Goal: Task Accomplishment & Management: Manage account settings

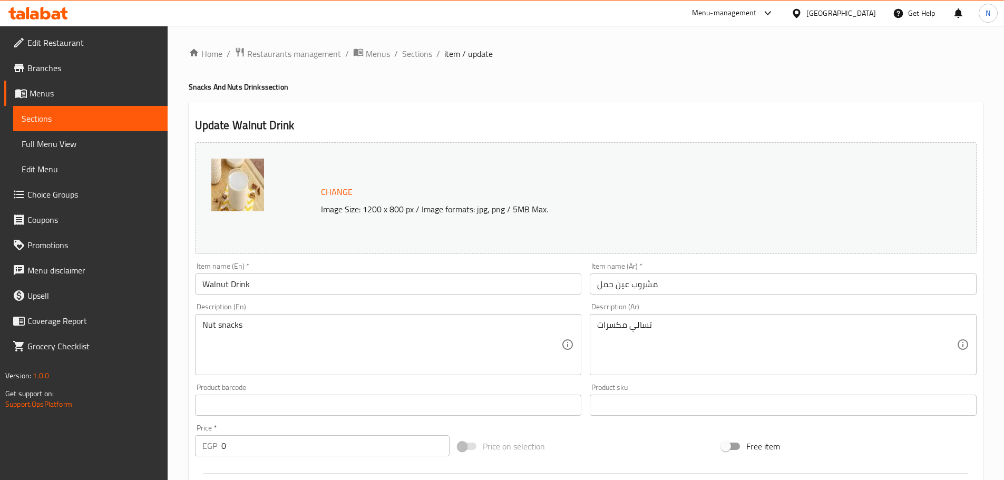
click at [873, 13] on div "[GEOGRAPHIC_DATA]" at bounding box center [842, 13] width 70 height 12
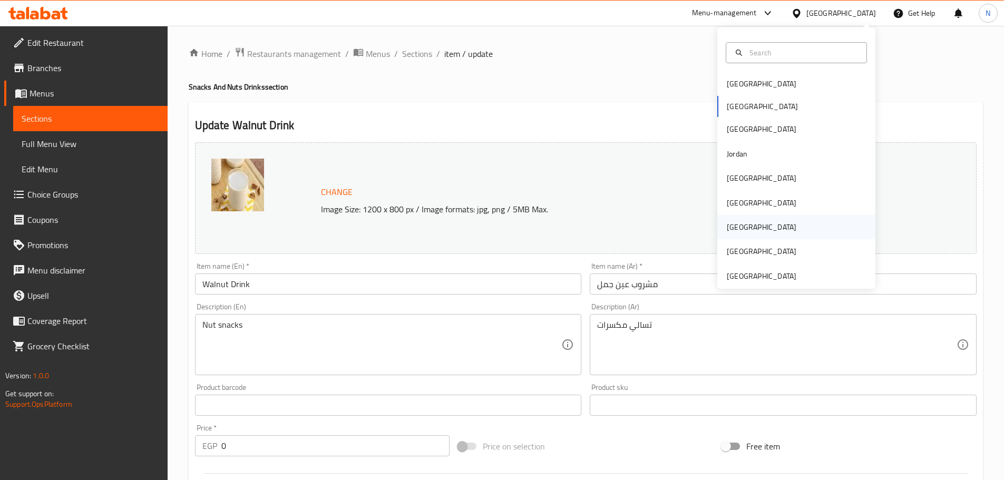
click at [729, 222] on div "[GEOGRAPHIC_DATA]" at bounding box center [762, 227] width 70 height 12
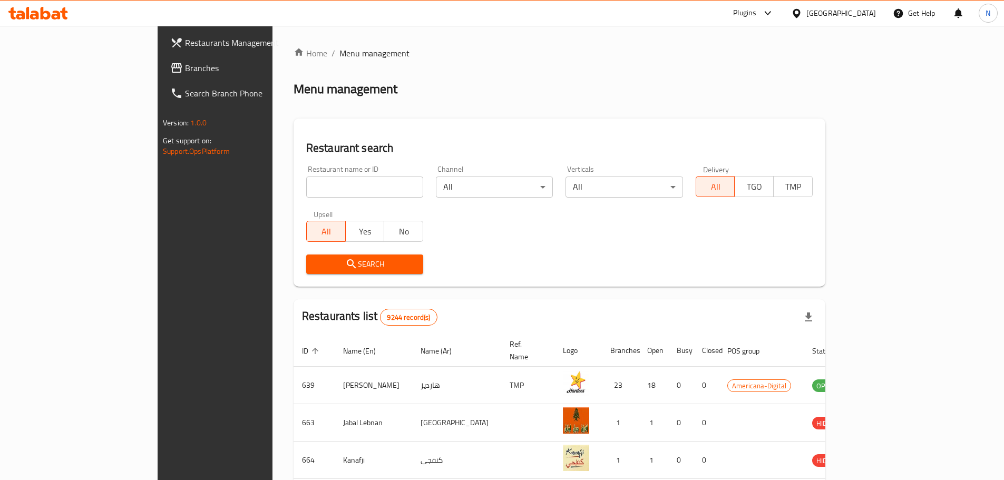
click at [185, 63] on span "Branches" at bounding box center [251, 68] width 132 height 13
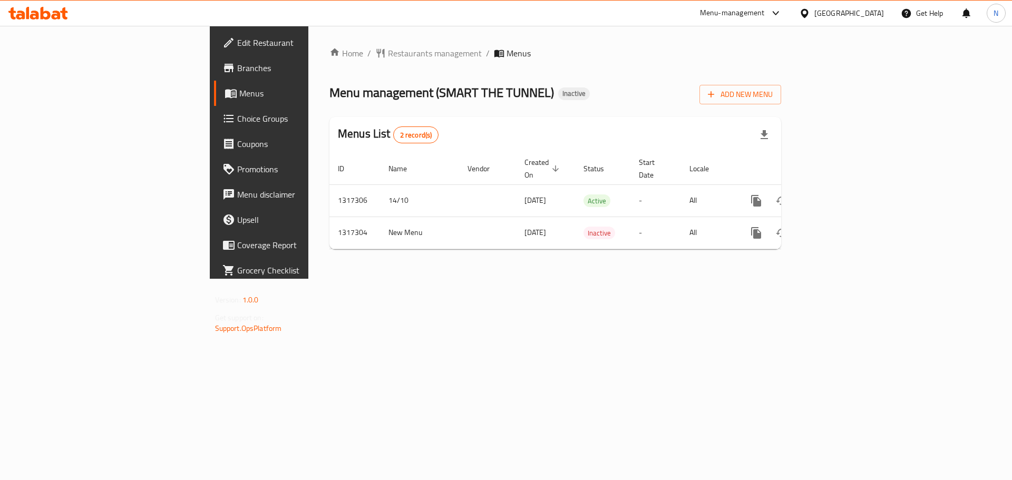
click at [867, 16] on div "[GEOGRAPHIC_DATA]" at bounding box center [850, 13] width 70 height 12
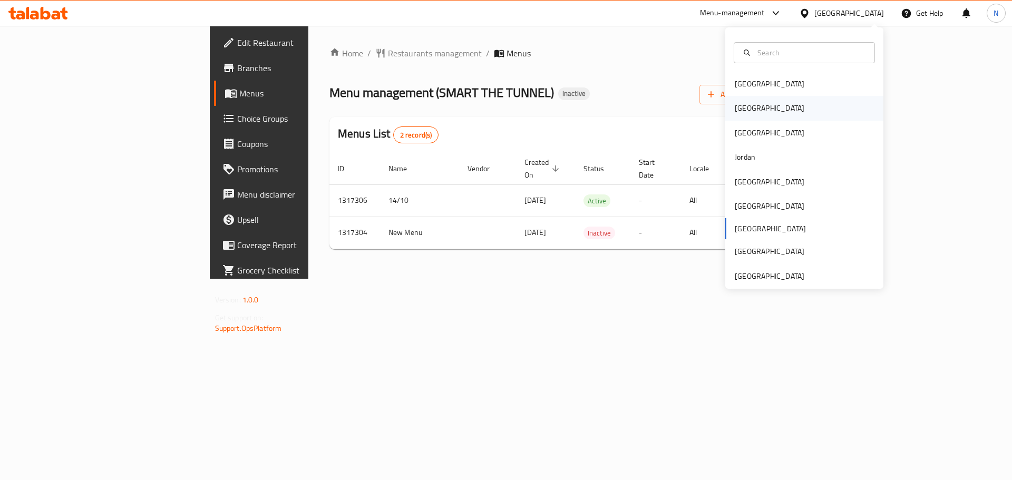
click at [749, 108] on div "[GEOGRAPHIC_DATA]" at bounding box center [770, 108] width 86 height 24
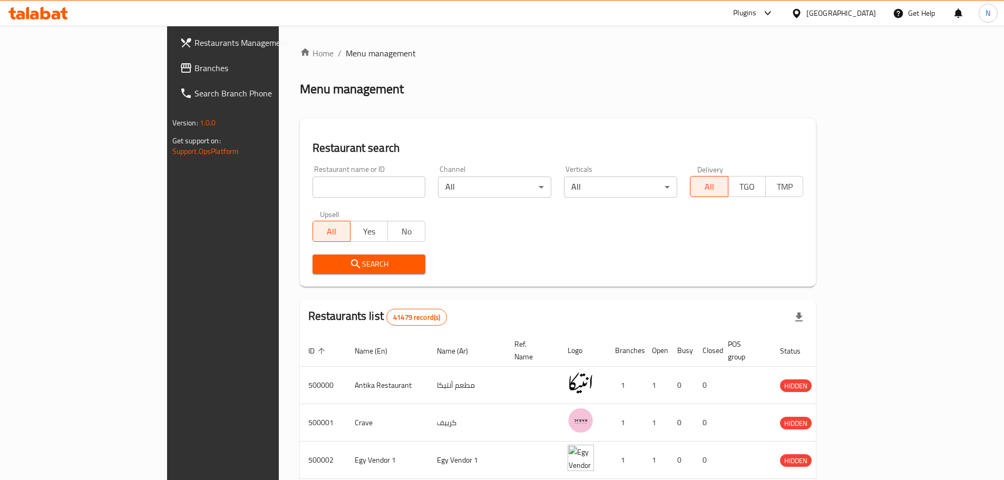
click at [195, 71] on span "Branches" at bounding box center [261, 68] width 132 height 13
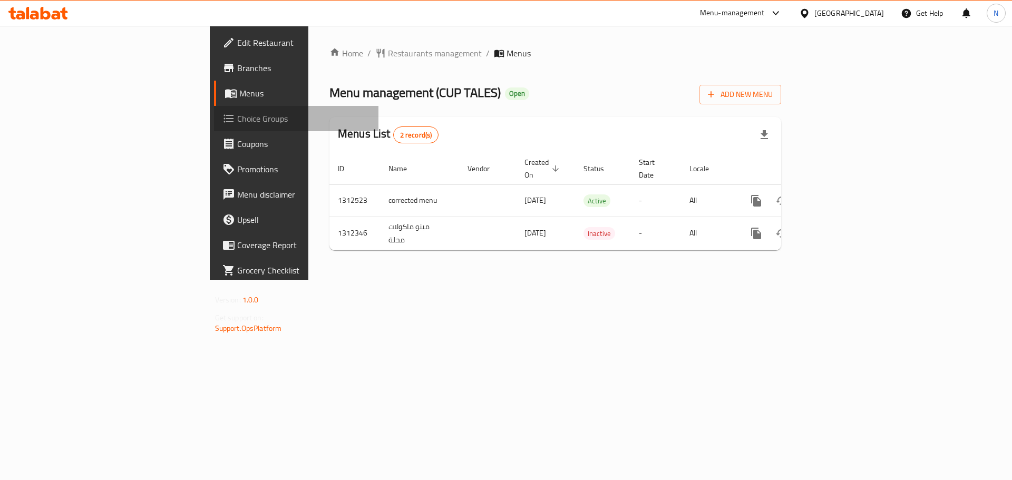
click at [237, 114] on span "Choice Groups" at bounding box center [303, 118] width 133 height 13
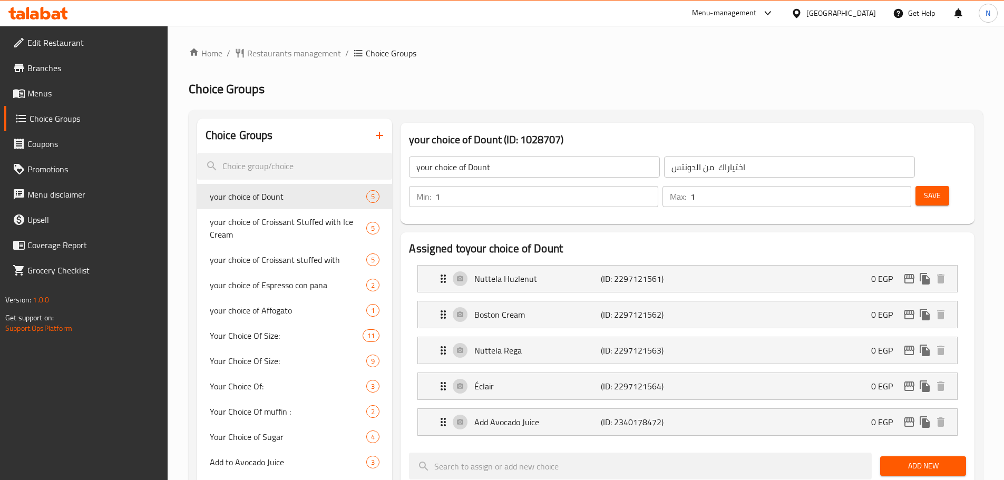
click at [470, 74] on div "Home / Restaurants management / Choice Groups Choice Groups Choice Groups your …" at bounding box center [586, 477] width 795 height 861
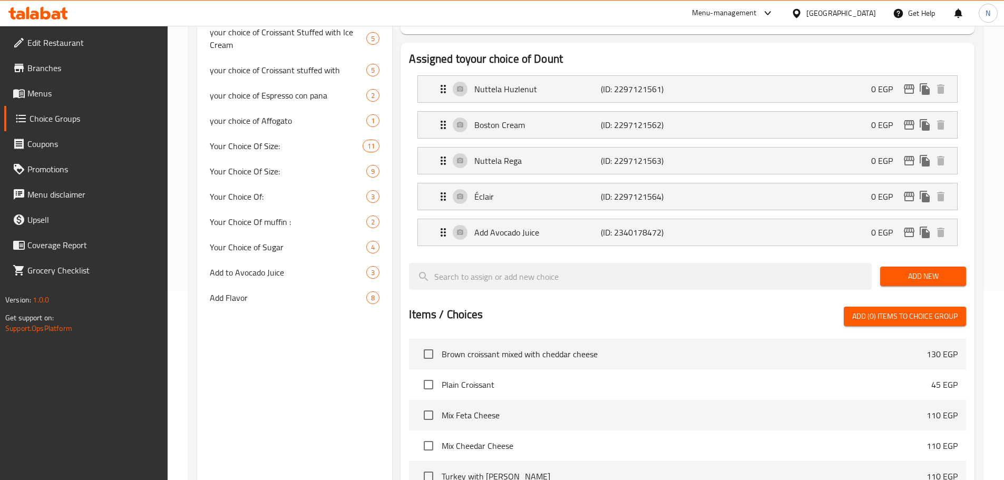
scroll to position [216, 0]
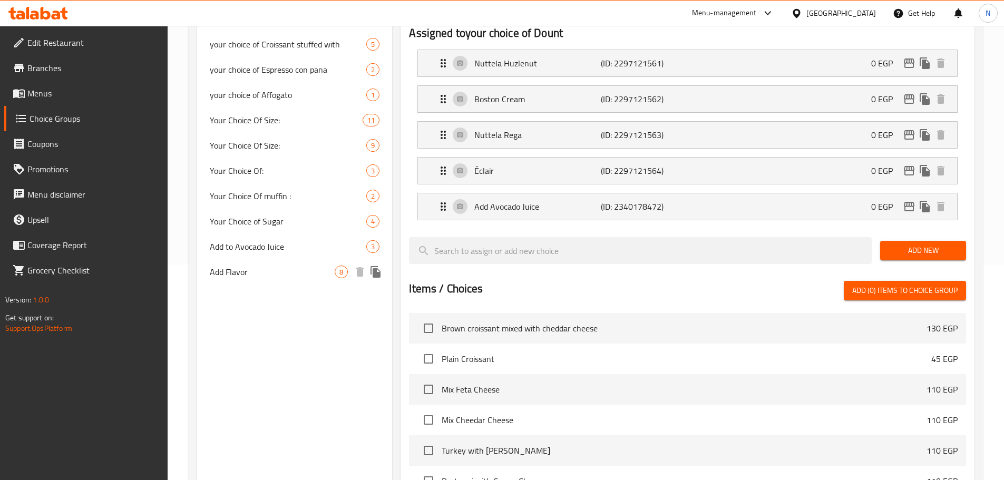
drag, startPoint x: 289, startPoint y: 271, endPoint x: 1010, endPoint y: 250, distance: 721.0
click at [288, 271] on span "Add Flavor" at bounding box center [272, 272] width 125 height 13
type input "Add Flavor"
type input "اضافة فلفر"
type input "0"
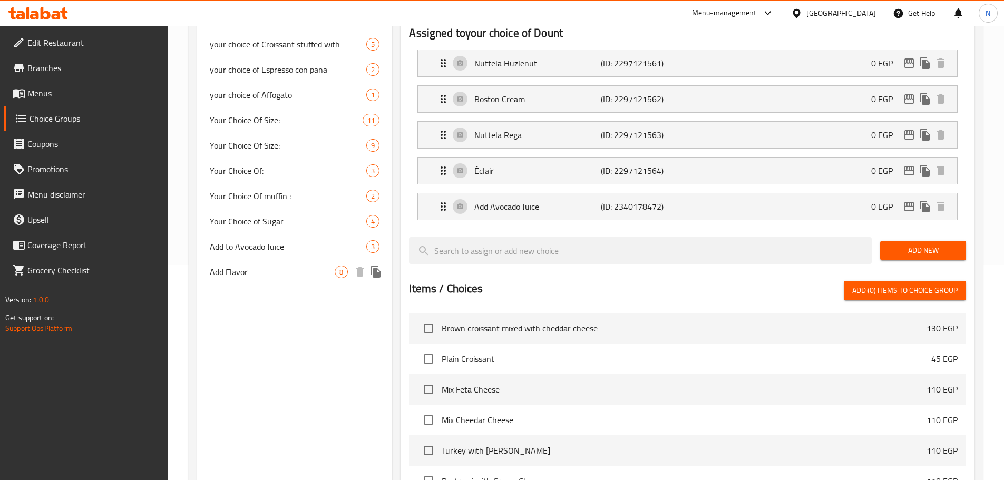
type input "5"
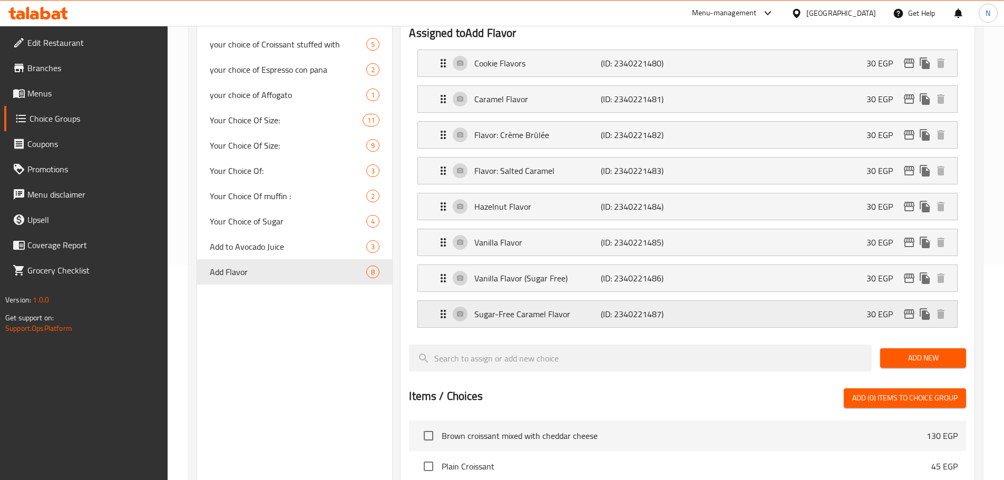
click at [584, 308] on p "Sugar-Free Caramel Flavor" at bounding box center [537, 314] width 126 height 13
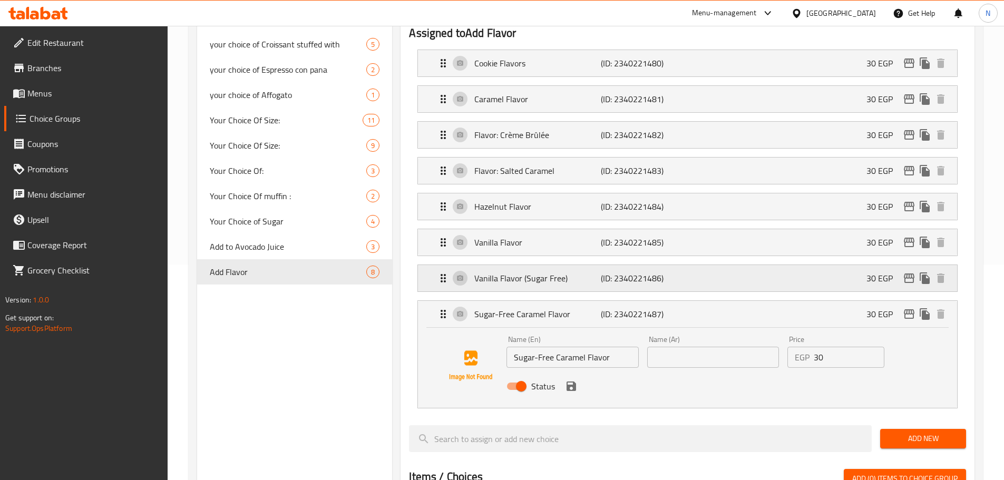
click at [587, 265] on div "Vanilla Flavor (Sugar Free) (ID: 2340221486) 30 EGP" at bounding box center [691, 278] width 508 height 26
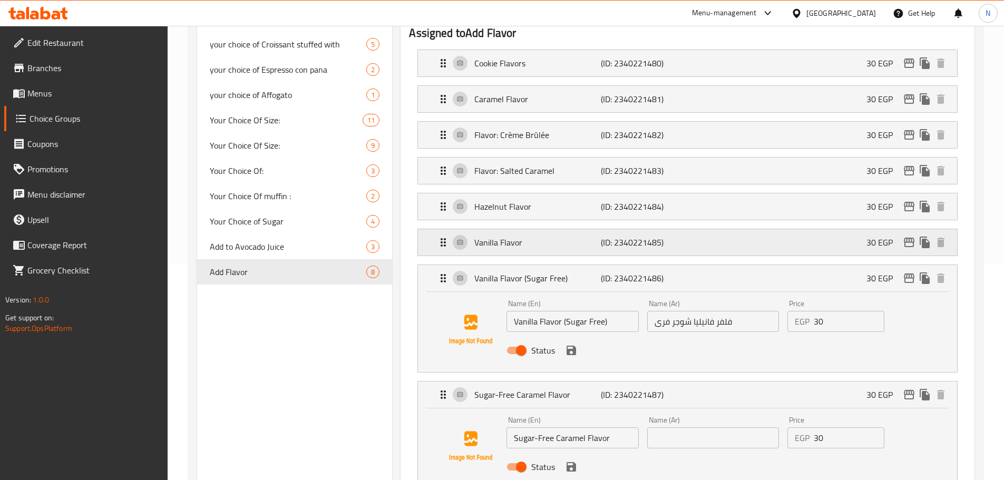
click at [598, 236] on p "Vanilla Flavor" at bounding box center [537, 242] width 126 height 13
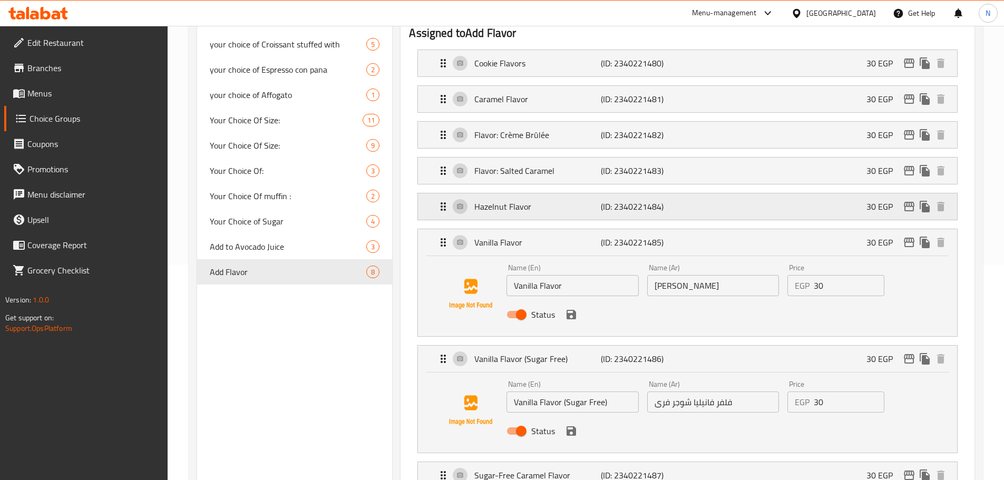
click at [607, 200] on p "(ID: 2340221484)" at bounding box center [643, 206] width 84 height 13
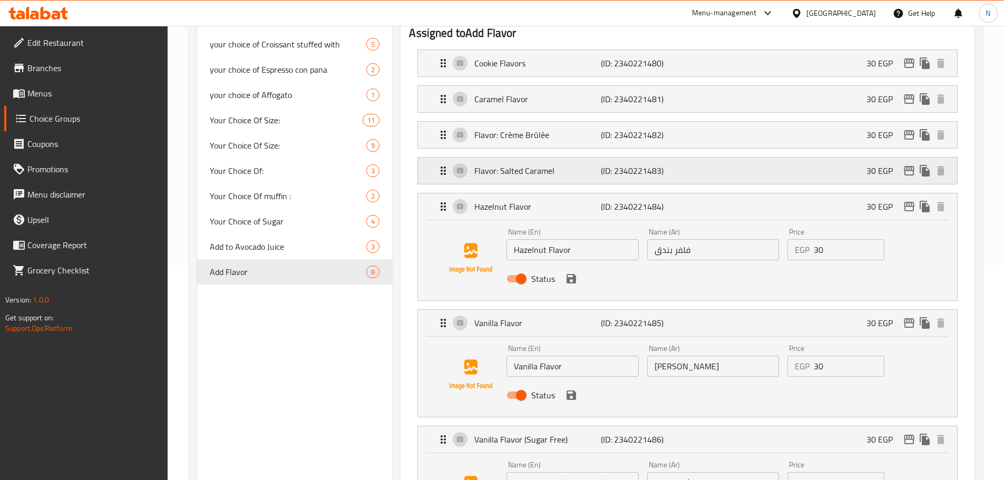
click at [600, 158] on div "Flavor: Salted Caramel (ID: 2340221483) 30 EGP" at bounding box center [691, 171] width 508 height 26
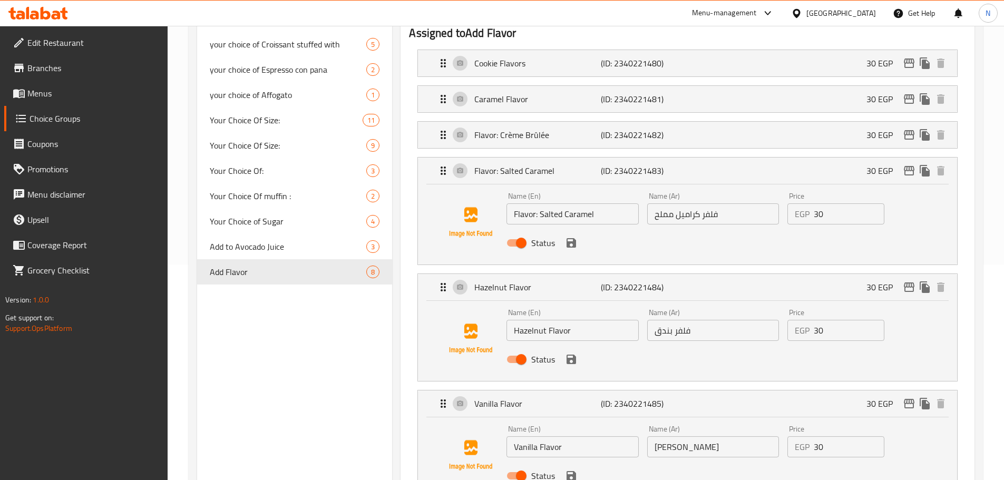
click at [602, 121] on li "Flavor: Crème Brûlée (ID: 2340221482) 30 EGP Name (En) Flavor: Crème Brûlée Nam…" at bounding box center [687, 135] width 557 height 36
click at [604, 129] on p "(ID: 2340221482)" at bounding box center [643, 135] width 84 height 13
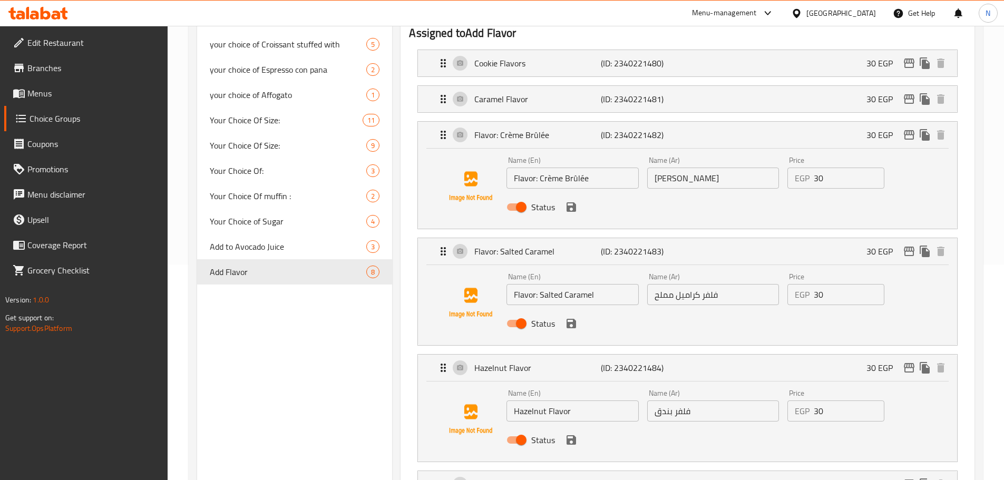
click at [602, 83] on li "Caramel Flavor (ID: 2340221481) 30 EGP Name (En) Caramel Flavor Name (En) Name …" at bounding box center [687, 99] width 557 height 36
click at [570, 86] on div "Caramel Flavor (ID: 2340221481) 30 EGP" at bounding box center [691, 99] width 508 height 26
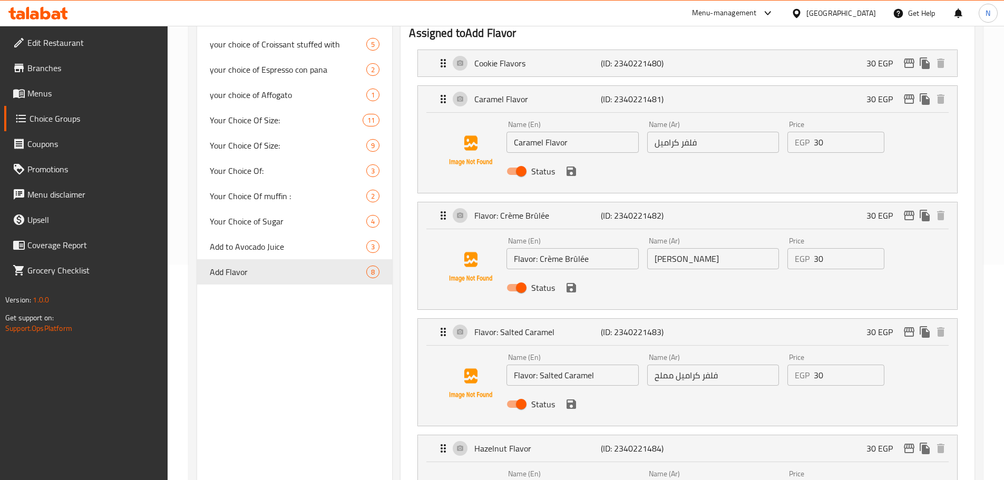
click at [578, 25] on div "Menu-management Egypt Get Help N" at bounding box center [502, 13] width 1004 height 25
click at [610, 57] on p "(ID: 2340221480)" at bounding box center [643, 63] width 84 height 13
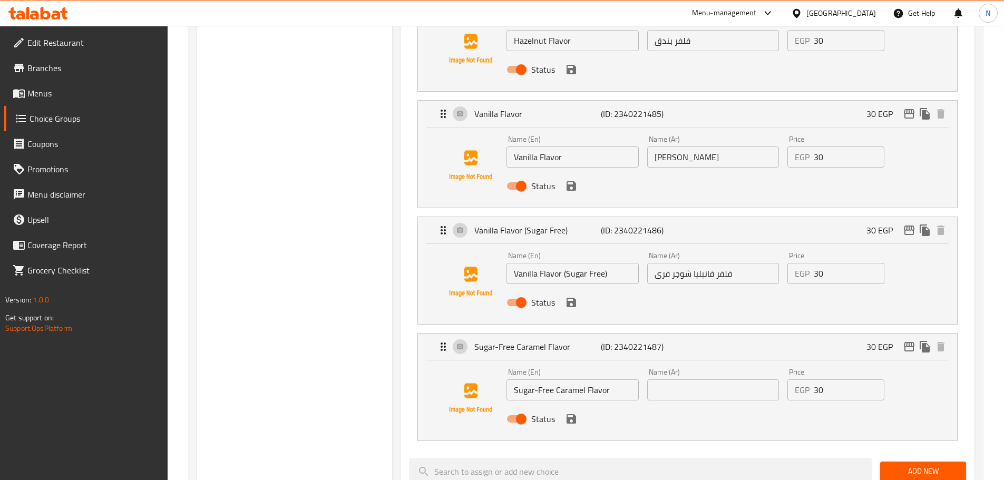
scroll to position [786, 0]
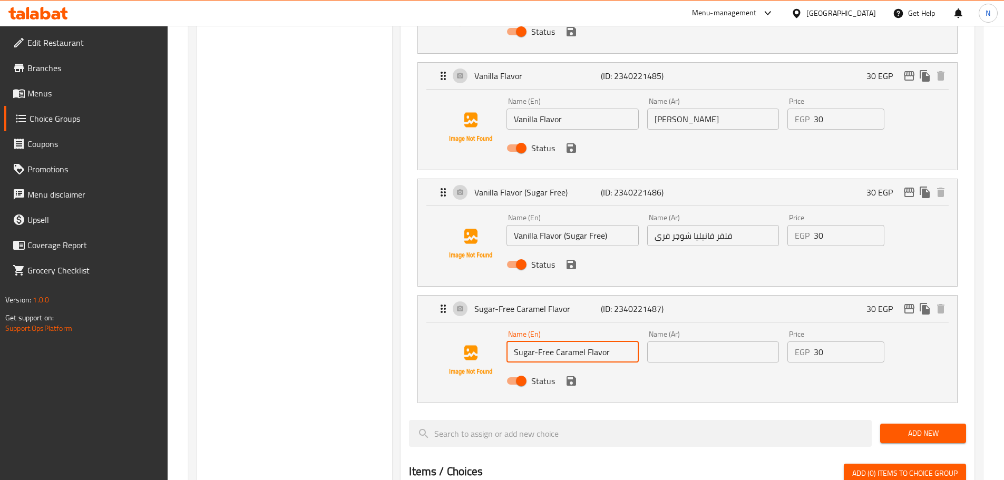
click at [540, 342] on input "Sugar-Free Caramel Flavor" at bounding box center [573, 352] width 132 height 21
click at [664, 342] on input "text" at bounding box center [713, 352] width 132 height 21
paste input "نكهة الكراميل الخالية من السكر"
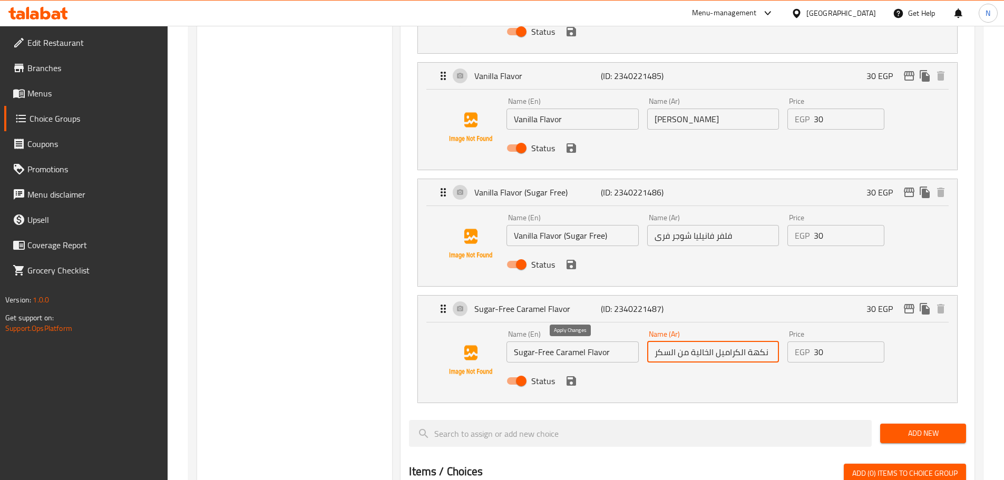
click at [572, 375] on icon "save" at bounding box center [571, 381] width 13 height 13
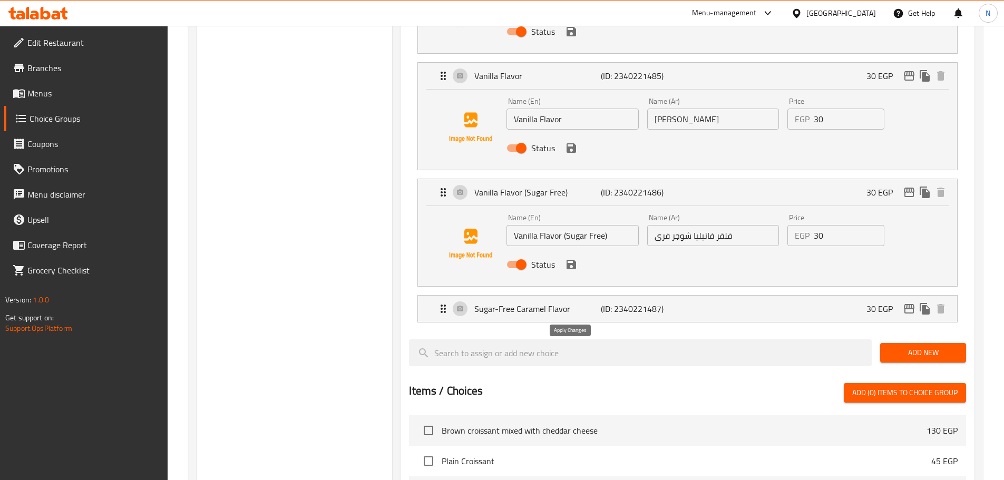
type input "نكهة الكراميل الخالية من السكر"
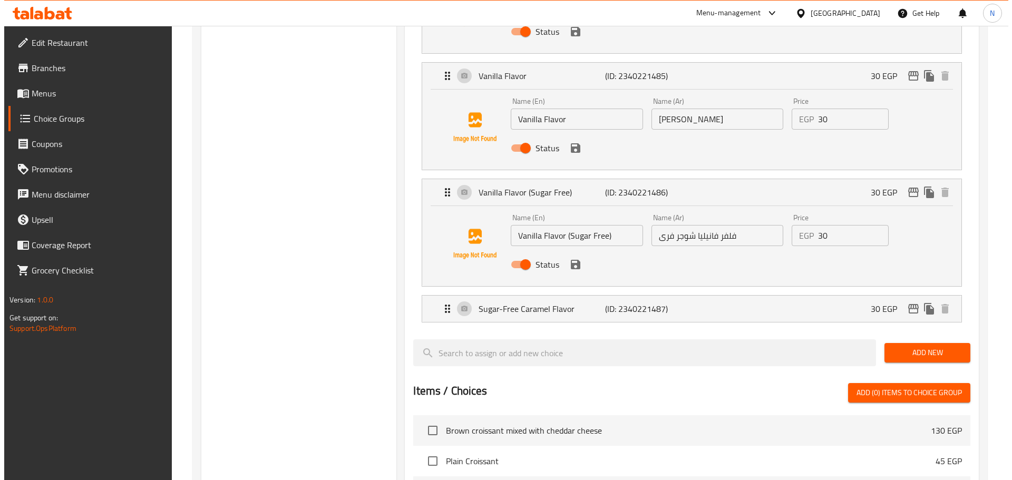
scroll to position [0, 0]
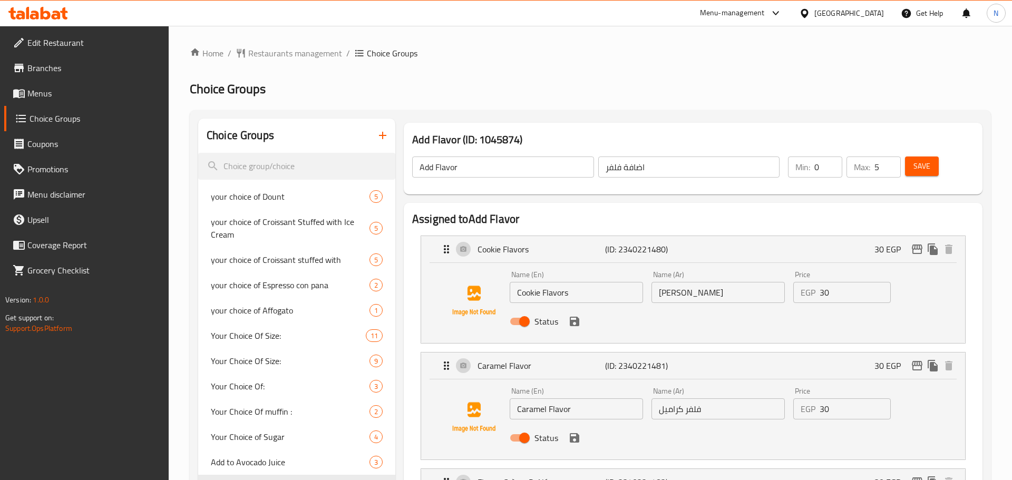
click at [981, 132] on div "Add Flavor (ID: 1045874) Add Flavor ​ اضافة فلفر ​ Min: 0 ​ Max: 5 ​ Save" at bounding box center [693, 159] width 579 height 72
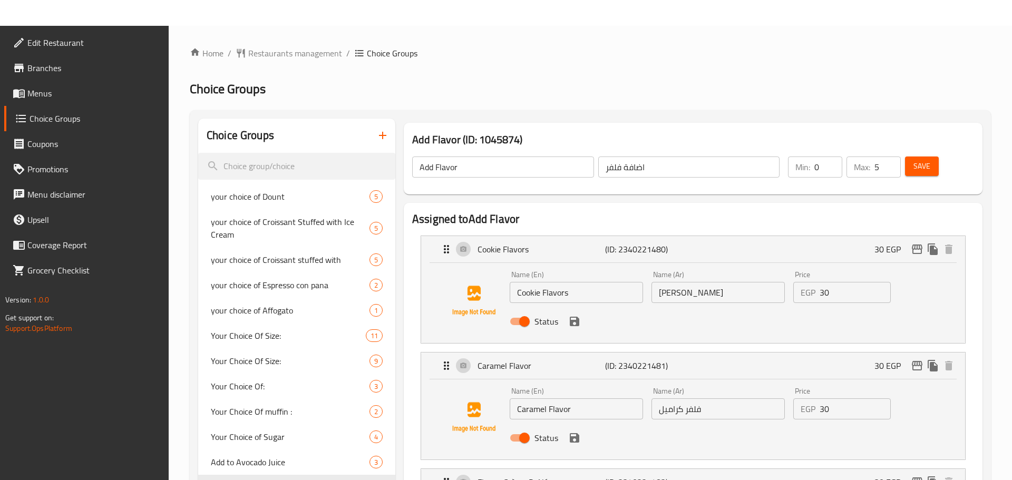
scroll to position [374, 0]
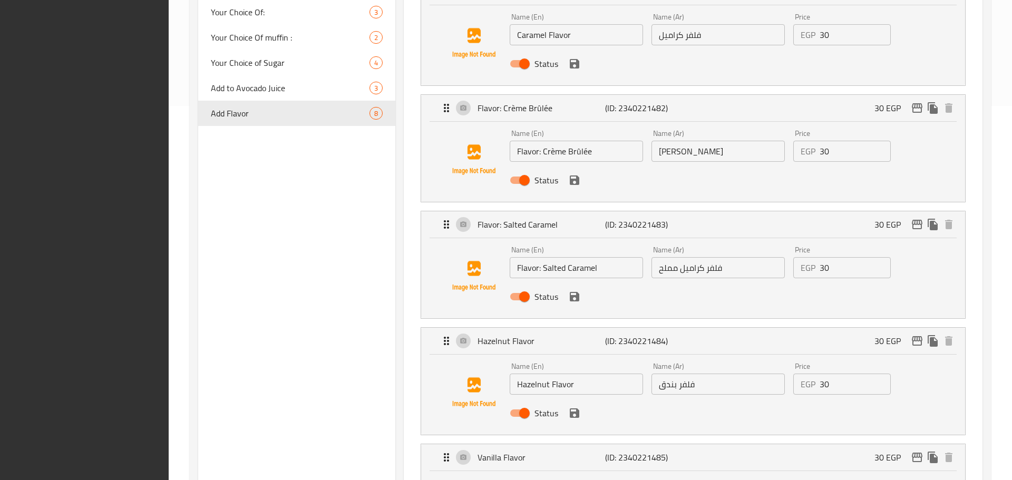
click at [1012, 156] on div "Home / Restaurants management / Choice Groups Choice Groups Choice Groups your …" at bounding box center [591, 425] width 844 height 1546
click at [1012, 67] on div "Home / Restaurants management / Choice Groups Choice Groups Choice Groups your …" at bounding box center [591, 425] width 844 height 1546
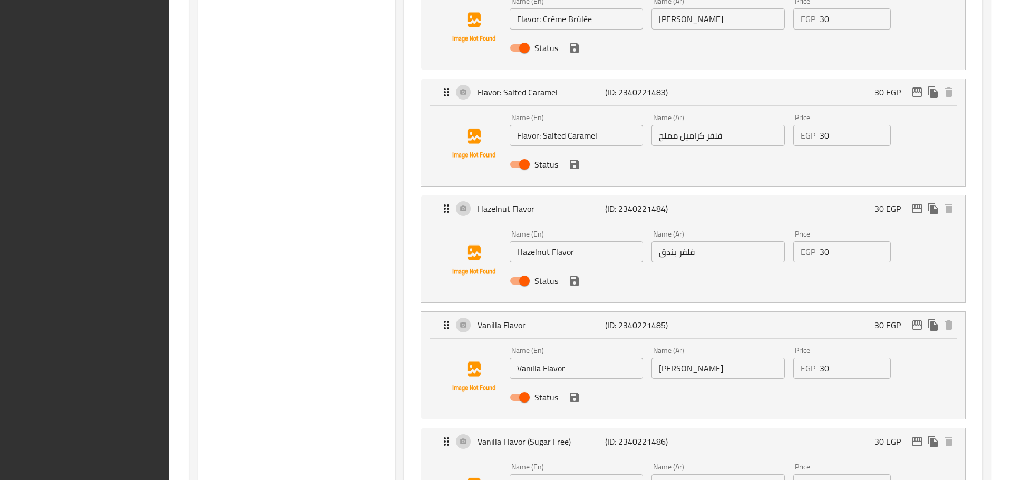
scroll to position [0, 0]
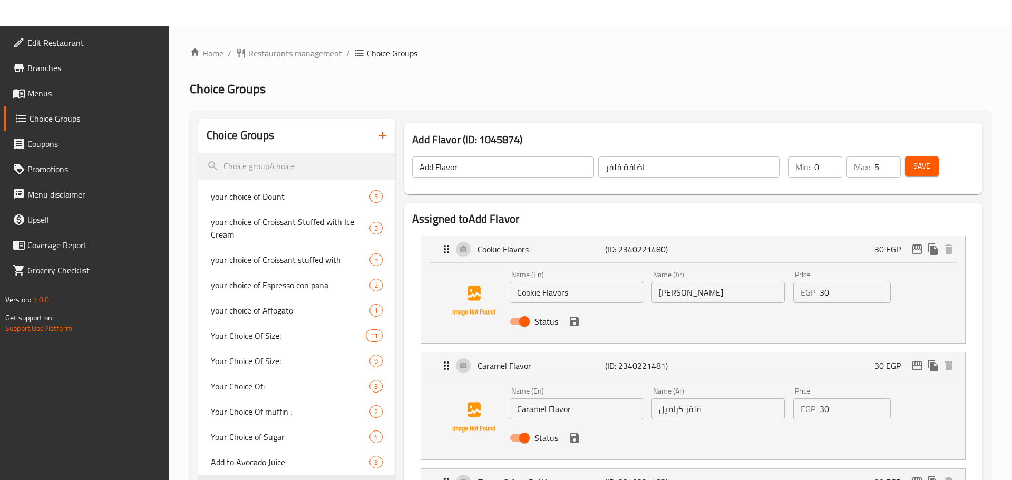
click at [916, 176] on button "Save" at bounding box center [922, 167] width 34 height 20
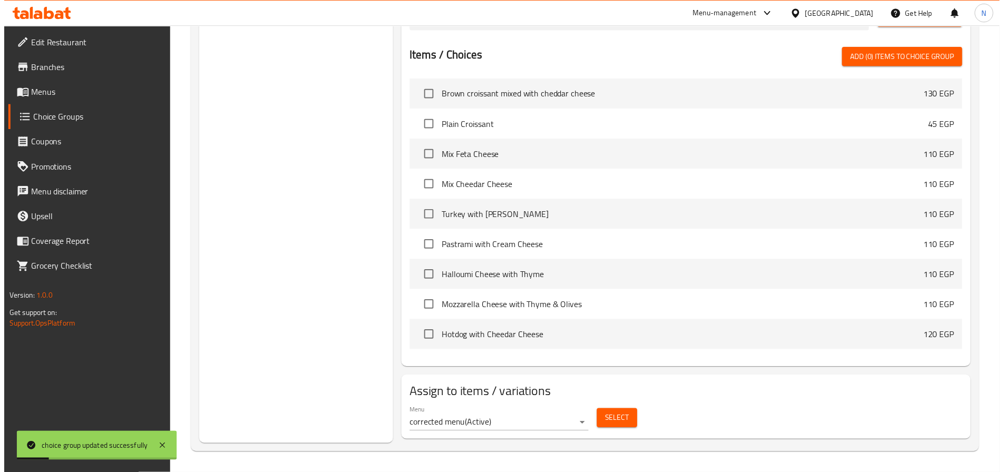
scroll to position [374, 0]
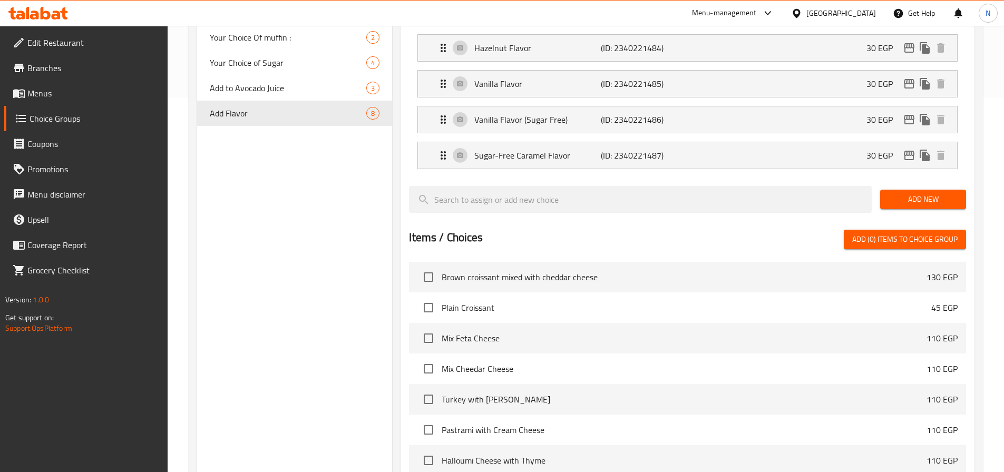
click at [863, 17] on div "[GEOGRAPHIC_DATA]" at bounding box center [842, 13] width 70 height 12
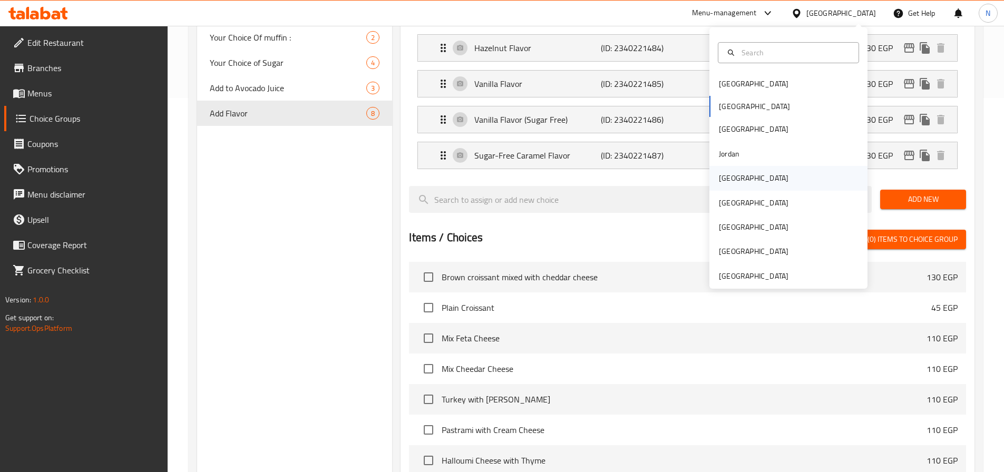
click at [736, 166] on div "Bahrain Egypt Iraq Jordan Kuwait Oman Qatar Saudi Arabia United Arab Emirates" at bounding box center [789, 180] width 158 height 217
click at [739, 176] on div "[GEOGRAPHIC_DATA]" at bounding box center [754, 178] width 70 height 12
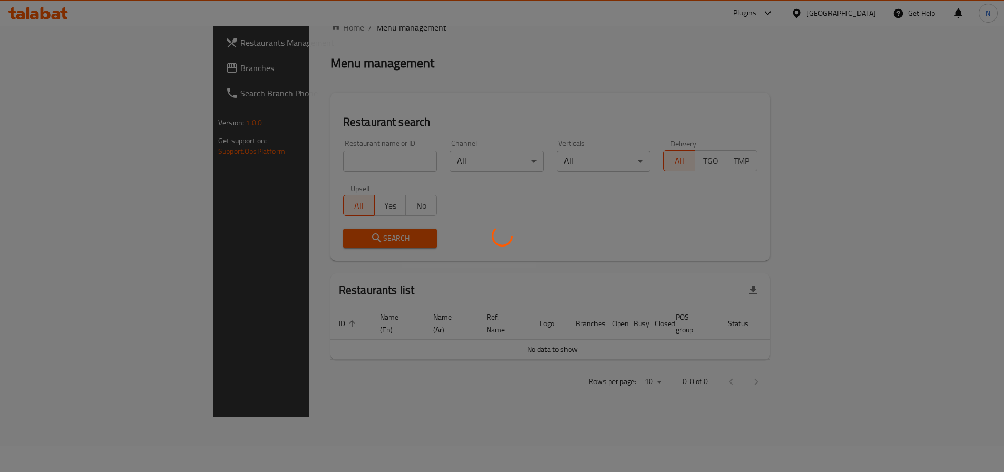
scroll to position [314, 0]
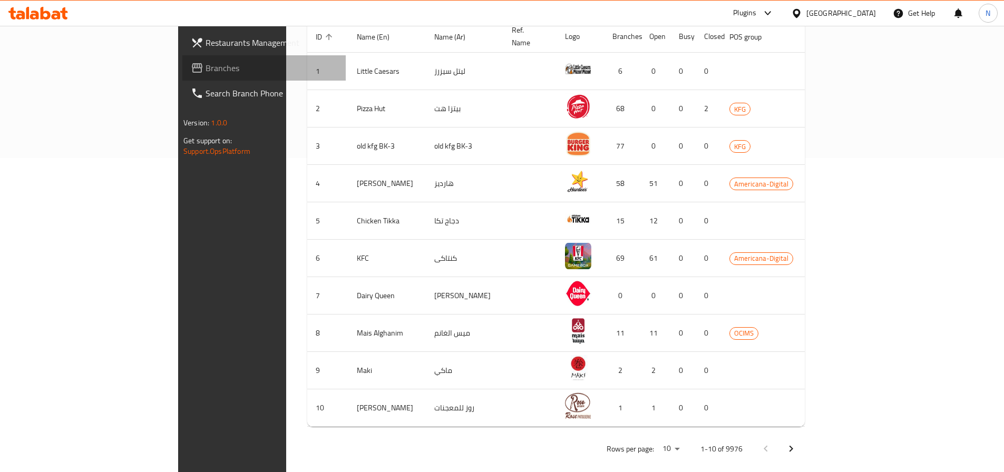
click at [206, 67] on span "Branches" at bounding box center [272, 68] width 132 height 13
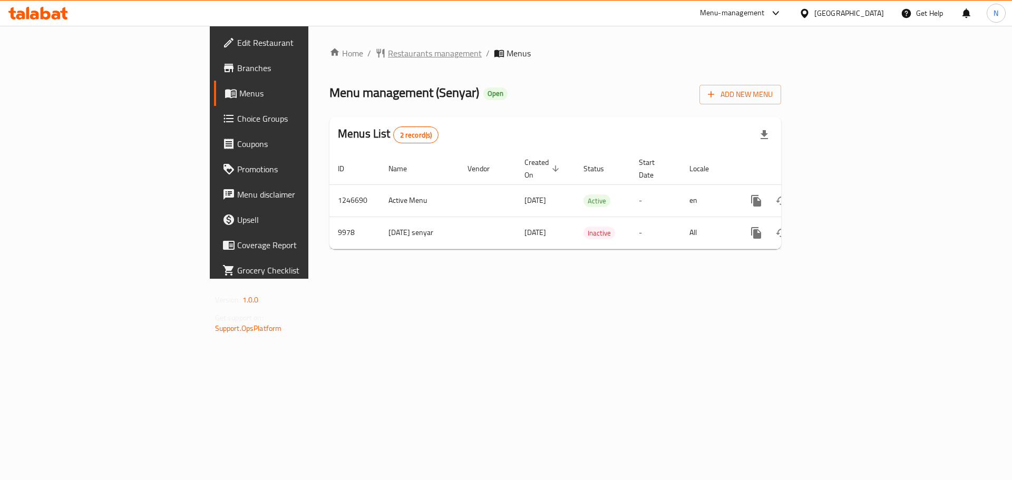
click at [388, 47] on span "Restaurants management" at bounding box center [435, 53] width 94 height 13
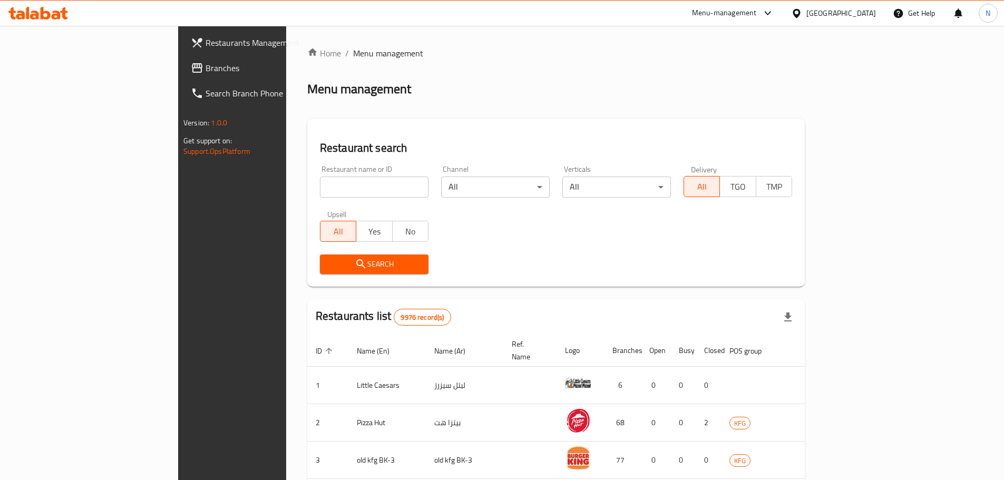
click at [206, 74] on span "Branches" at bounding box center [272, 68] width 132 height 13
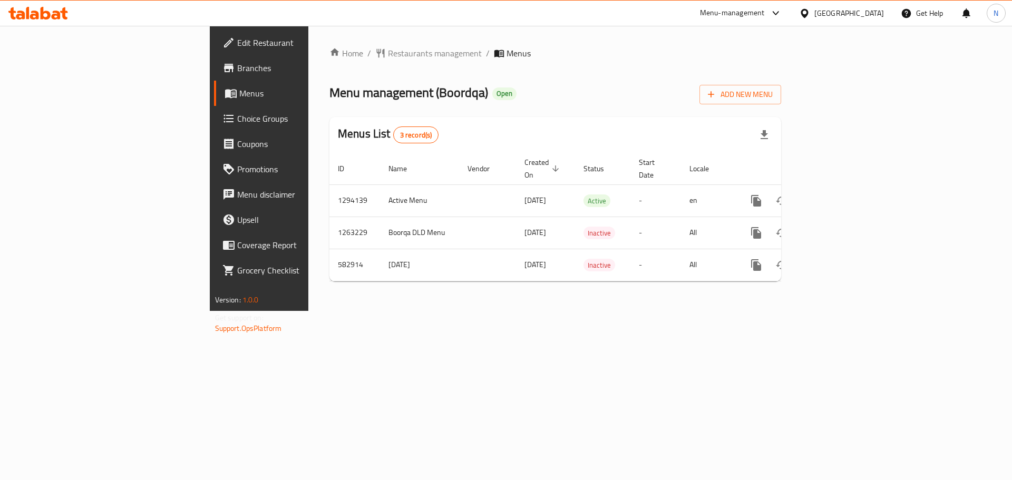
click at [871, 15] on div "[GEOGRAPHIC_DATA]" at bounding box center [850, 13] width 70 height 12
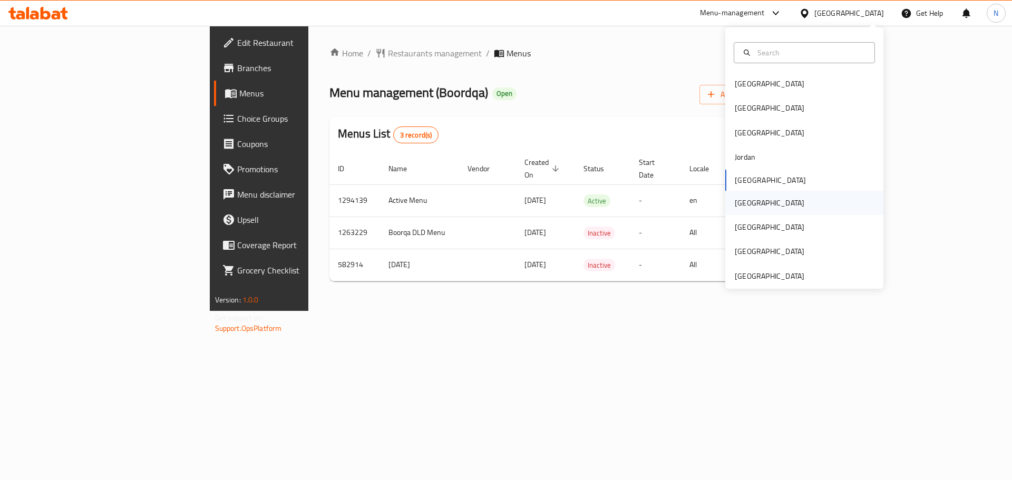
click at [752, 200] on div "Oman" at bounding box center [770, 203] width 86 height 24
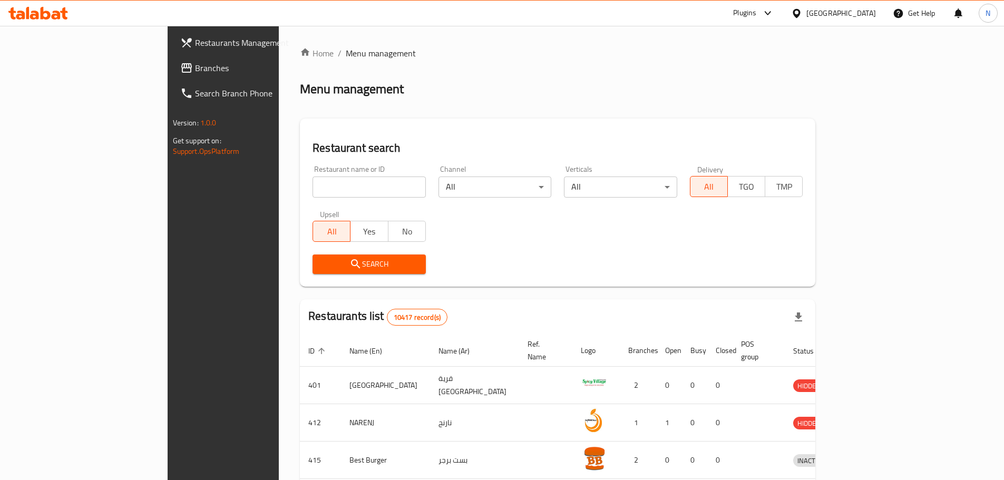
click at [195, 68] on span "Branches" at bounding box center [261, 68] width 132 height 13
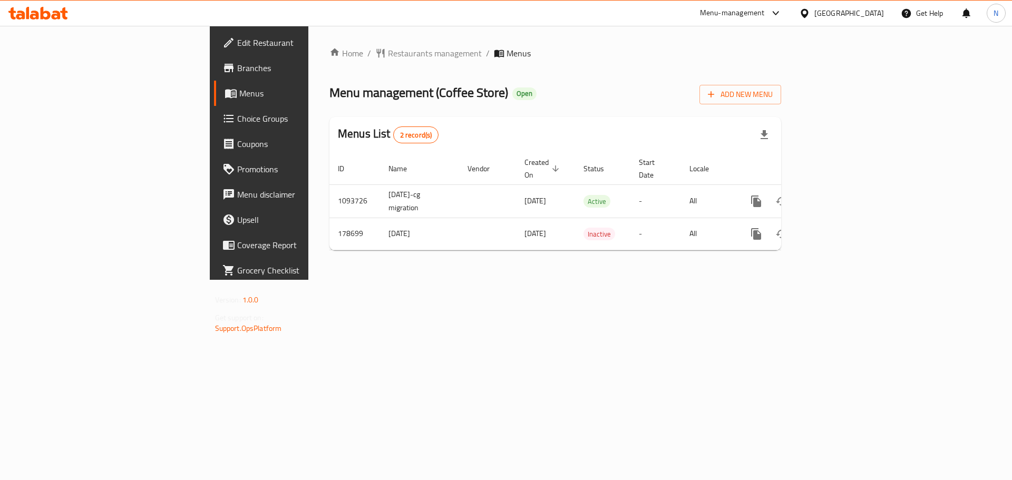
click at [808, 16] on icon at bounding box center [804, 12] width 7 height 9
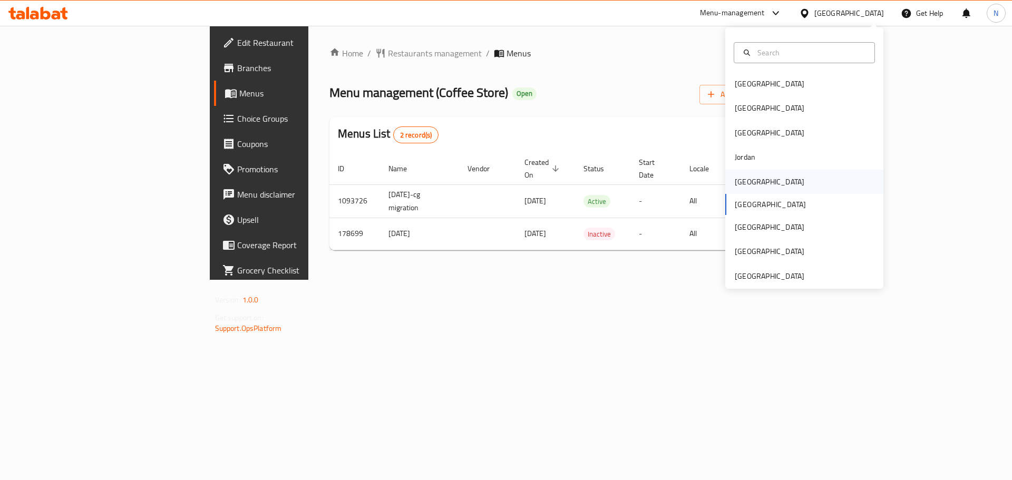
click at [740, 181] on div "[GEOGRAPHIC_DATA]" at bounding box center [770, 182] width 70 height 12
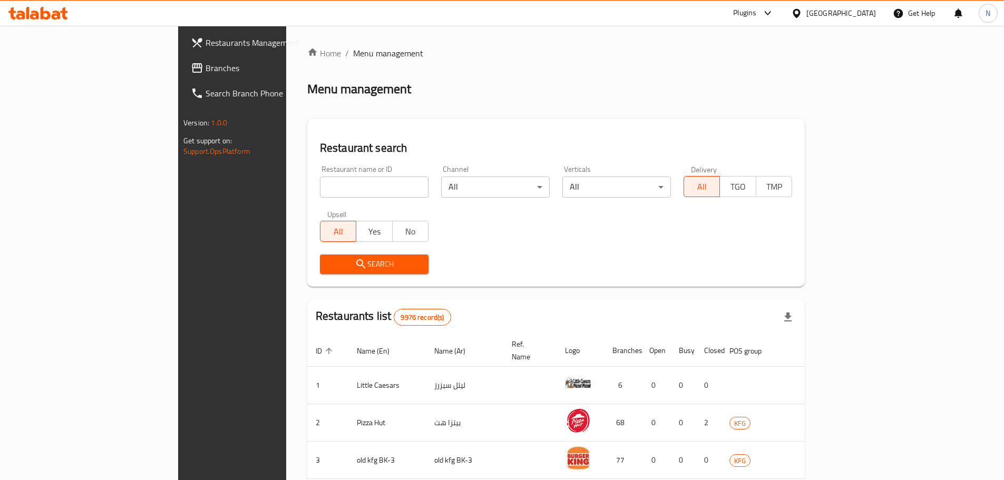
click at [206, 69] on span "Branches" at bounding box center [272, 68] width 132 height 13
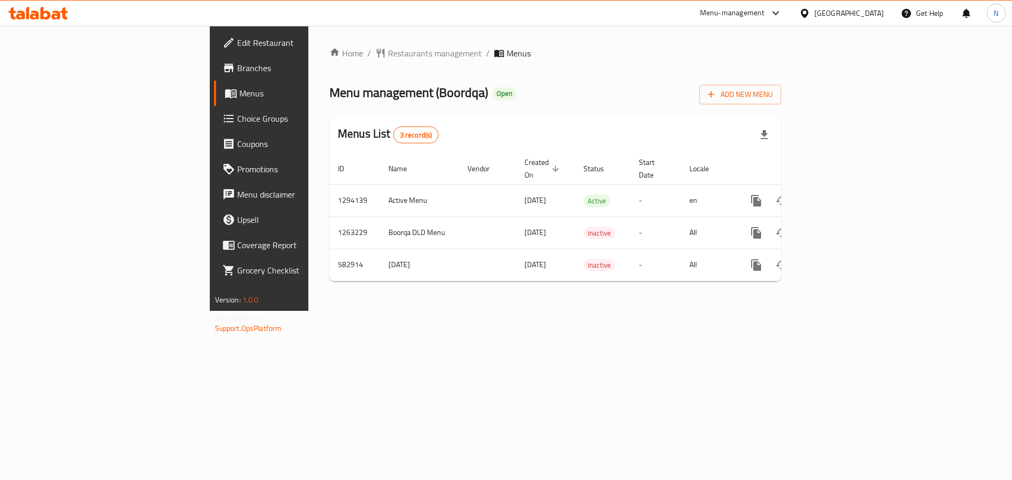
click at [815, 8] on div at bounding box center [806, 13] width 15 height 12
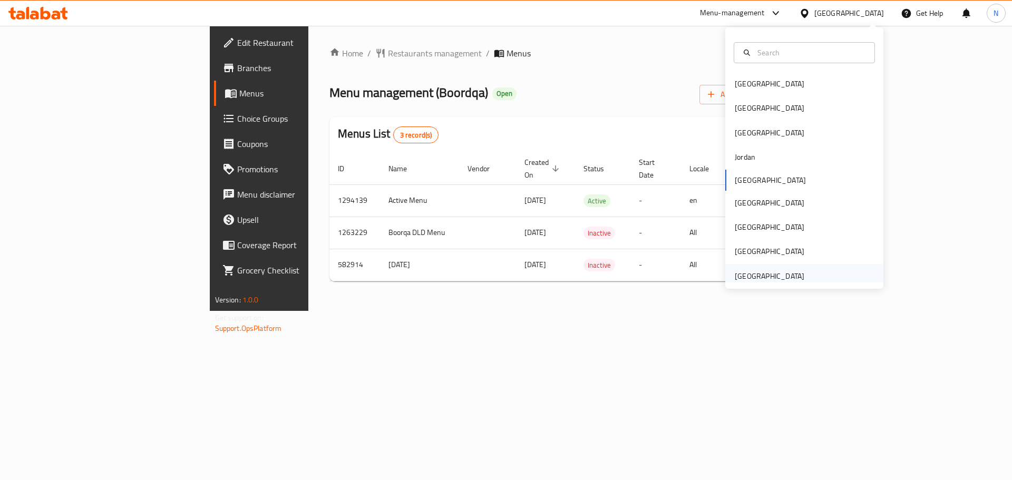
click at [770, 274] on div "[GEOGRAPHIC_DATA]" at bounding box center [770, 276] width 70 height 12
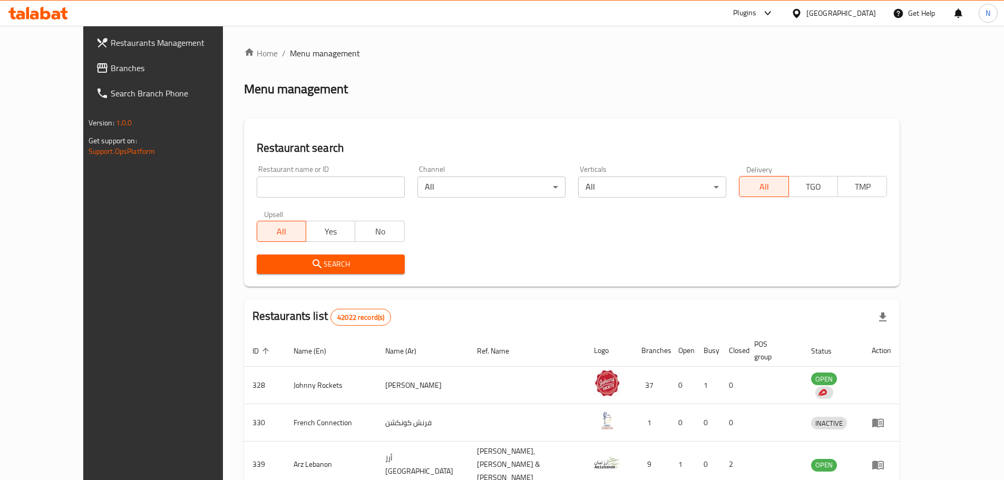
click at [111, 72] on span "Branches" at bounding box center [177, 68] width 132 height 13
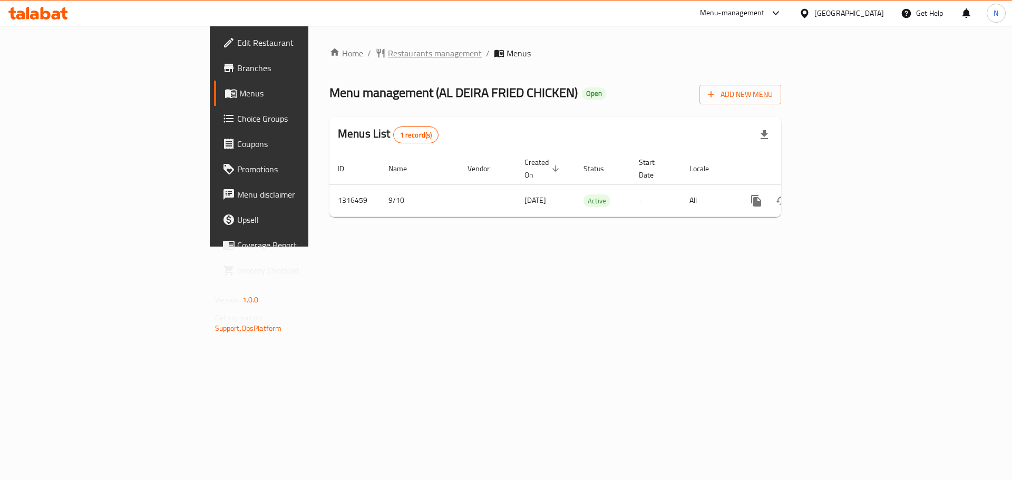
click at [388, 53] on span "Restaurants management" at bounding box center [435, 53] width 94 height 13
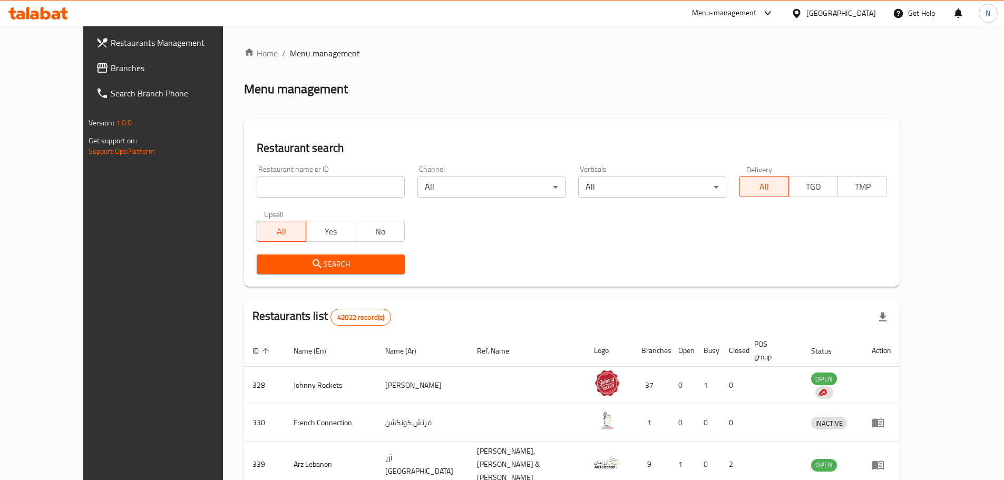
click at [111, 64] on span "Branches" at bounding box center [177, 68] width 132 height 13
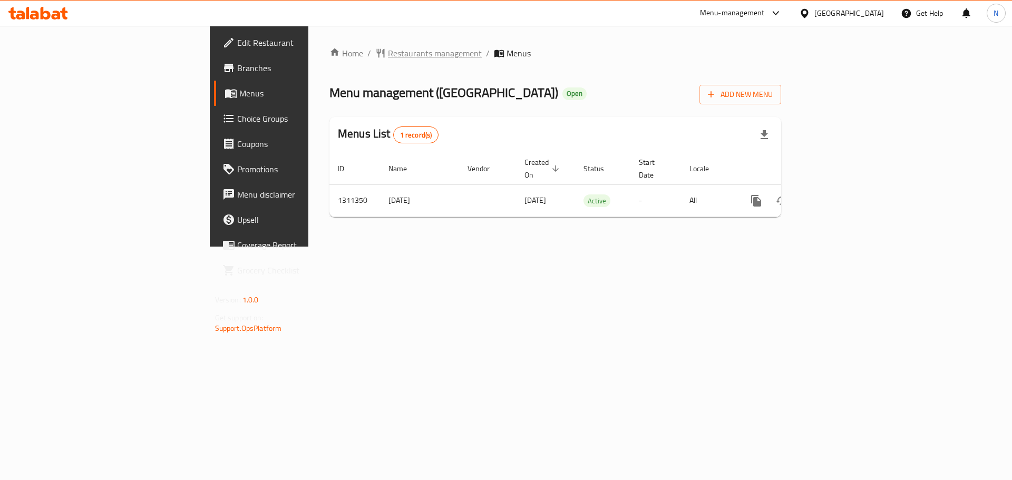
click at [388, 55] on span "Restaurants management" at bounding box center [435, 53] width 94 height 13
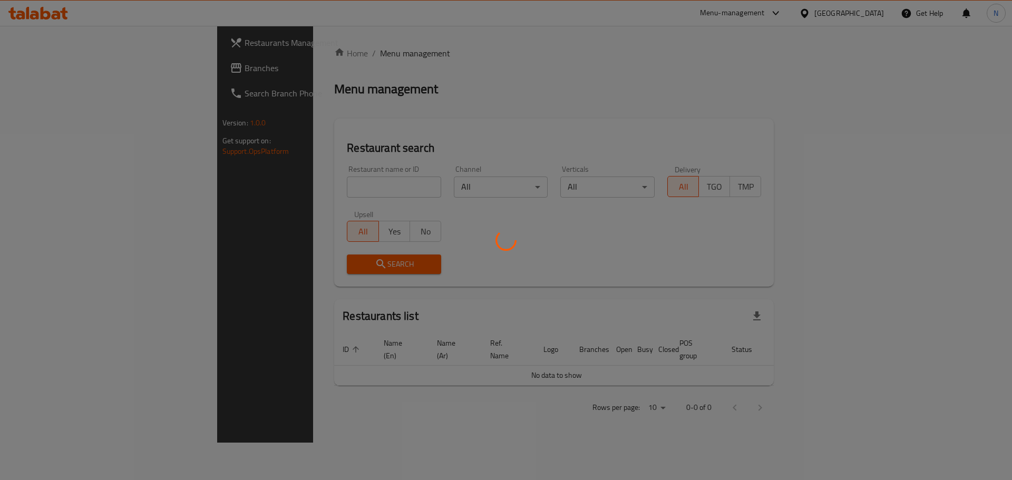
click at [51, 71] on div at bounding box center [506, 240] width 1012 height 480
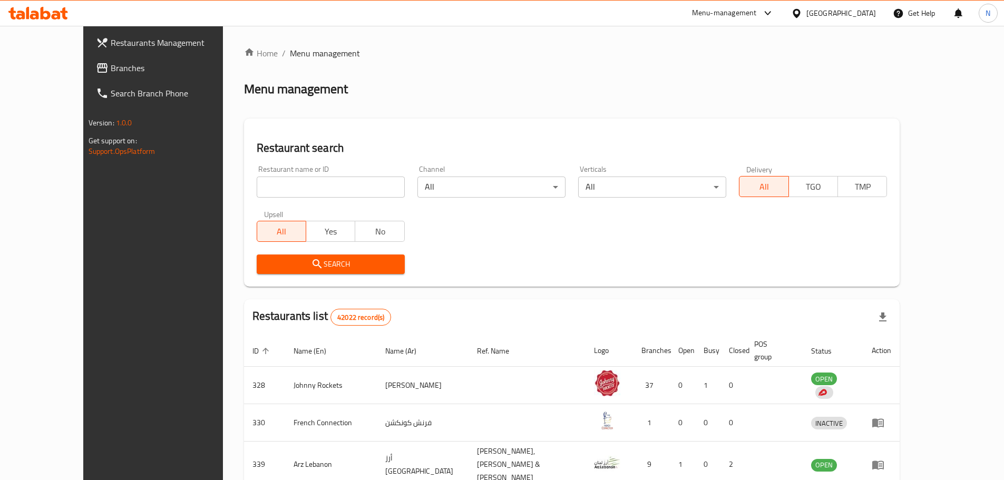
click at [111, 71] on span "Branches" at bounding box center [177, 68] width 132 height 13
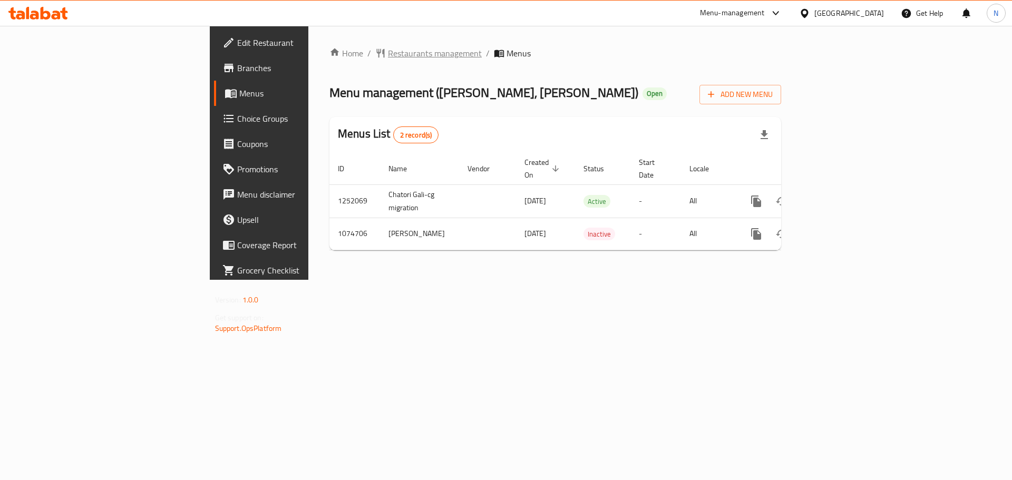
click at [388, 51] on span "Restaurants management" at bounding box center [435, 53] width 94 height 13
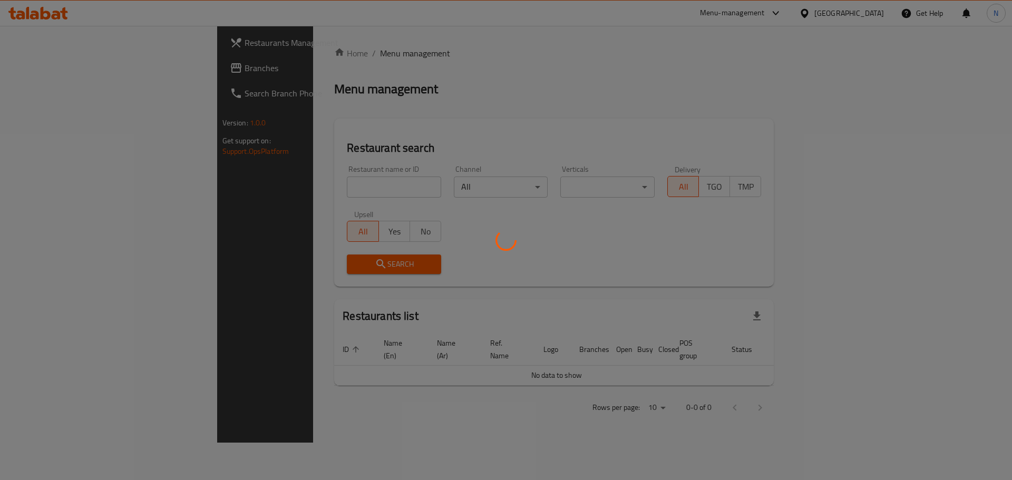
click at [50, 69] on div at bounding box center [506, 240] width 1012 height 480
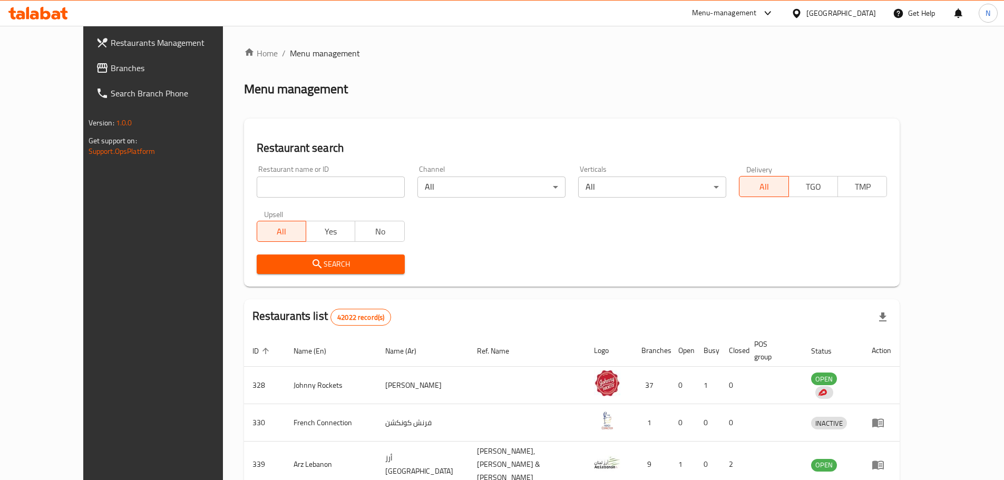
click at [111, 69] on span "Branches" at bounding box center [177, 68] width 132 height 13
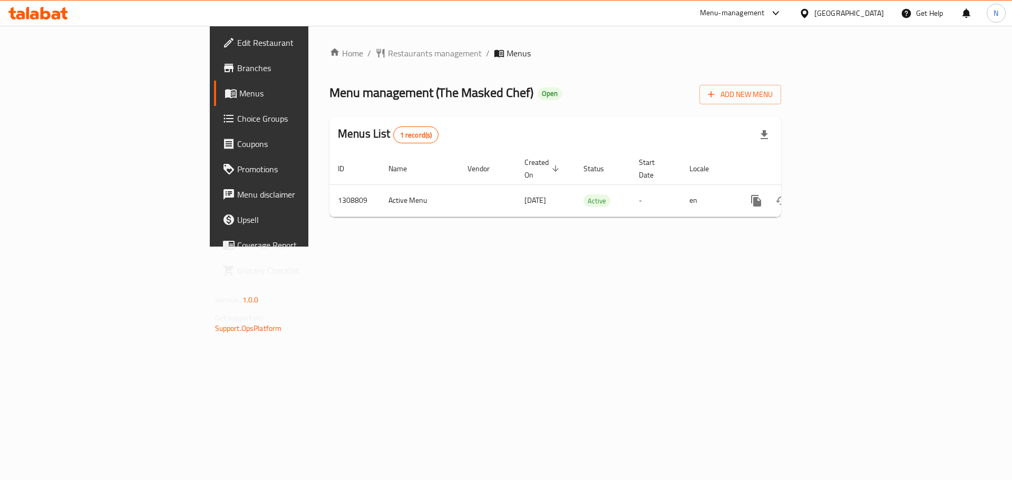
click at [865, 14] on div "[GEOGRAPHIC_DATA]" at bounding box center [850, 13] width 70 height 12
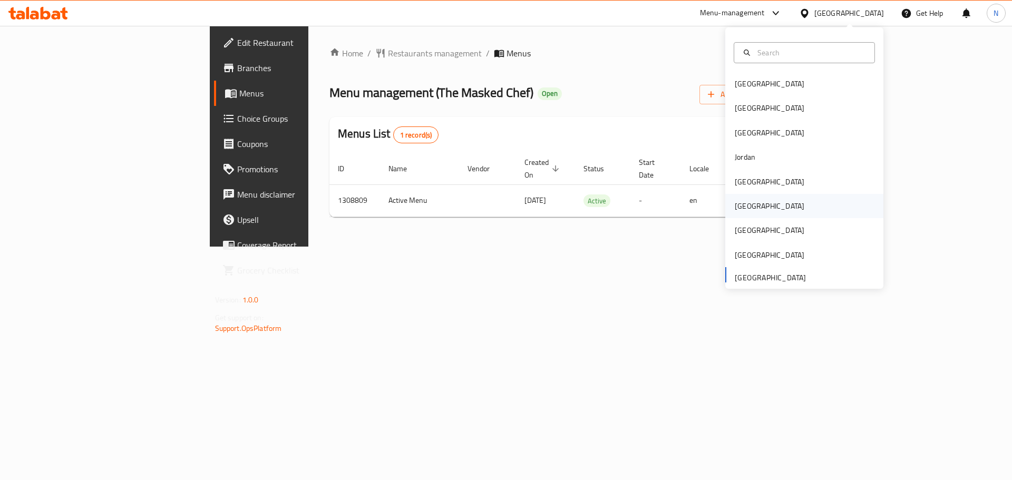
click at [745, 202] on div "[GEOGRAPHIC_DATA]" at bounding box center [770, 206] width 70 height 12
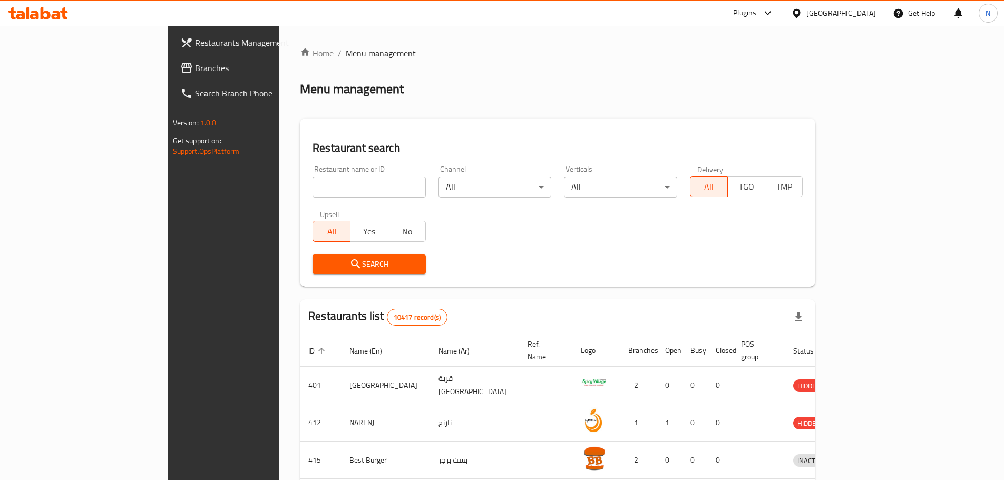
click at [180, 63] on icon at bounding box center [186, 68] width 13 height 13
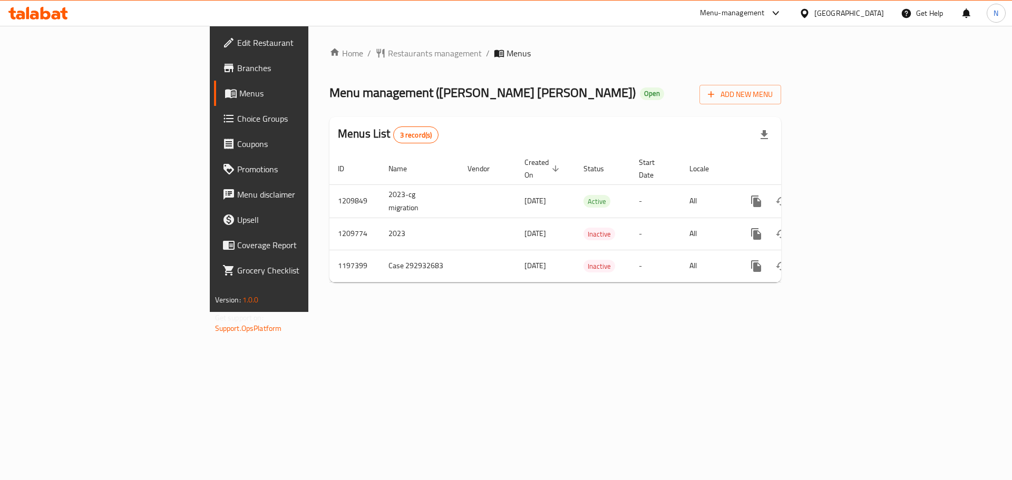
click at [878, 13] on div "[GEOGRAPHIC_DATA]" at bounding box center [850, 13] width 70 height 12
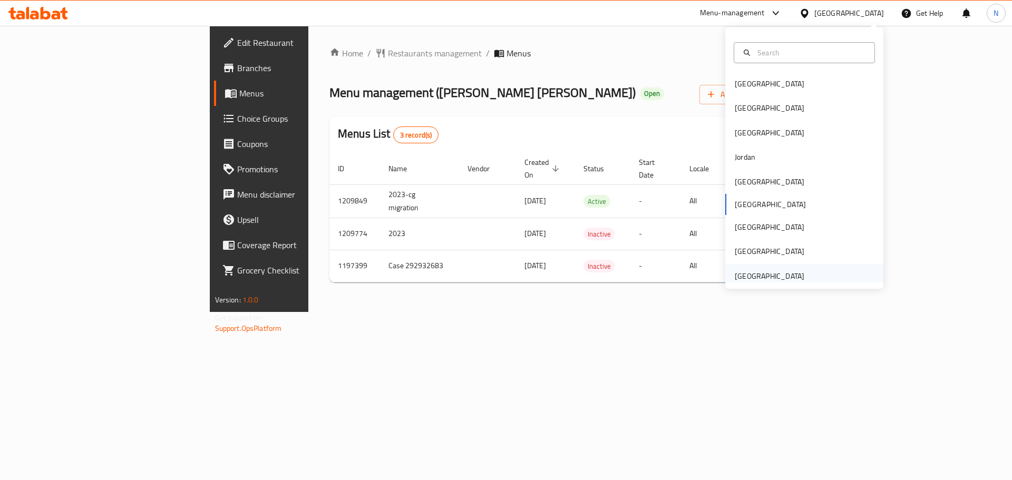
click at [768, 274] on div "[GEOGRAPHIC_DATA]" at bounding box center [770, 276] width 70 height 12
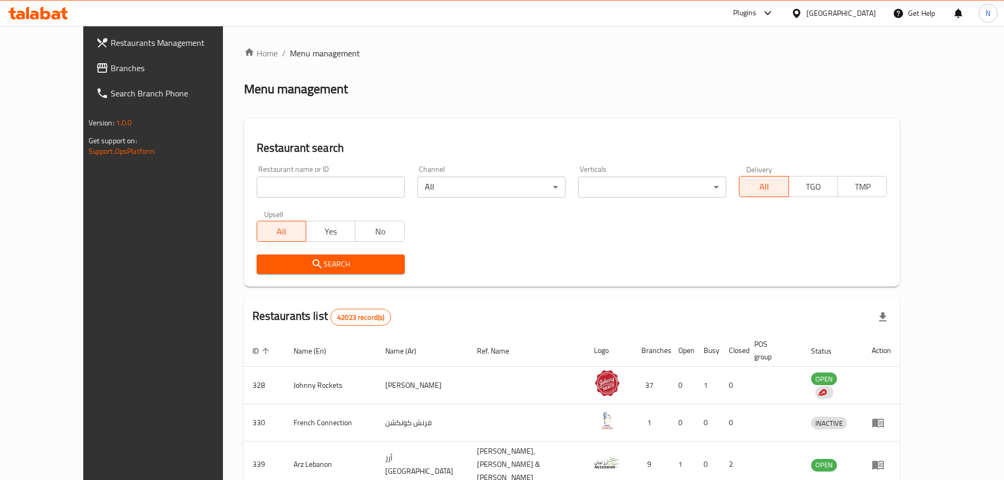
click at [111, 65] on span "Branches" at bounding box center [177, 68] width 132 height 13
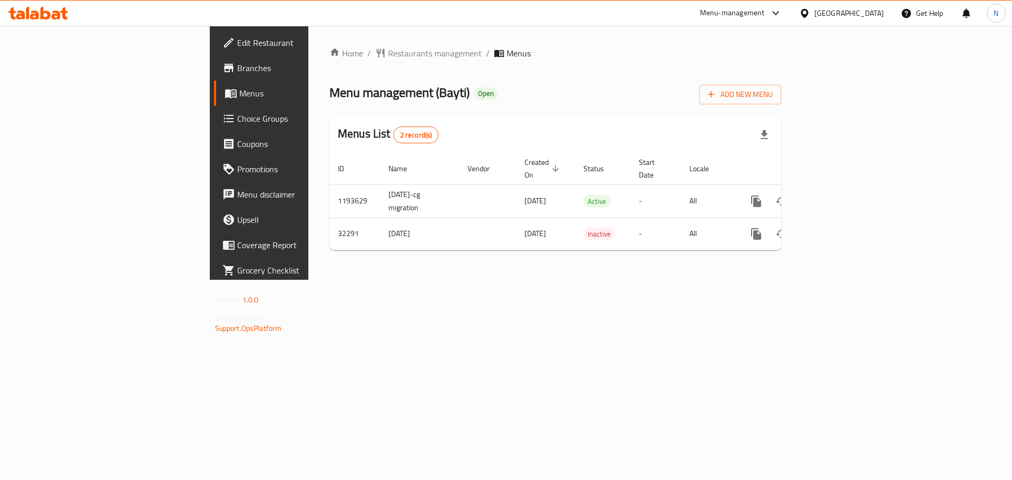
click at [858, 16] on div "[GEOGRAPHIC_DATA]" at bounding box center [850, 13] width 70 height 12
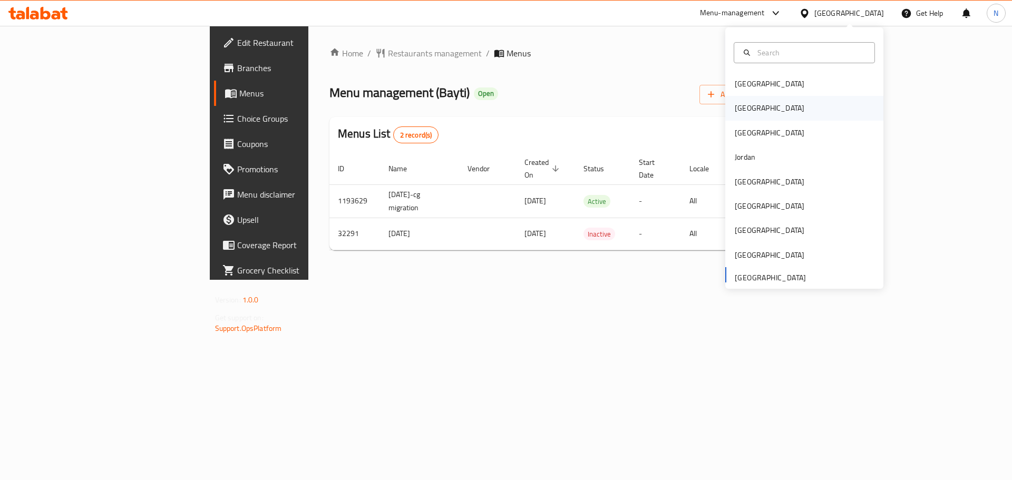
click at [761, 109] on div "[GEOGRAPHIC_DATA]" at bounding box center [804, 108] width 158 height 24
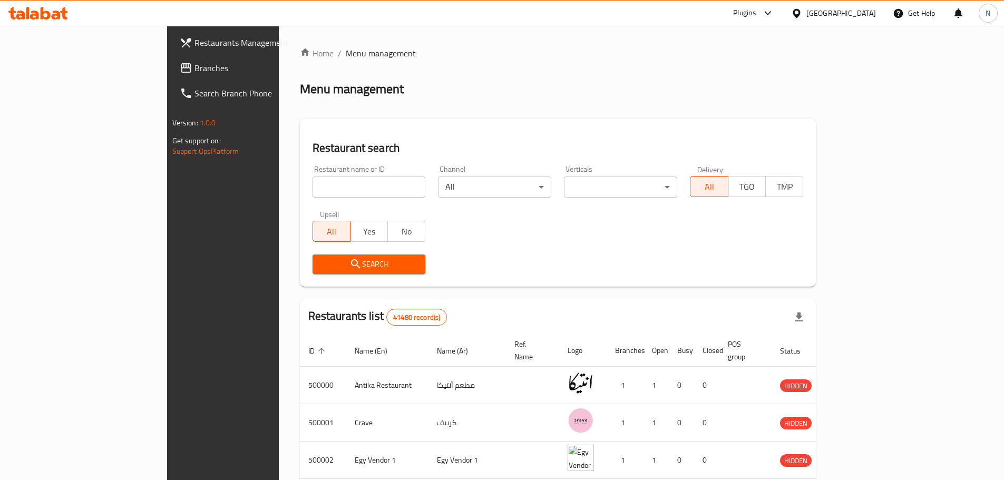
click at [195, 63] on span "Branches" at bounding box center [261, 68] width 132 height 13
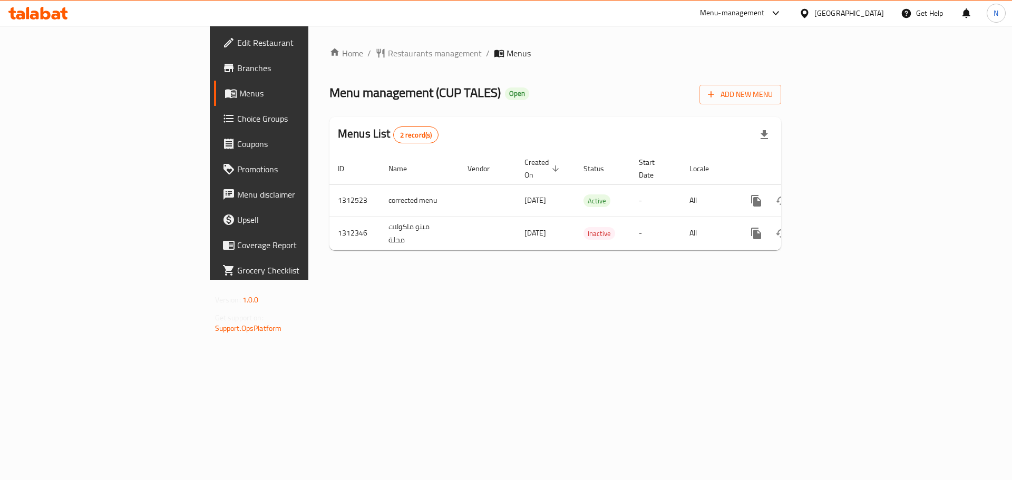
click at [237, 119] on span "Choice Groups" at bounding box center [303, 118] width 133 height 13
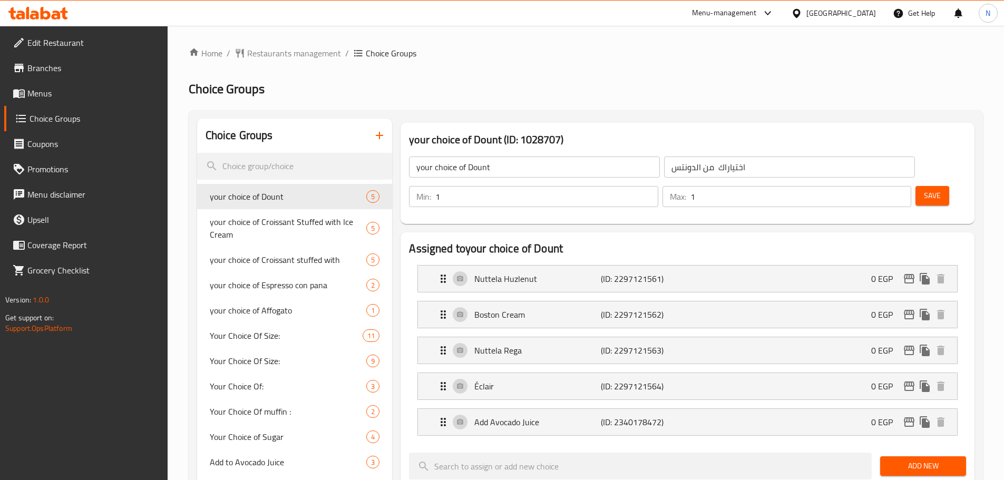
click at [509, 83] on h2 "Choice Groups" at bounding box center [586, 89] width 795 height 17
click at [241, 441] on span "Your Choice of Sugar" at bounding box center [272, 437] width 125 height 13
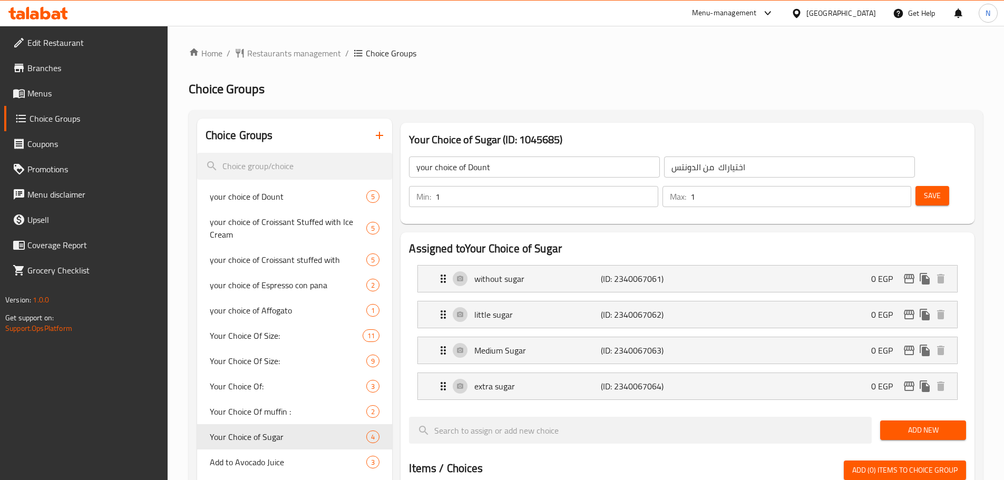
type input "Your Choice of Sugar"
type input "اختيارك كمية السكر"
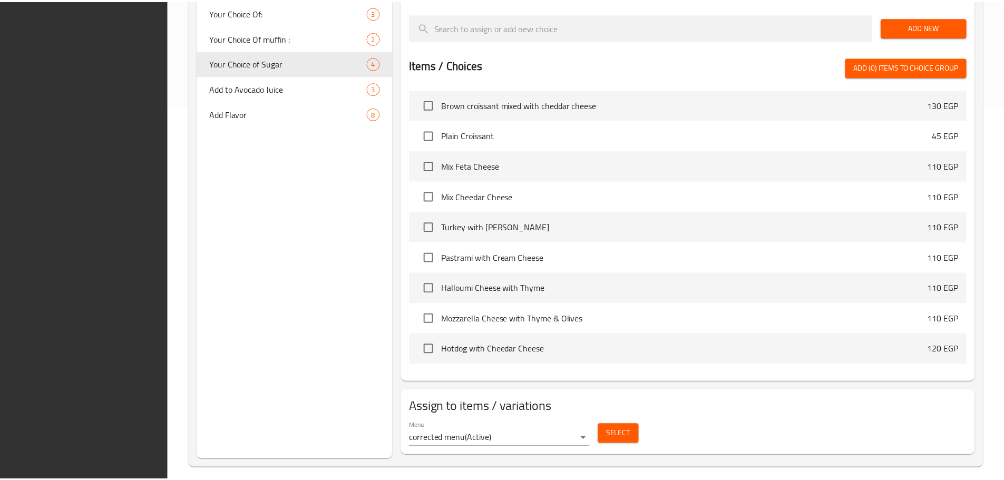
scroll to position [383, 0]
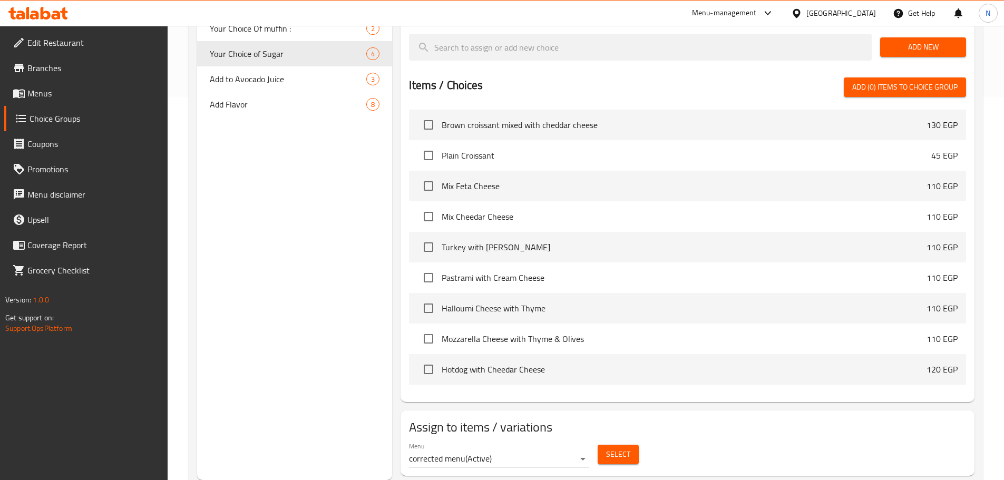
click at [861, 15] on div "[GEOGRAPHIC_DATA]" at bounding box center [842, 13] width 70 height 12
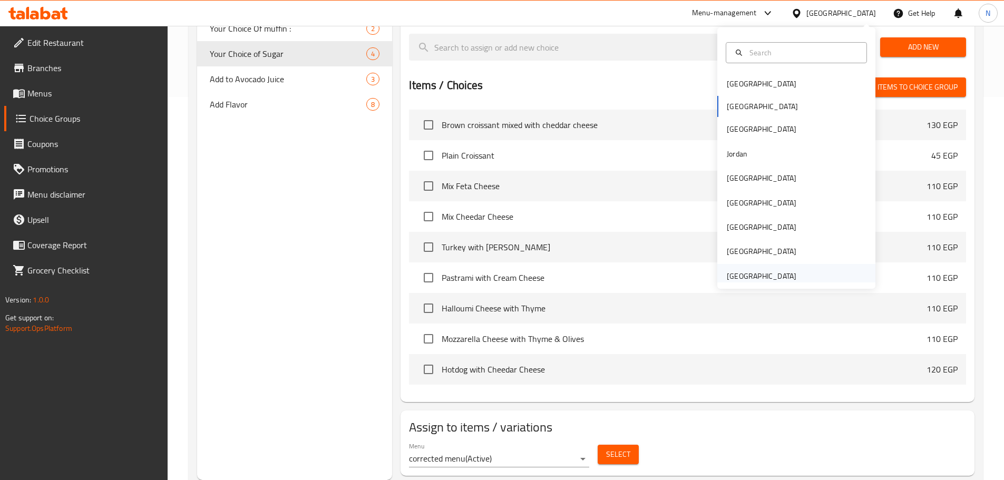
click at [777, 278] on div "[GEOGRAPHIC_DATA]" at bounding box center [762, 276] width 70 height 12
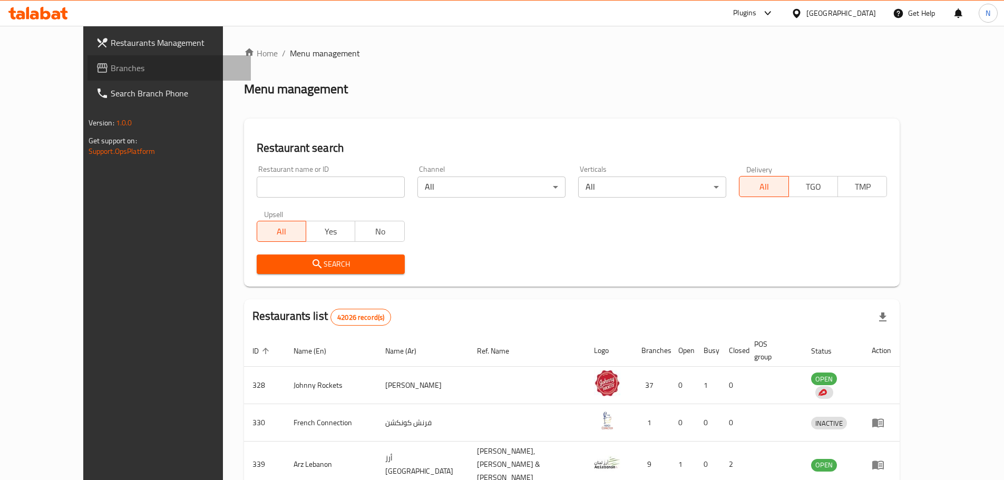
click at [88, 79] on link "Branches" at bounding box center [169, 67] width 163 height 25
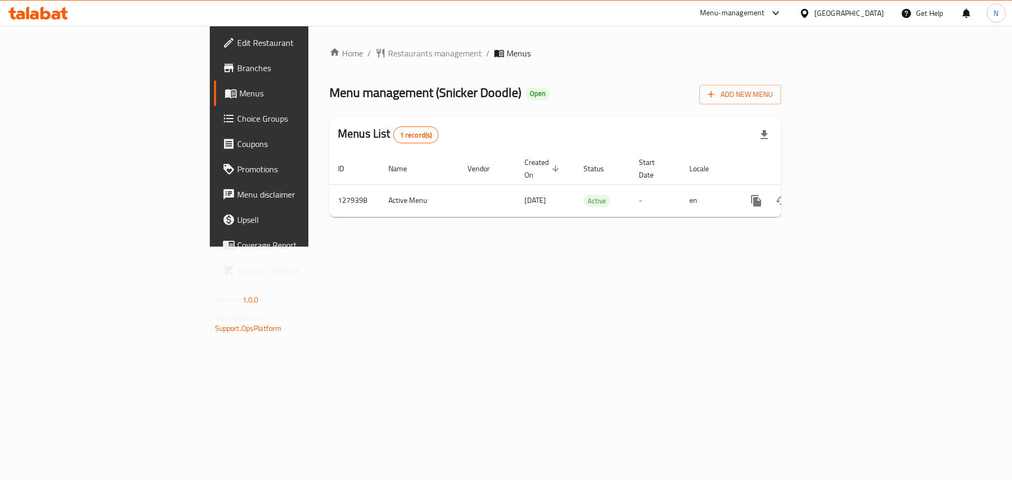
click at [836, 13] on div "[GEOGRAPHIC_DATA]" at bounding box center [850, 13] width 70 height 12
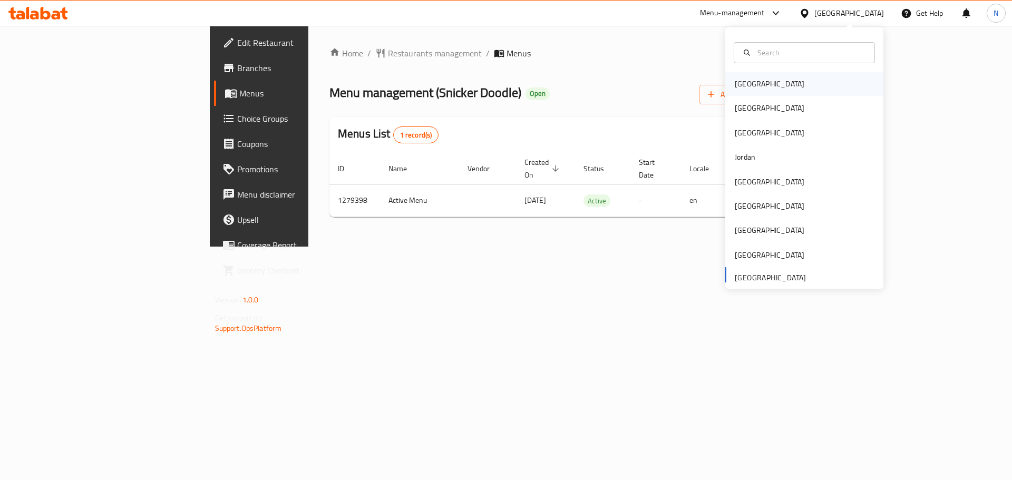
click at [746, 80] on div "[GEOGRAPHIC_DATA]" at bounding box center [770, 84] width 70 height 12
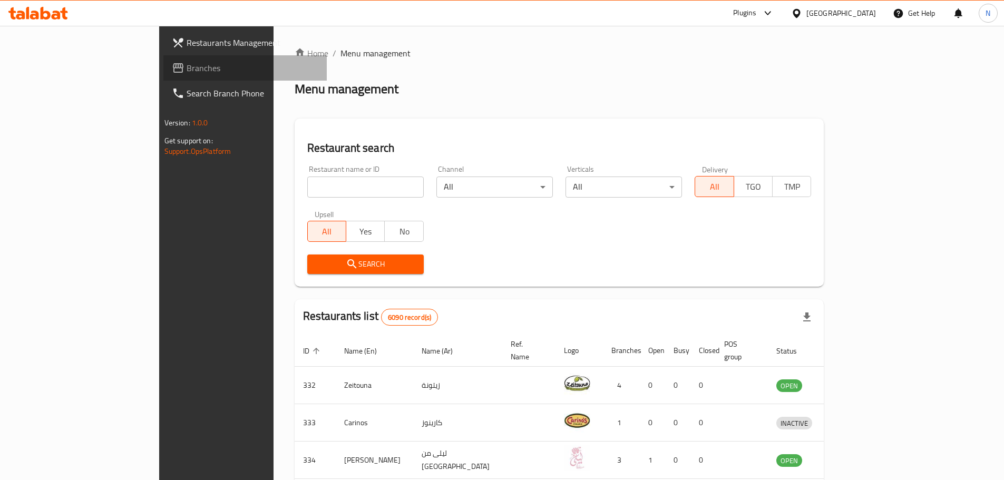
click at [187, 73] on span "Branches" at bounding box center [253, 68] width 132 height 13
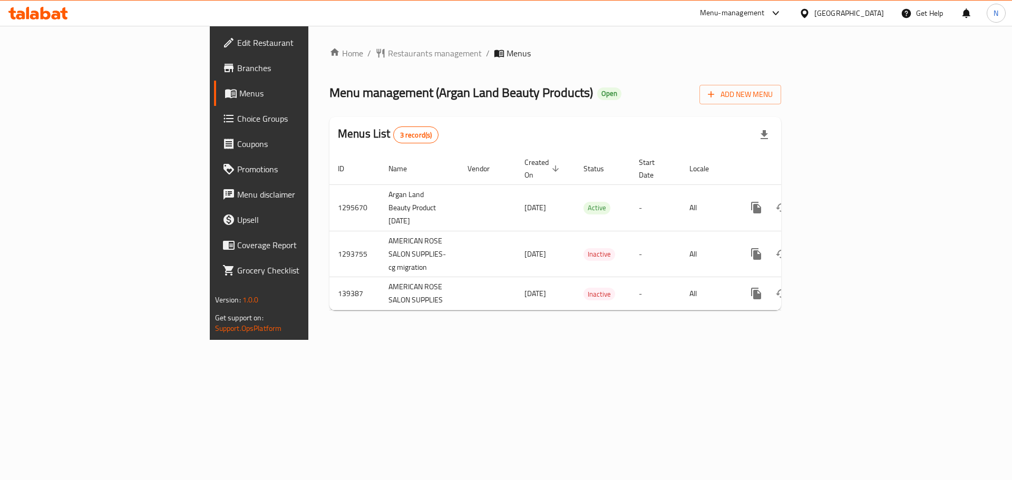
click at [330, 62] on div "Home / Restaurants management / Menus Menu management ( Argan Land Beauty Produ…" at bounding box center [556, 183] width 452 height 272
click at [388, 55] on span "Restaurants management" at bounding box center [435, 53] width 94 height 13
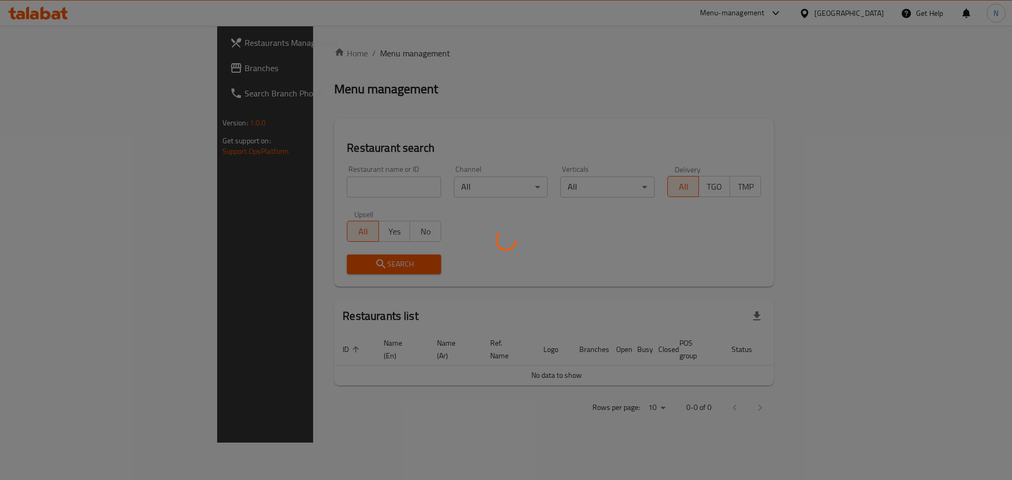
click at [56, 69] on div at bounding box center [506, 240] width 1012 height 480
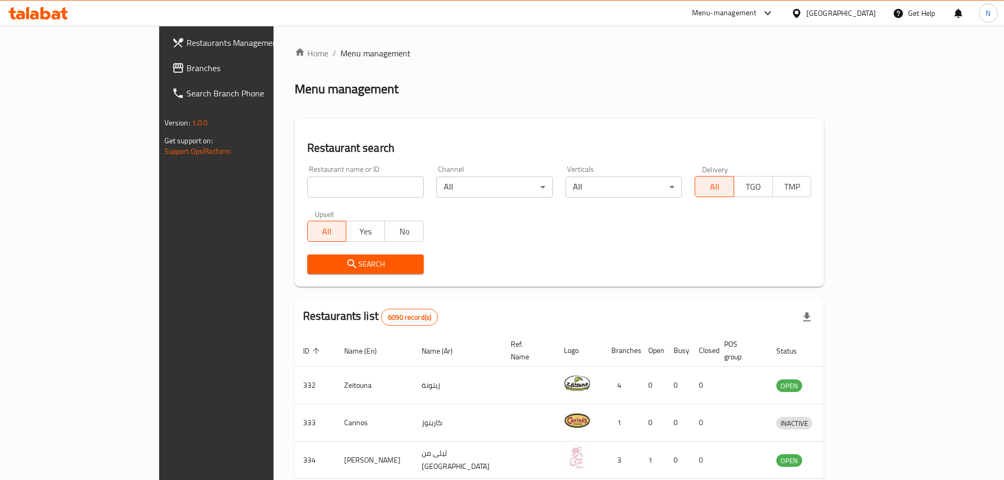
click at [187, 69] on span "Branches" at bounding box center [253, 68] width 132 height 13
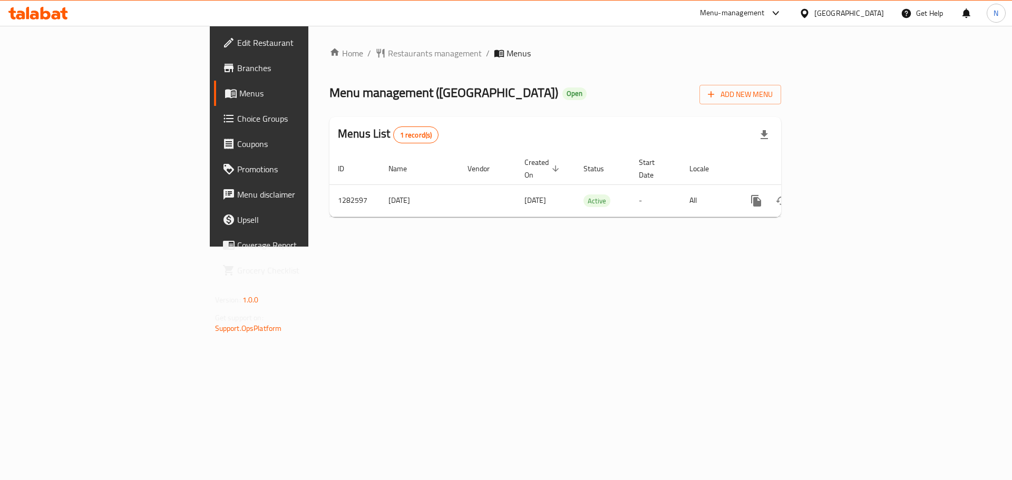
click at [869, 14] on div "[GEOGRAPHIC_DATA]" at bounding box center [850, 13] width 70 height 12
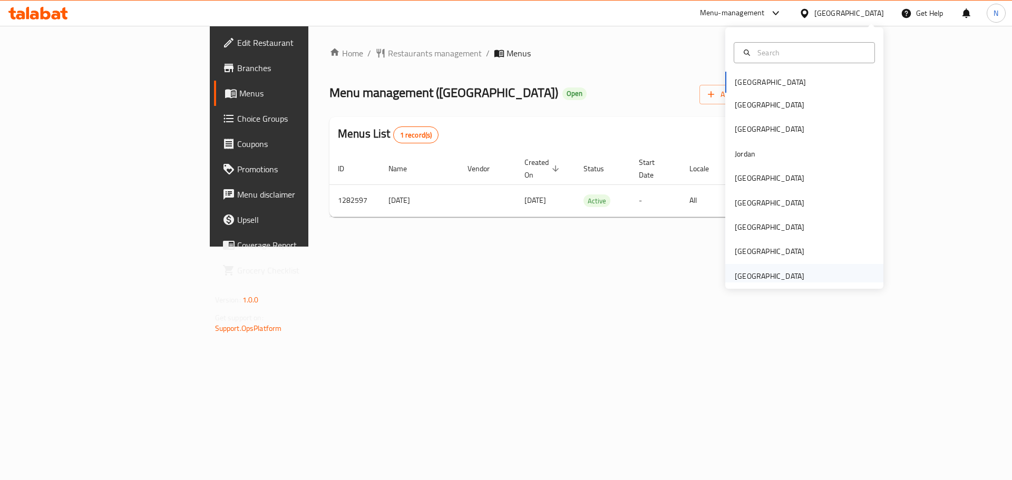
click at [798, 273] on div "[GEOGRAPHIC_DATA]" at bounding box center [770, 276] width 86 height 24
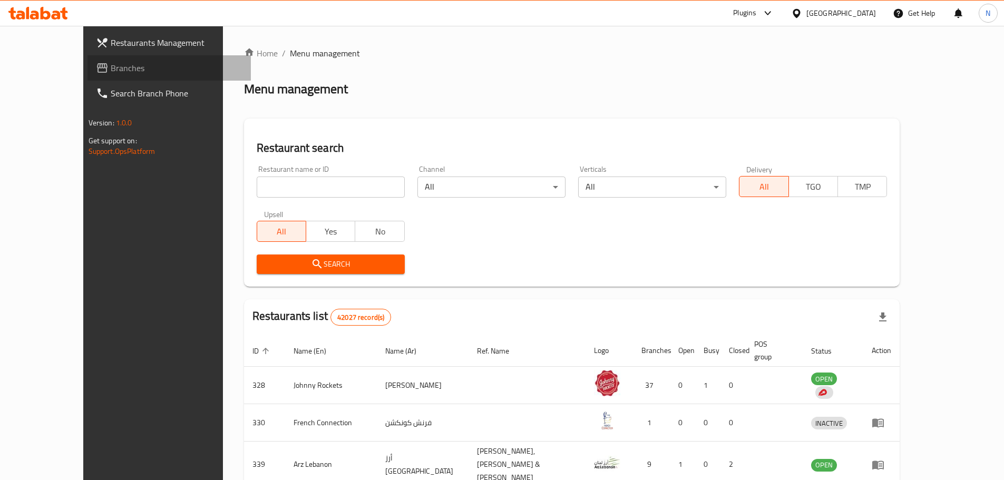
click at [111, 65] on span "Branches" at bounding box center [177, 68] width 132 height 13
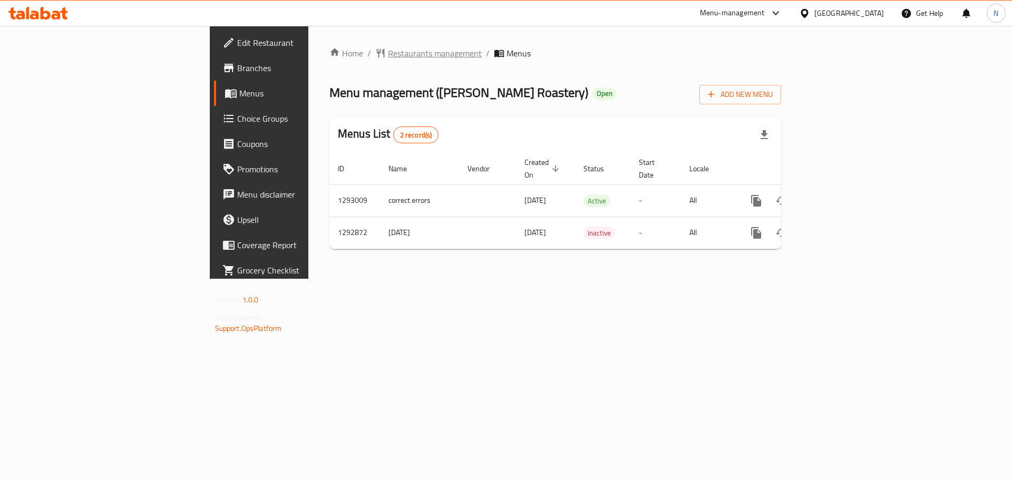
click at [388, 49] on span "Restaurants management" at bounding box center [435, 53] width 94 height 13
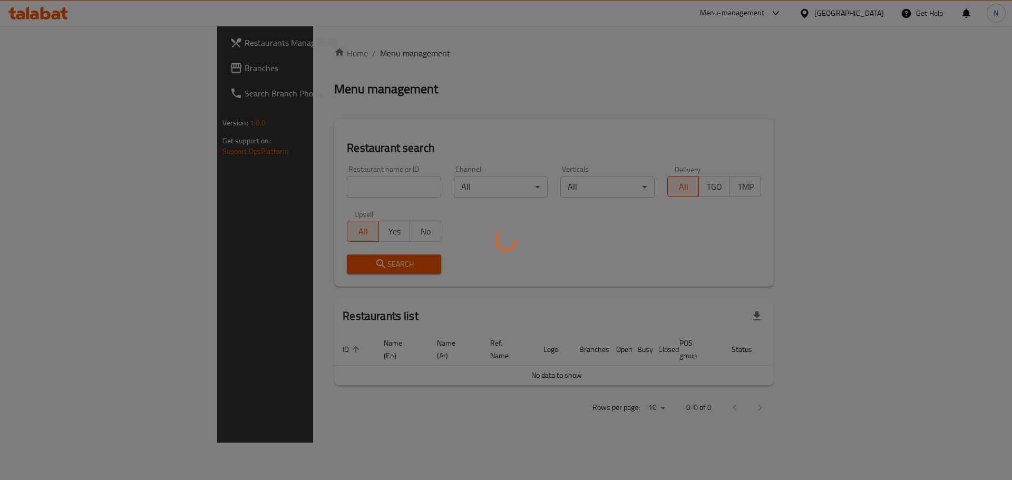
click at [30, 66] on div at bounding box center [506, 240] width 1012 height 480
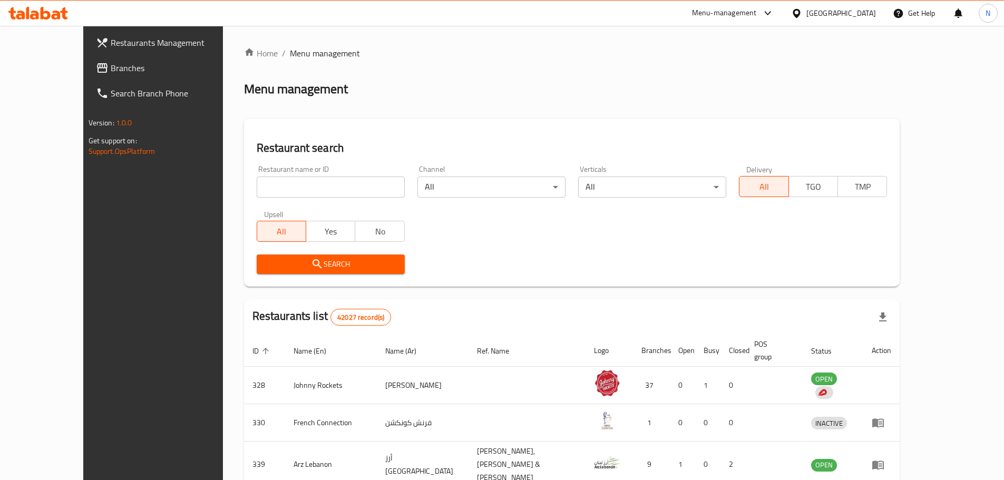
click at [111, 66] on span "Branches" at bounding box center [177, 68] width 132 height 13
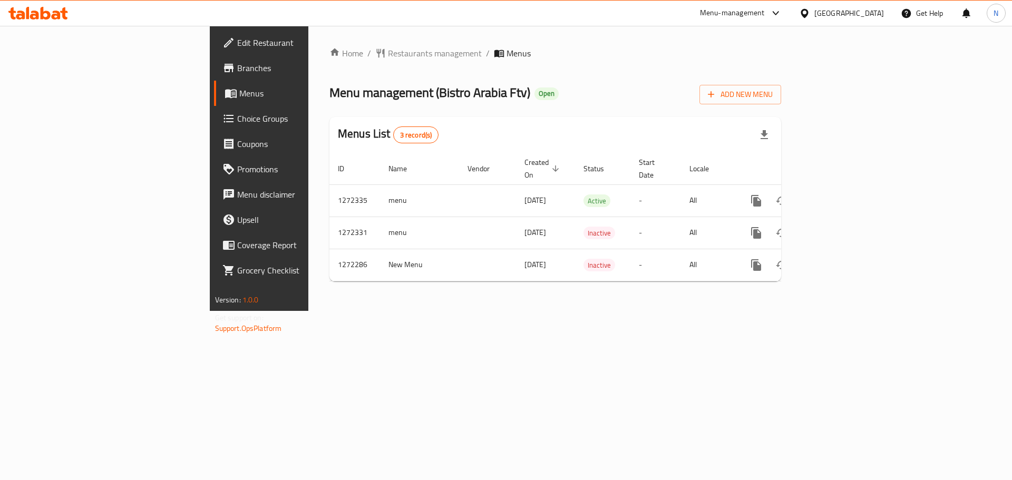
click at [237, 114] on span "Choice Groups" at bounding box center [303, 118] width 133 height 13
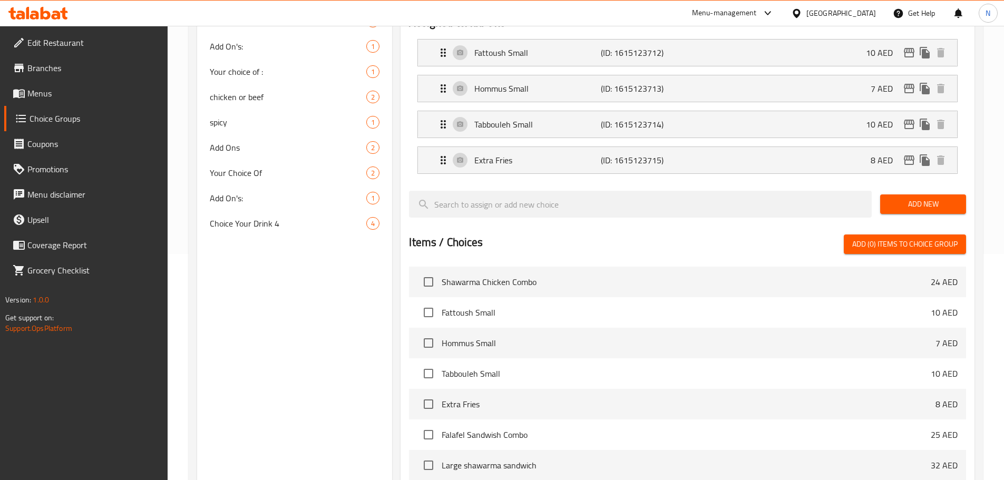
scroll to position [217, 0]
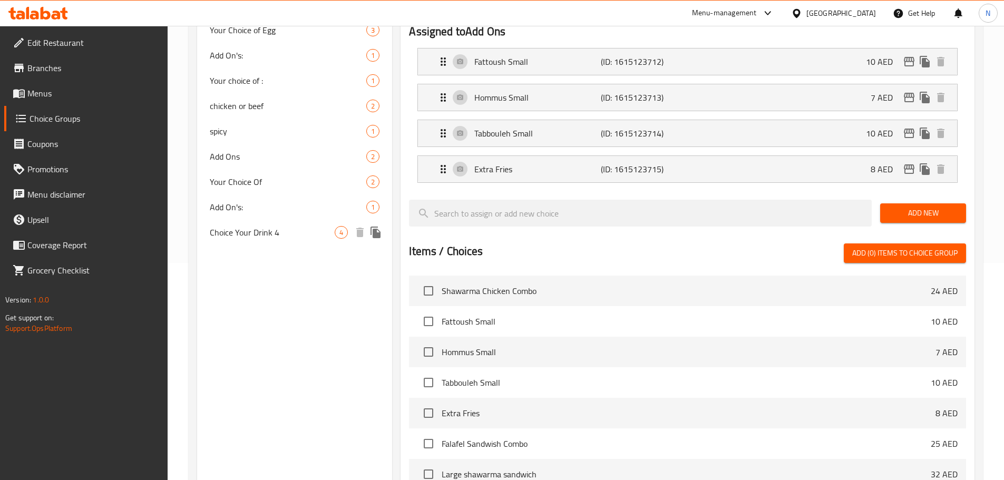
click at [237, 233] on span "Choice Your Drink 4" at bounding box center [272, 232] width 125 height 13
type input "Choice Your Drink 4"
type input "اختر مشروبك 4"
type input "4"
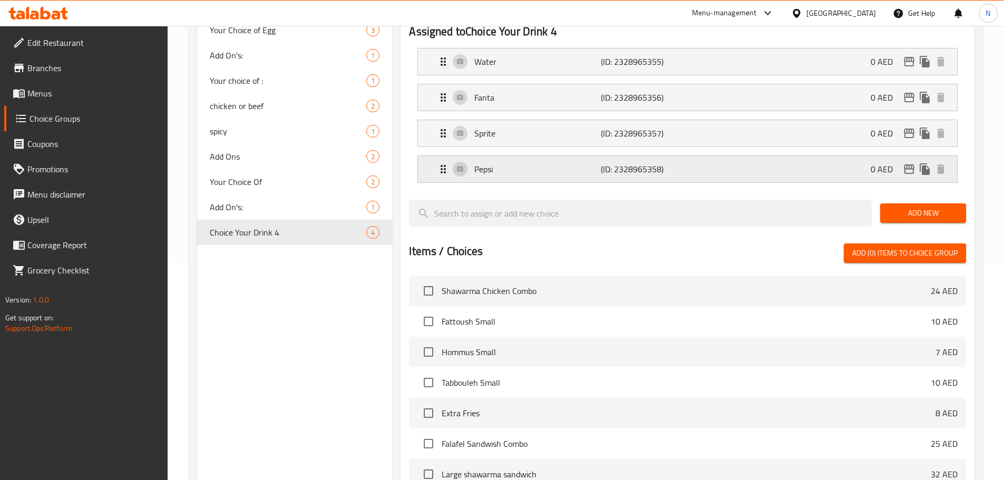
scroll to position [0, 0]
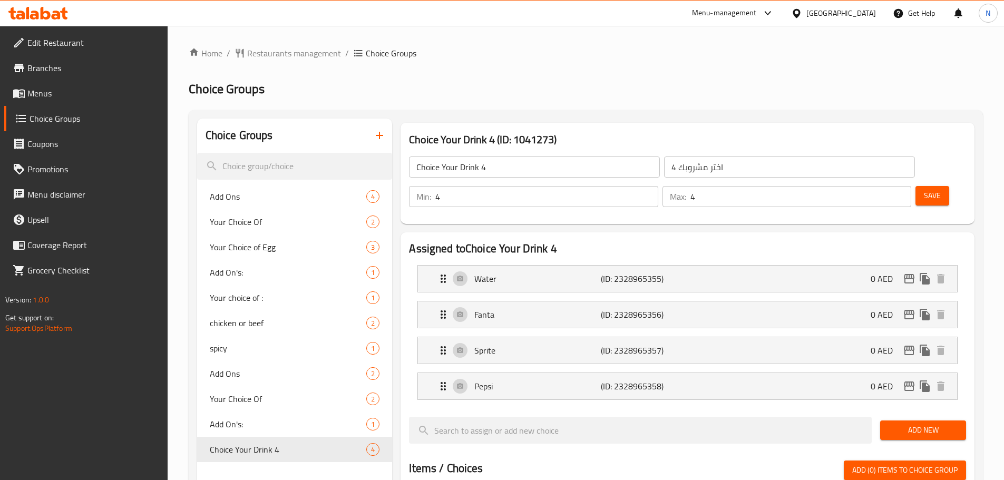
click at [461, 171] on input "Choice Your Drink 4" at bounding box center [534, 167] width 251 height 21
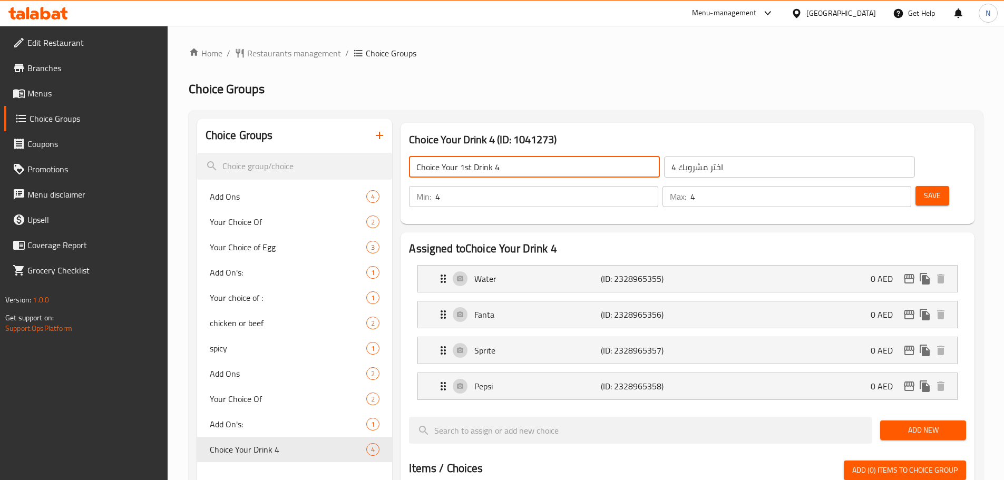
click at [531, 178] on div "Choice Your 1st Drink 4 ​" at bounding box center [534, 166] width 255 height 25
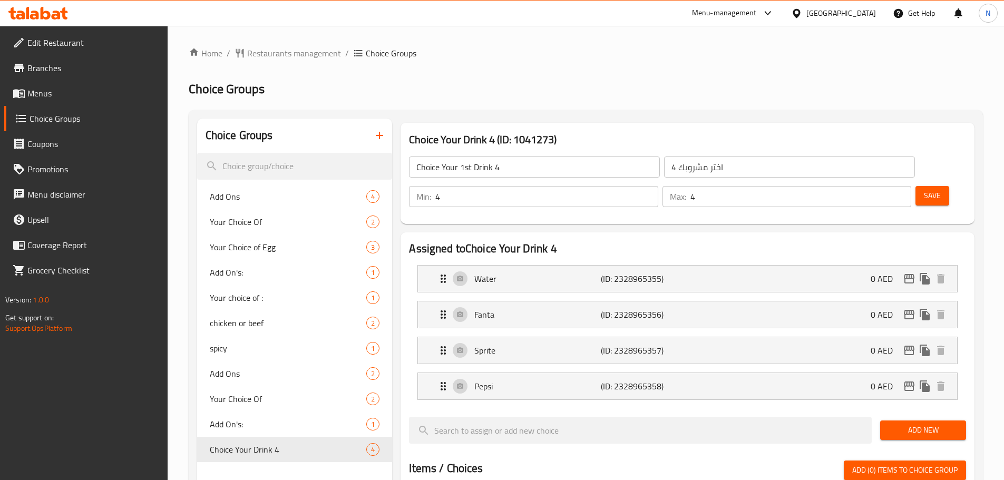
click at [532, 169] on input "Choice Your 1st Drink 4" at bounding box center [534, 167] width 251 height 21
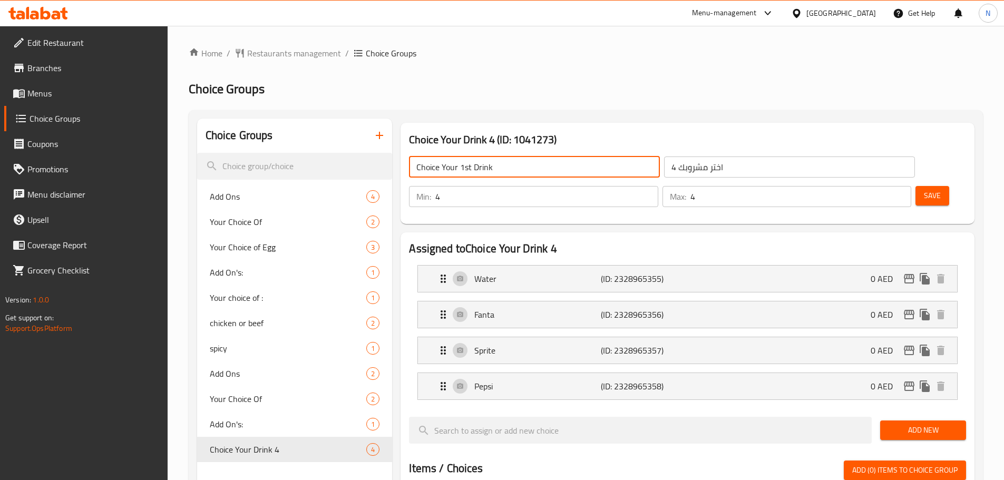
type input "Choice Your 1st Drink"
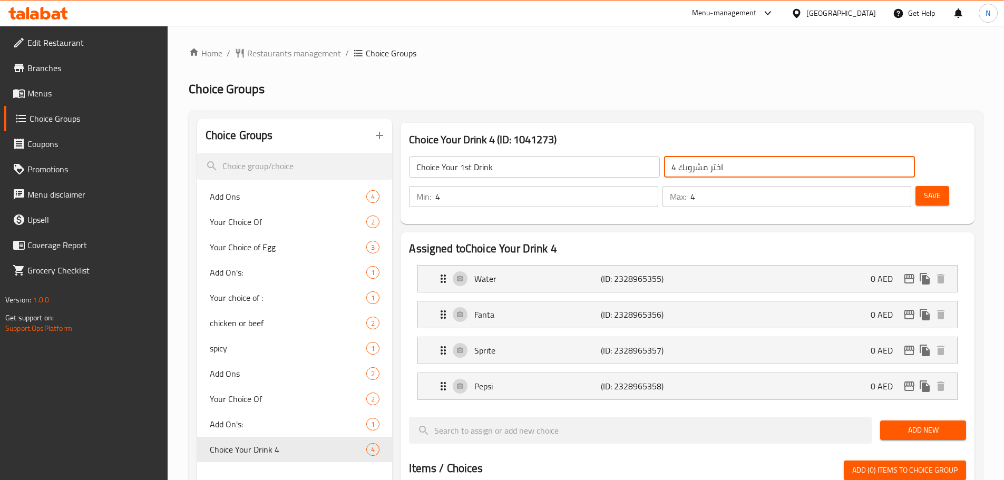
drag, startPoint x: 607, startPoint y: 169, endPoint x: 587, endPoint y: 171, distance: 20.6
click at [587, 171] on div "Choice Your 1st Drink ​ اختر مشروبك 4 ​" at bounding box center [662, 167] width 518 height 34
click at [664, 170] on input "اختر مشروبك 4" at bounding box center [789, 167] width 251 height 21
type input "اختر مشروبك الاول"
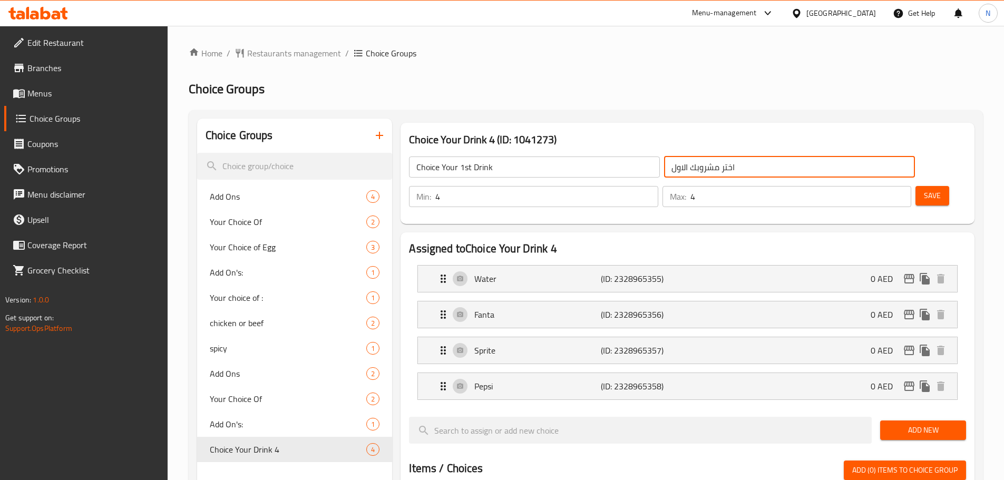
click at [658, 186] on input "3" at bounding box center [546, 196] width 222 height 21
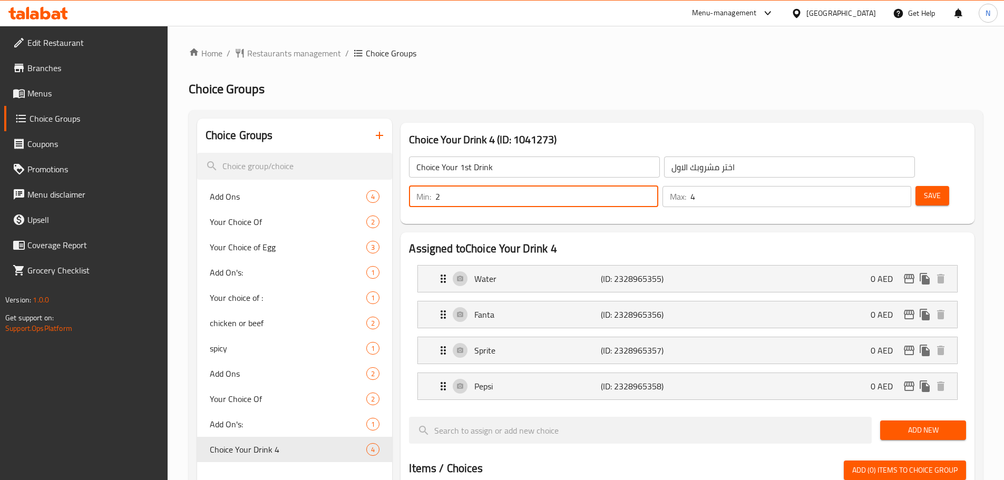
click at [658, 186] on input "2" at bounding box center [546, 196] width 222 height 21
type input "1"
click at [658, 186] on input "1" at bounding box center [546, 196] width 222 height 21
click at [882, 186] on input "3" at bounding box center [801, 196] width 221 height 21
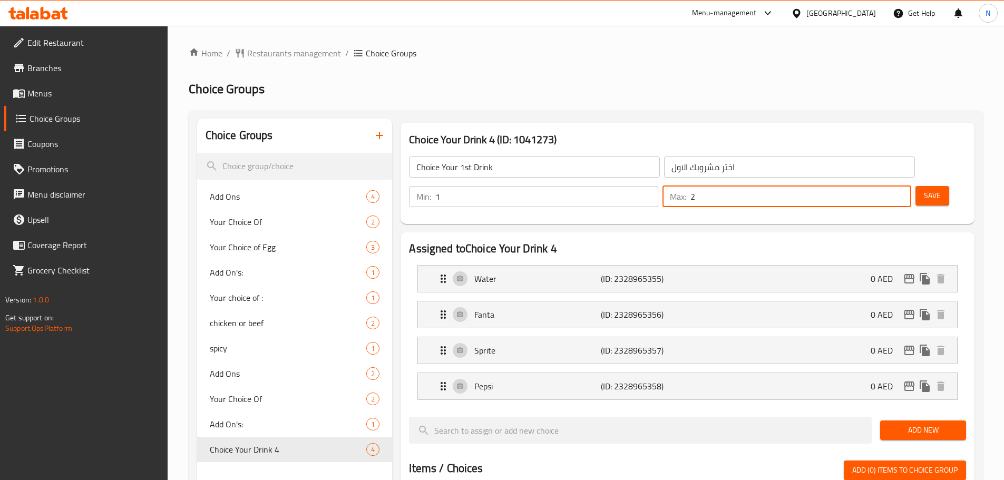
click at [882, 186] on input "2" at bounding box center [801, 196] width 221 height 21
type input "1"
click at [882, 186] on input "1" at bounding box center [801, 196] width 221 height 21
click at [916, 186] on button "Save" at bounding box center [933, 196] width 34 height 20
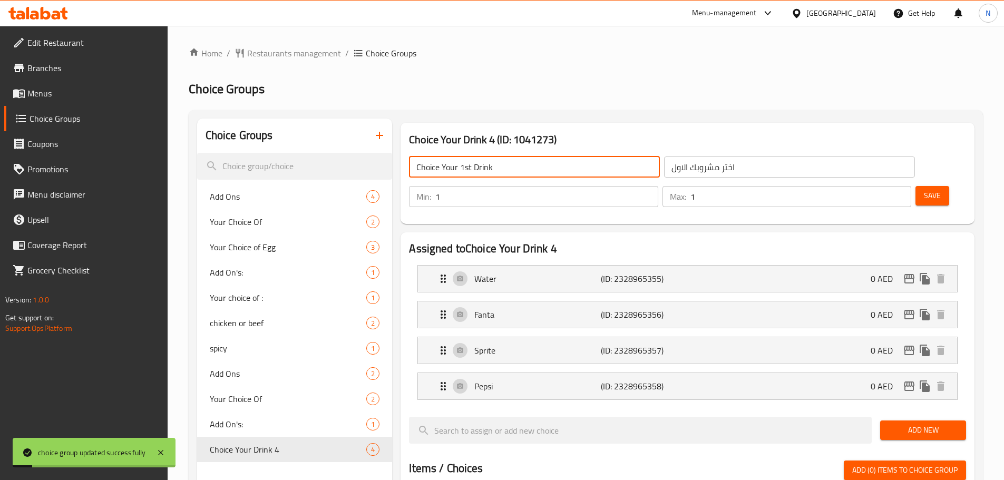
click at [481, 167] on input "Choice Your 1st Drink" at bounding box center [534, 167] width 251 height 21
click at [374, 450] on icon "duplicate" at bounding box center [376, 450] width 10 height 12
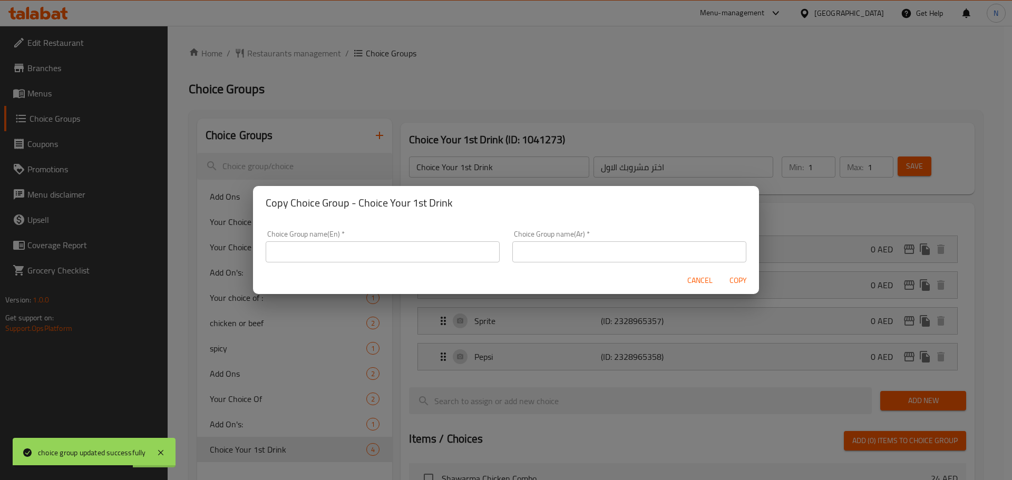
click at [357, 246] on input "text" at bounding box center [383, 251] width 234 height 21
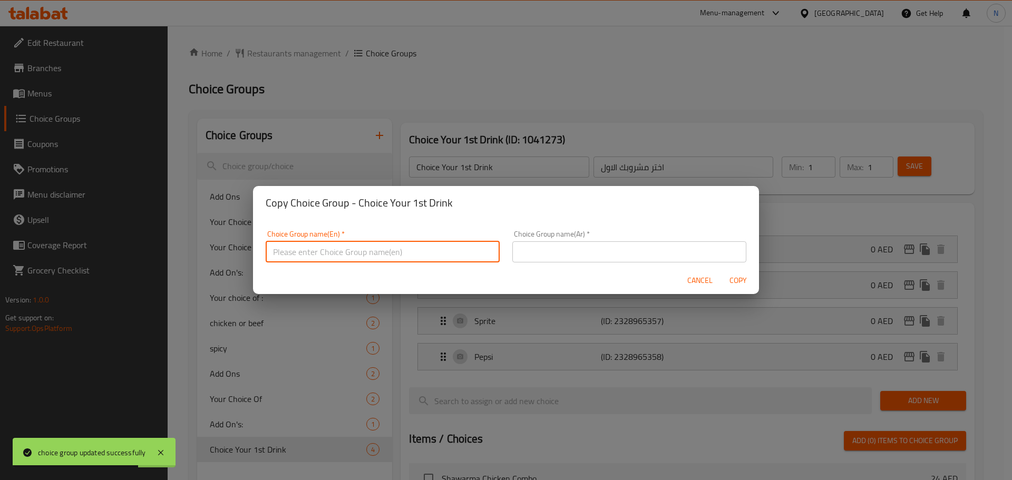
paste input "Choice Your 1st Drink"
drag, startPoint x: 328, startPoint y: 251, endPoint x: 317, endPoint y: 253, distance: 11.2
click at [317, 253] on input "Choice Your 1st Drink" at bounding box center [383, 251] width 234 height 21
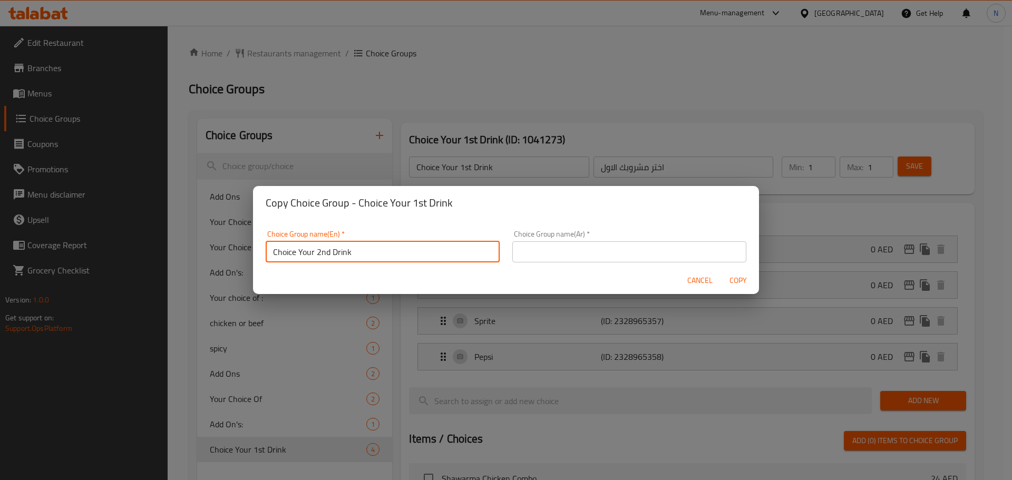
click at [315, 253] on input "Choice Your 2nd Drink" at bounding box center [383, 251] width 234 height 21
click at [314, 251] on input "Choice Your 2nd Drink" at bounding box center [383, 251] width 234 height 21
type input "Choice Your 2nd Drink"
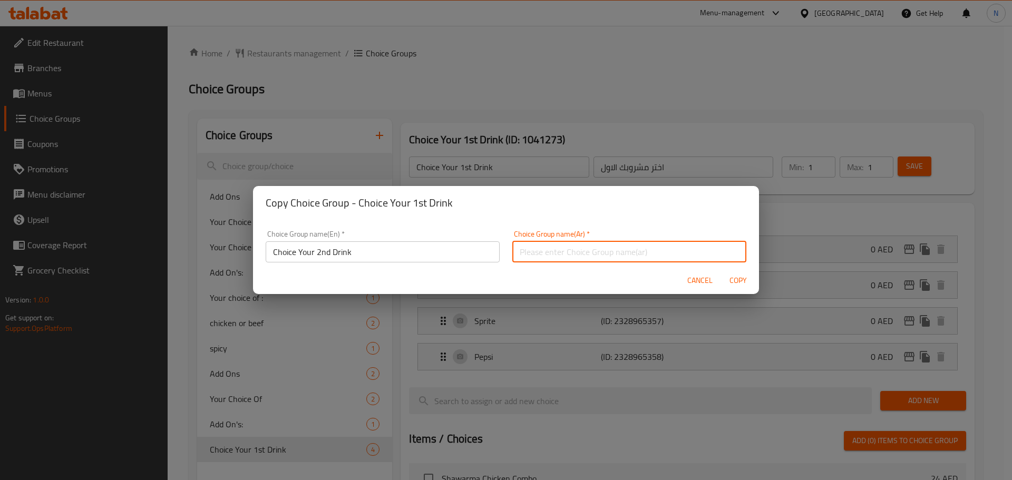
click at [553, 245] on input "text" at bounding box center [629, 251] width 234 height 21
paste input "اختر مشروبك الثاني"
type input "اختر مشروبك الثاني"
click at [741, 283] on span "Copy" at bounding box center [737, 280] width 25 height 13
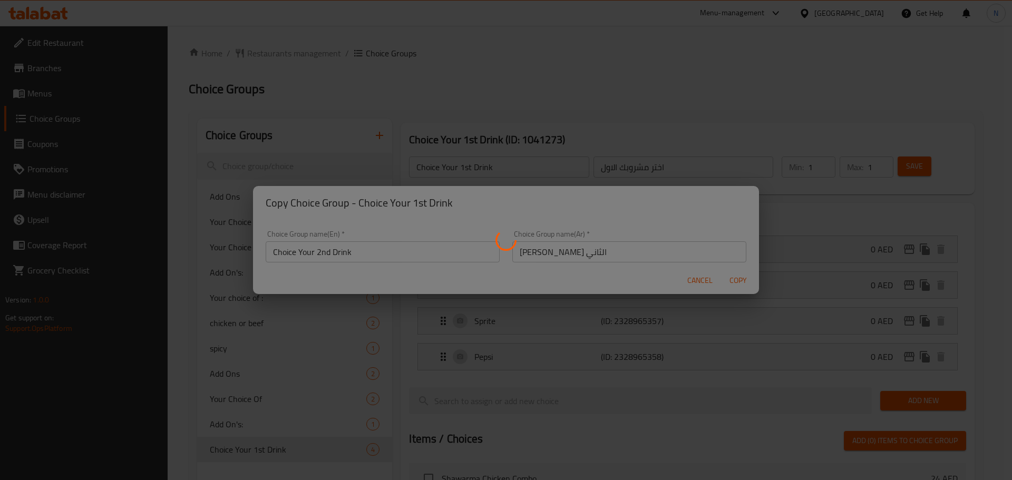
type input "Choice Your 2nd Drink"
type input "اختر مشروبك الثاني"
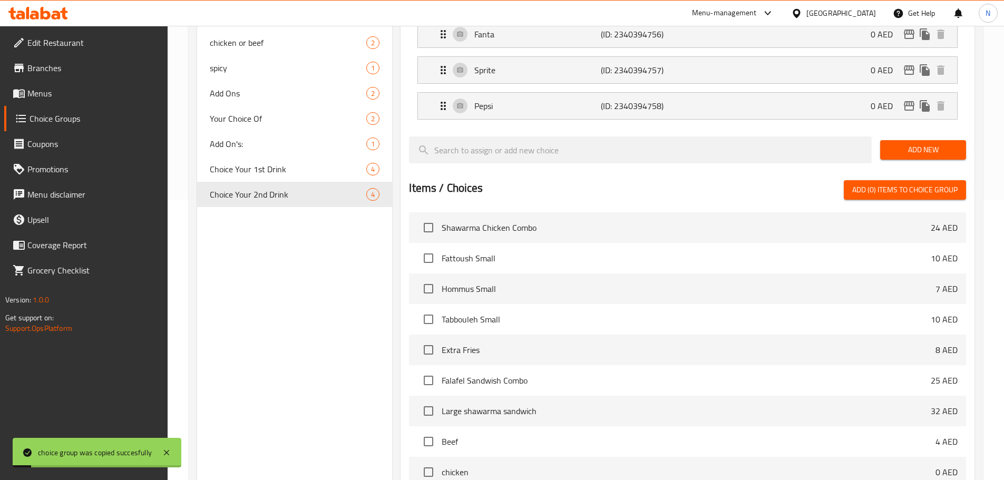
scroll to position [286, 0]
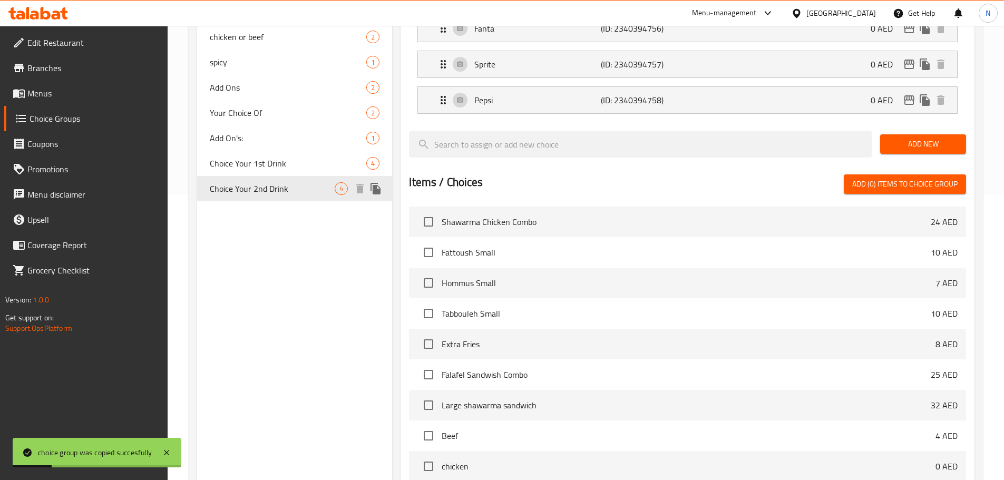
click at [372, 187] on icon "duplicate" at bounding box center [376, 188] width 13 height 13
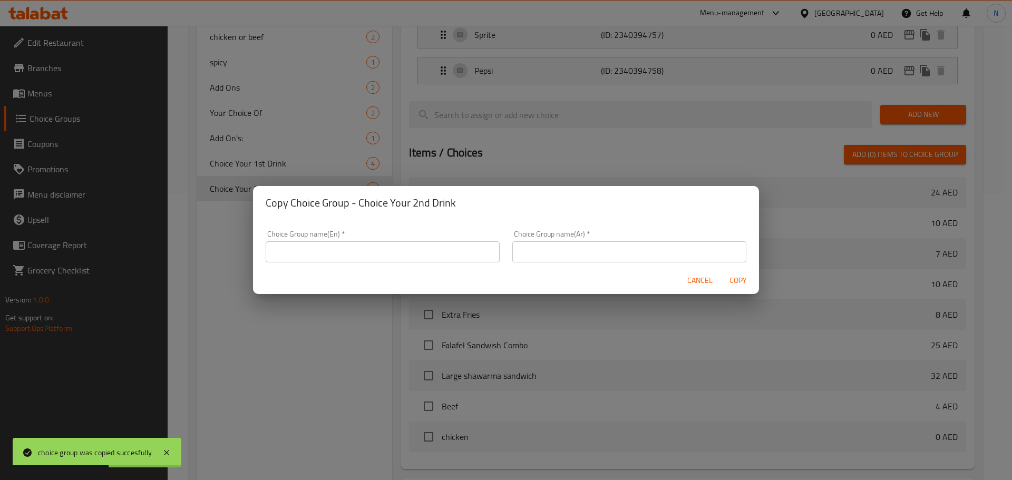
click at [374, 249] on input "text" at bounding box center [383, 251] width 234 height 21
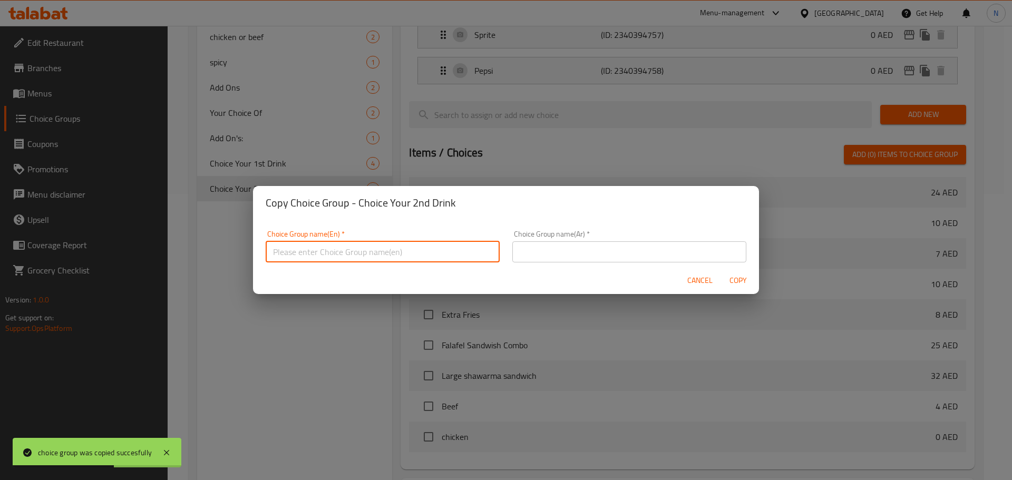
paste input "Choice Your 3rd Drink"
type input "Choice Your 3rd Drink"
click at [529, 245] on input "text" at bounding box center [629, 251] width 234 height 21
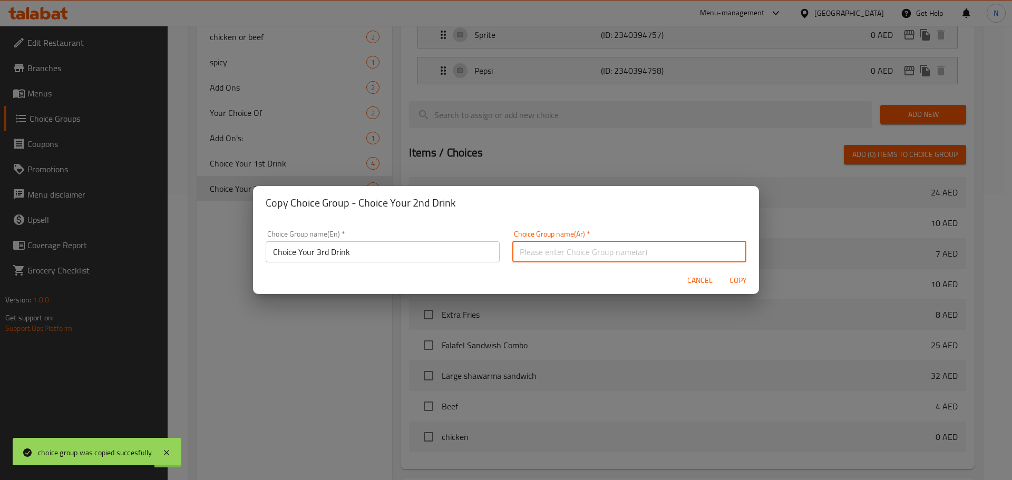
paste input "اختر مشروبك الثالث"
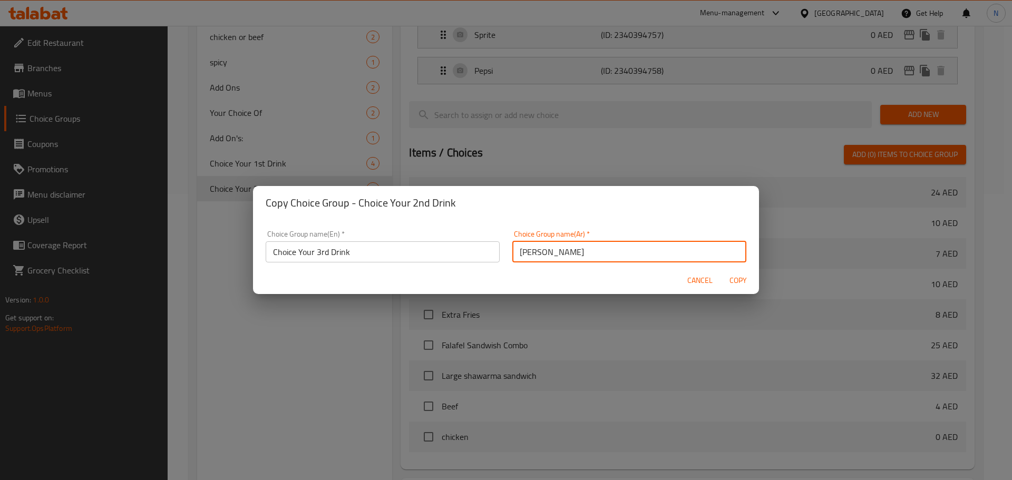
type input "اختر مشروبك الثالث"
click at [741, 280] on span "Copy" at bounding box center [737, 280] width 25 height 13
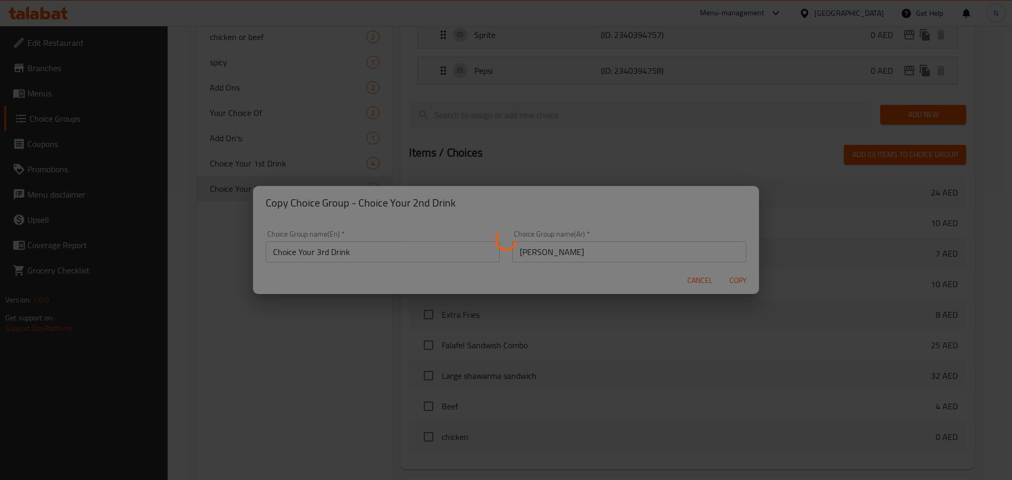
type input "Choice Your 3rd Drink"
type input "اختر مشروبك الثالث"
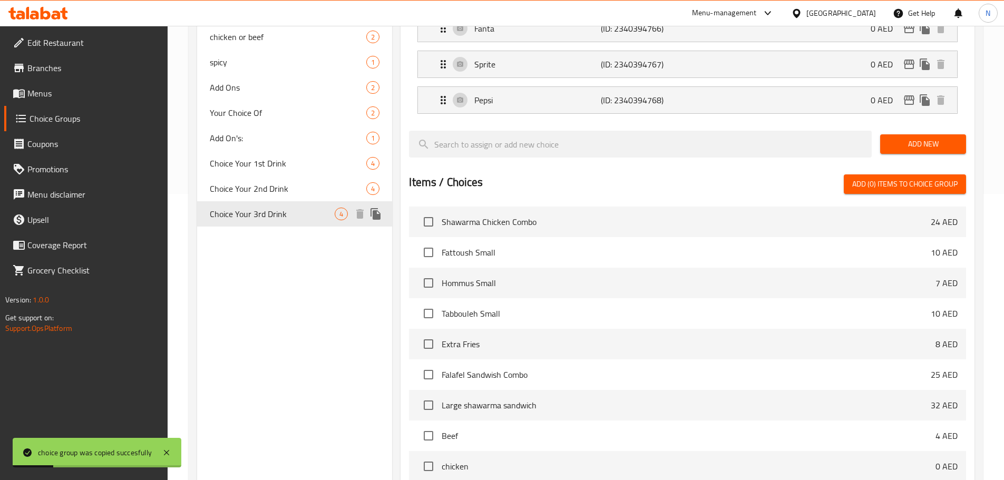
click at [381, 216] on icon "duplicate" at bounding box center [376, 214] width 13 height 13
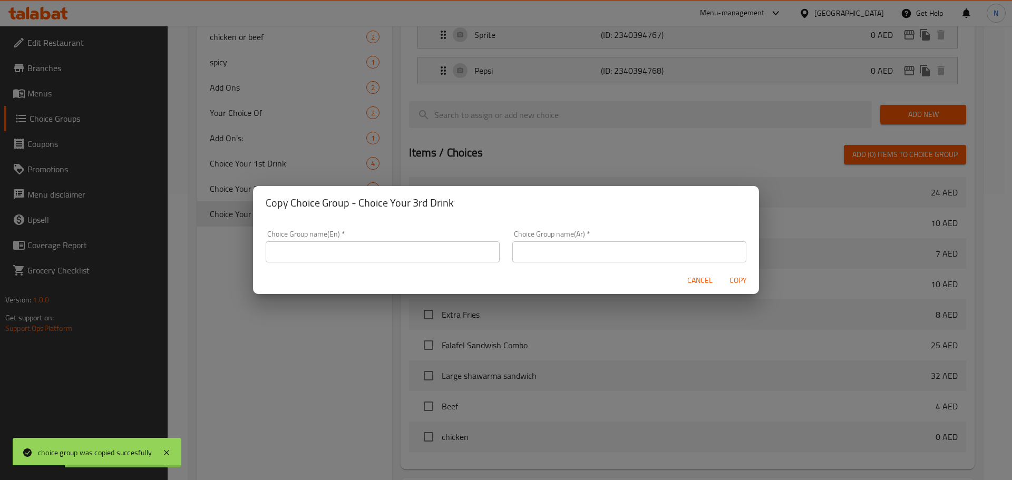
click at [387, 238] on div "Choice Group name(En)   * Choice Group name(En) *" at bounding box center [383, 246] width 234 height 32
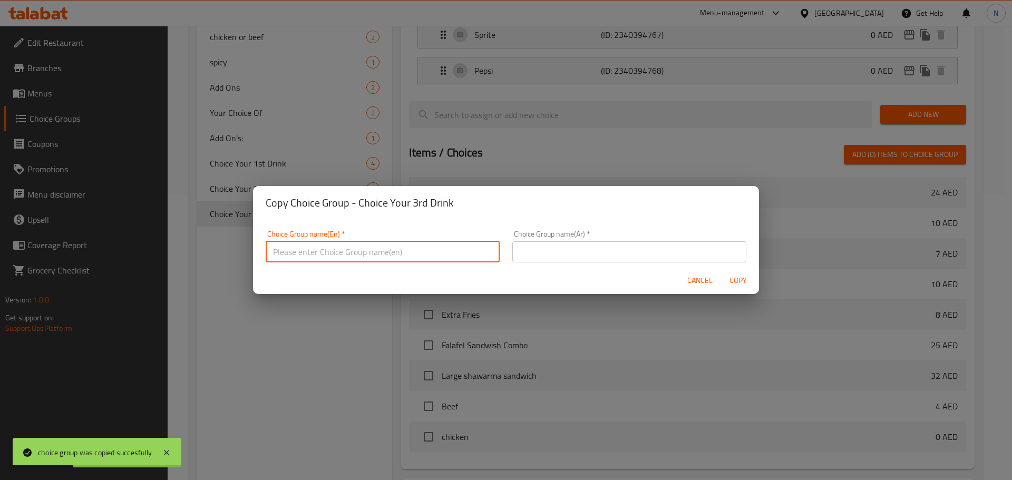
click at [392, 249] on input "text" at bounding box center [383, 251] width 234 height 21
paste input "Choice Your 4th Drink"
type input "Choice Your 4th Drink"
click at [548, 261] on input "text" at bounding box center [629, 251] width 234 height 21
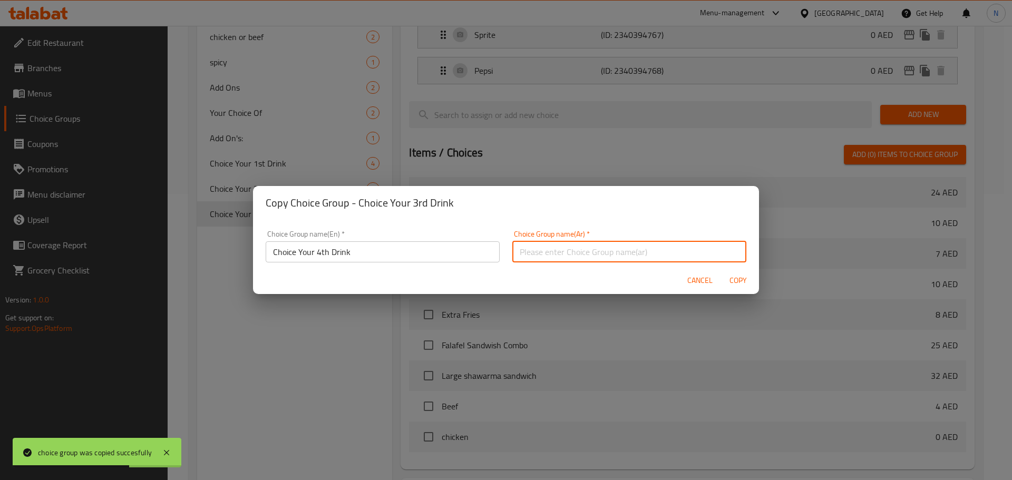
paste input "اختر مشروبك الرابع"
type input "اختر مشروبك الرابع"
click at [745, 280] on span "Copy" at bounding box center [737, 280] width 25 height 13
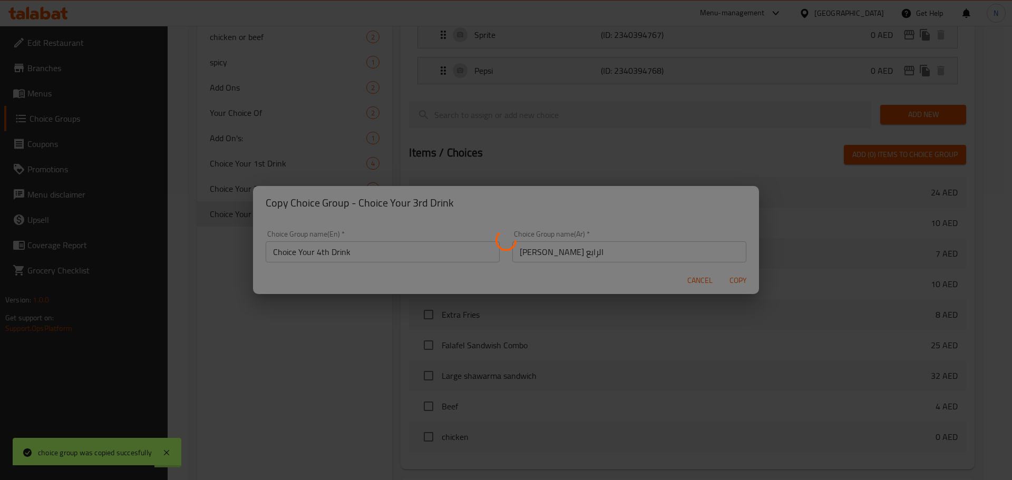
type input "Choice Your 4th Drink"
type input "اختر مشروبك الرابع"
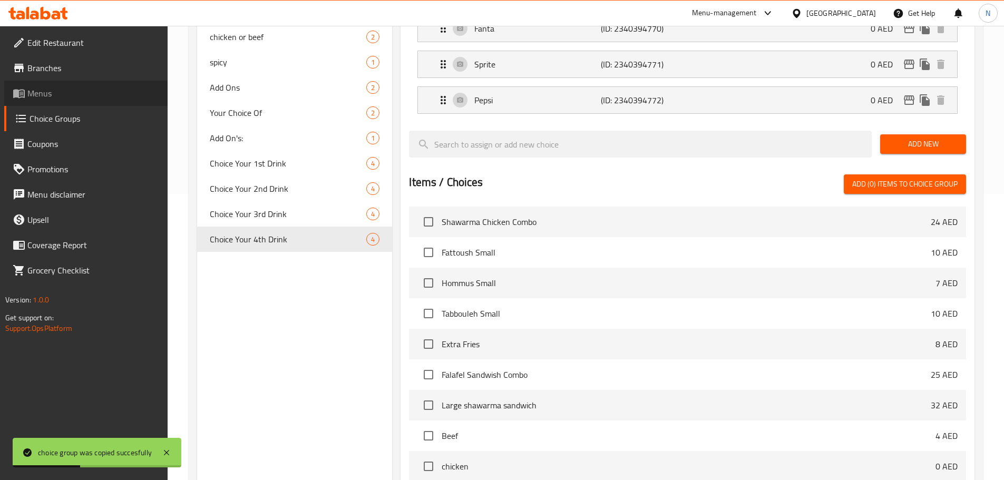
click at [71, 97] on span "Menus" at bounding box center [93, 93] width 132 height 13
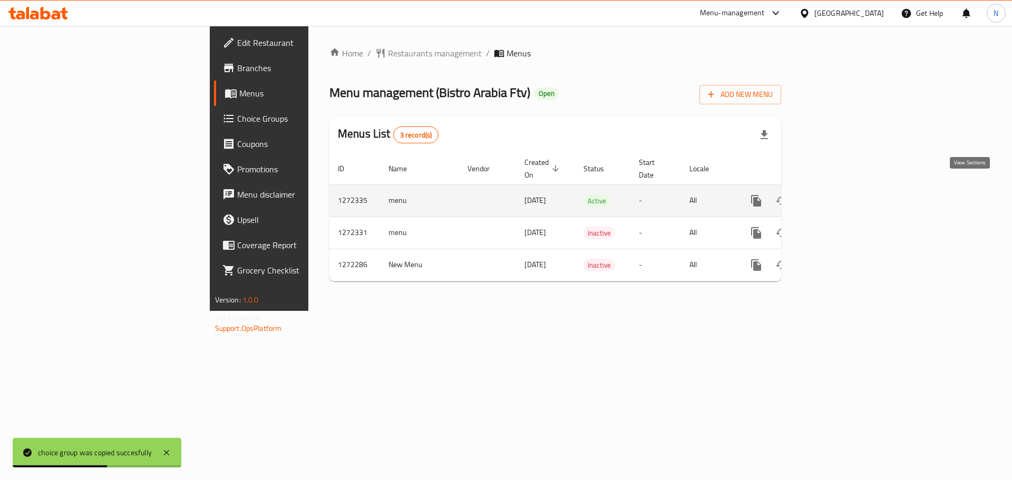
click at [839, 195] on icon "enhanced table" at bounding box center [832, 201] width 13 height 13
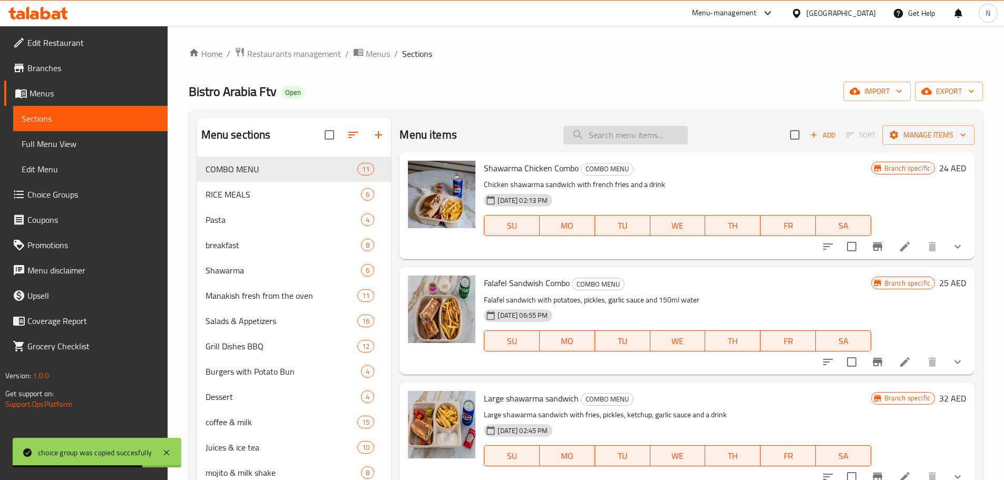
click at [603, 135] on input "search" at bounding box center [626, 135] width 124 height 18
paste input "Egg Biryani"
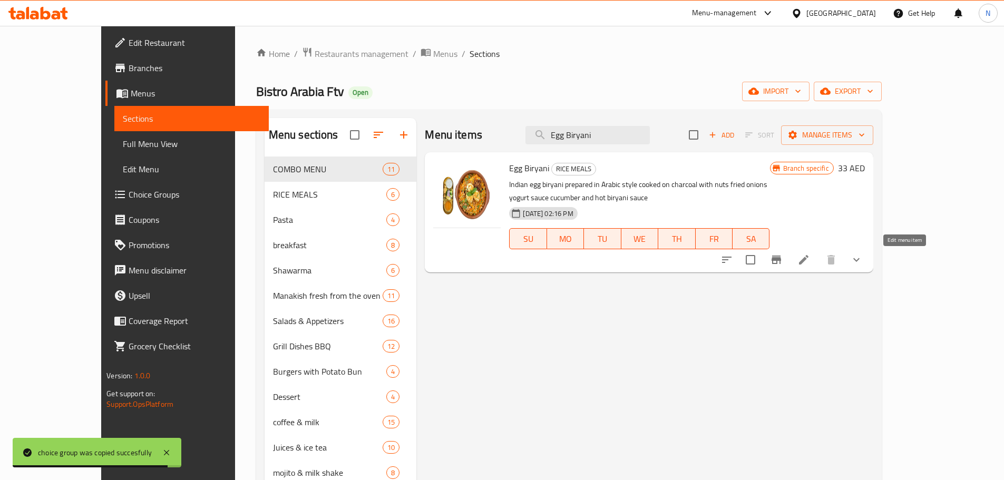
type input "Egg Biryani"
click at [810, 254] on icon at bounding box center [804, 260] width 13 height 13
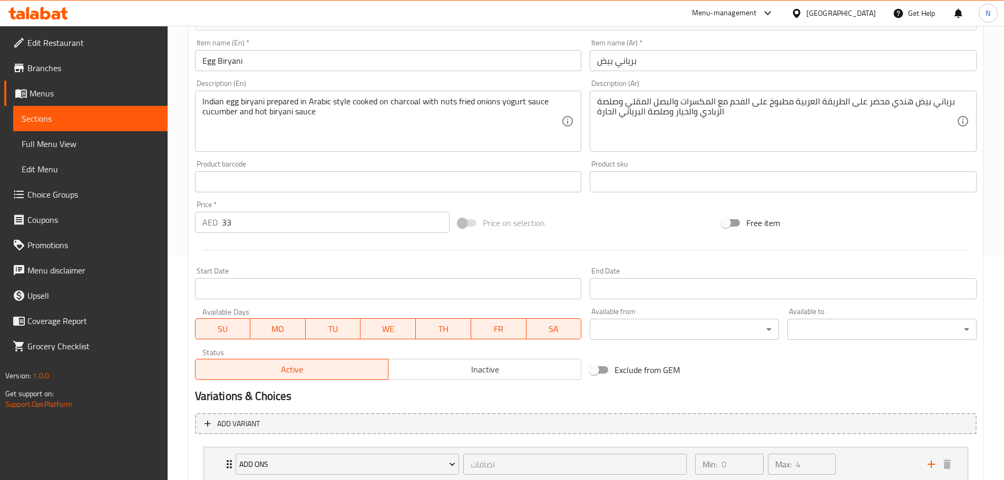
scroll to position [341, 0]
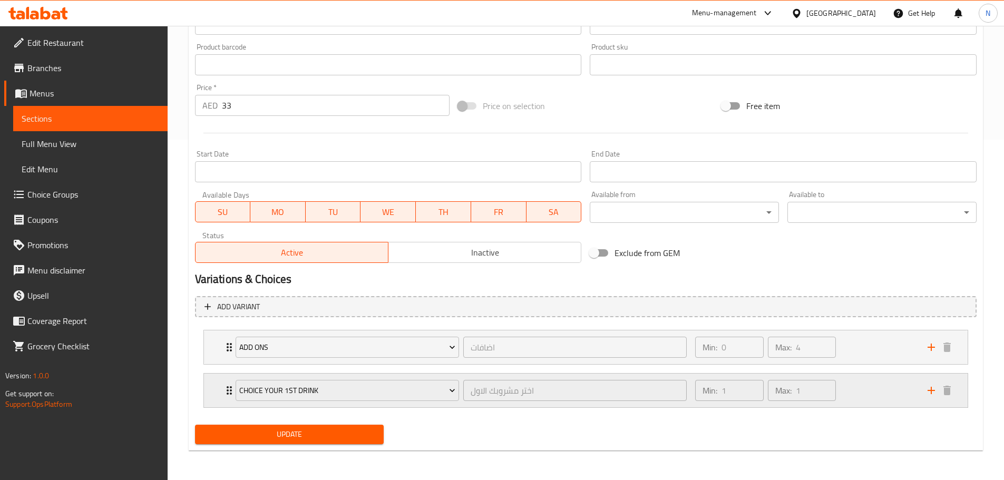
click at [935, 391] on icon "add" at bounding box center [931, 390] width 7 height 7
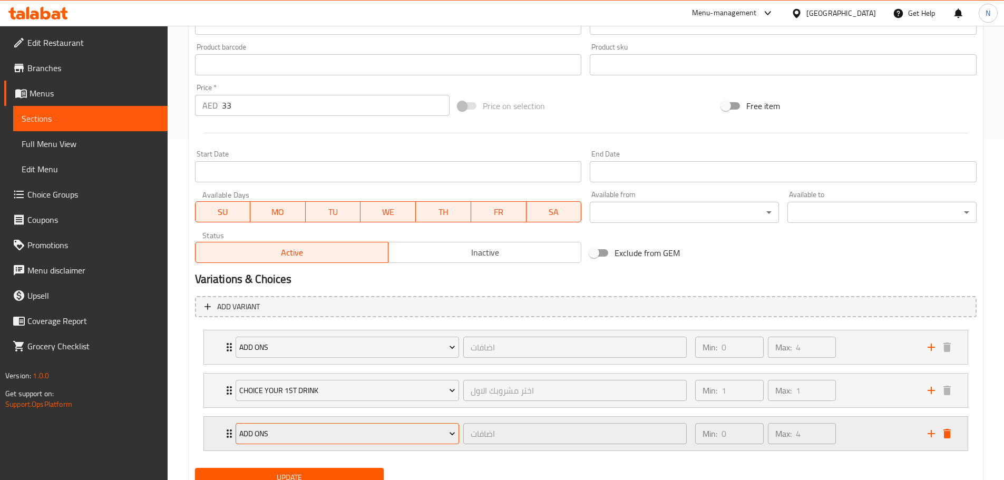
click at [418, 432] on span "Add Ons" at bounding box center [347, 434] width 216 height 13
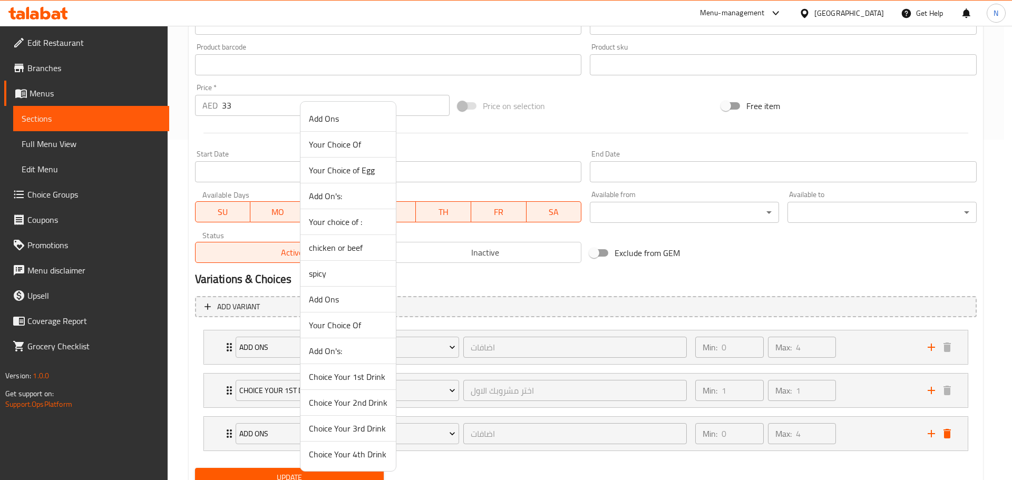
click at [359, 409] on span "Choice Your 2nd Drink" at bounding box center [348, 402] width 79 height 13
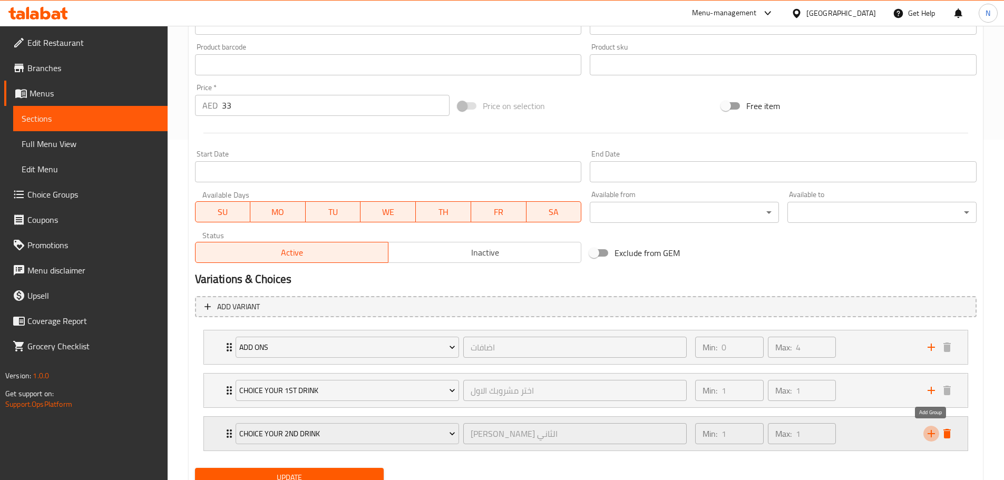
click at [931, 435] on icon "add" at bounding box center [931, 433] width 7 height 7
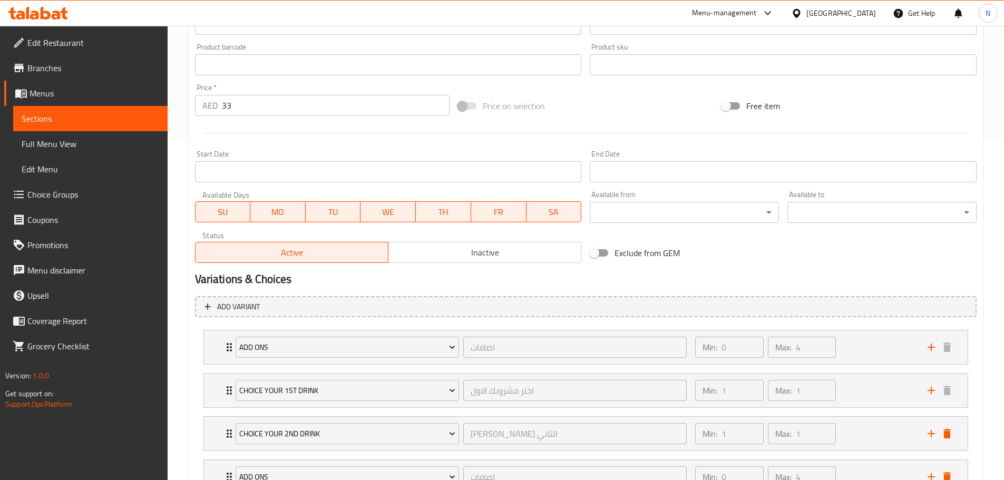
scroll to position [427, 0]
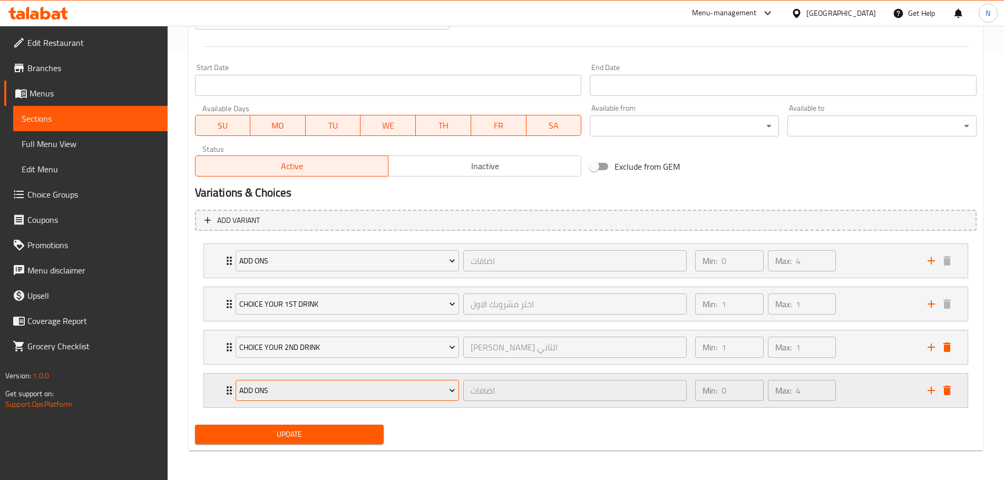
click at [416, 389] on span "Add Ons" at bounding box center [347, 390] width 216 height 13
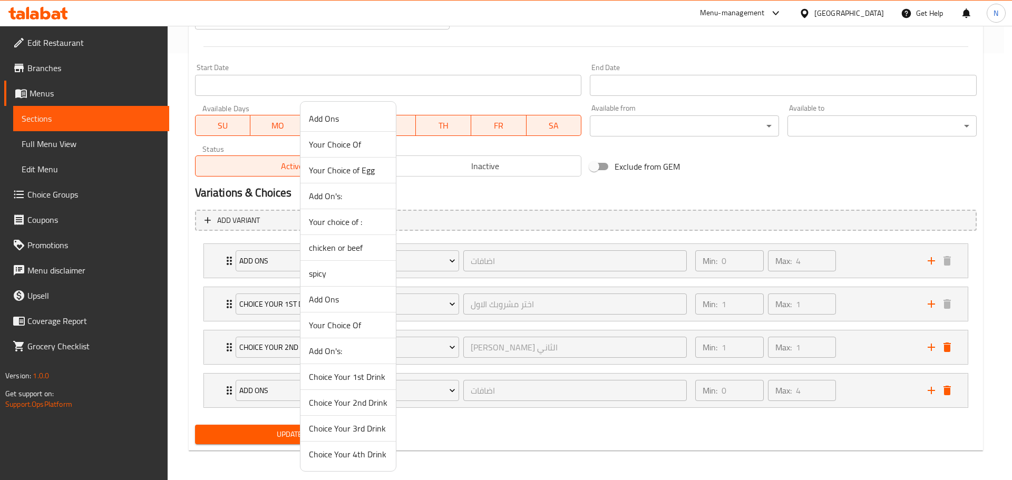
click at [360, 430] on span "Choice Your 3rd Drink" at bounding box center [348, 428] width 79 height 13
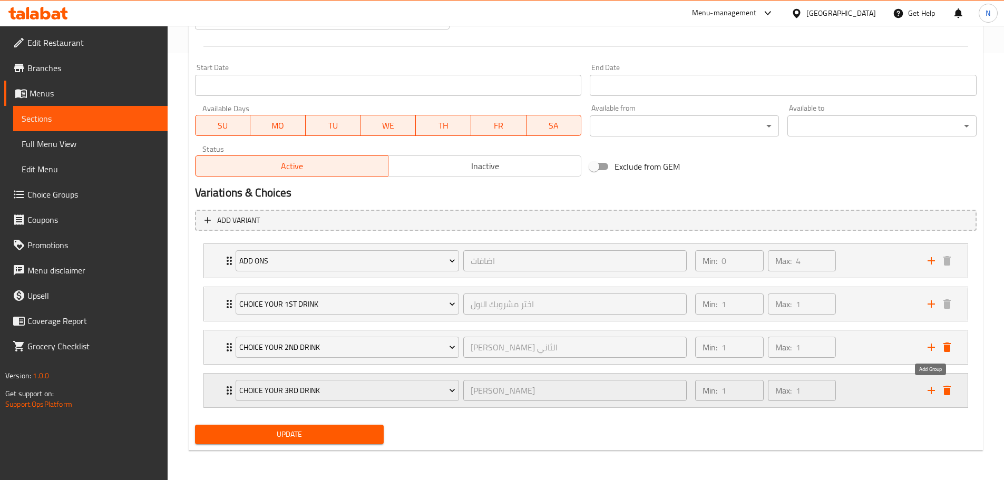
click at [936, 392] on icon "add" at bounding box center [931, 390] width 13 height 13
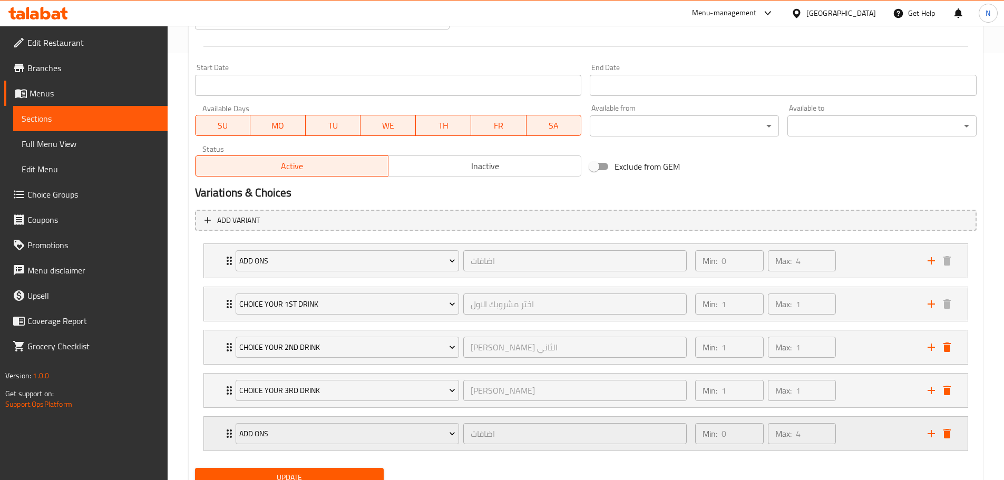
click at [421, 422] on div "Add Ons" at bounding box center [348, 433] width 228 height 25
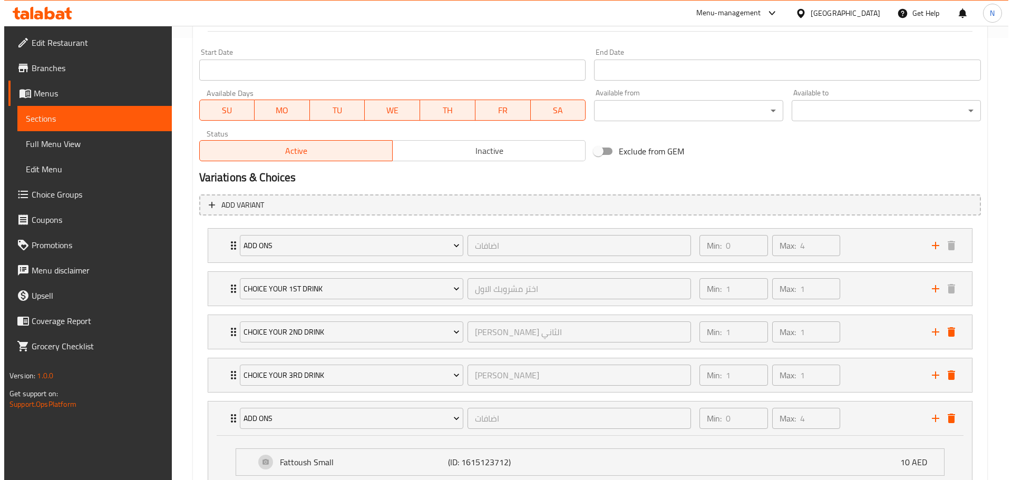
scroll to position [635, 0]
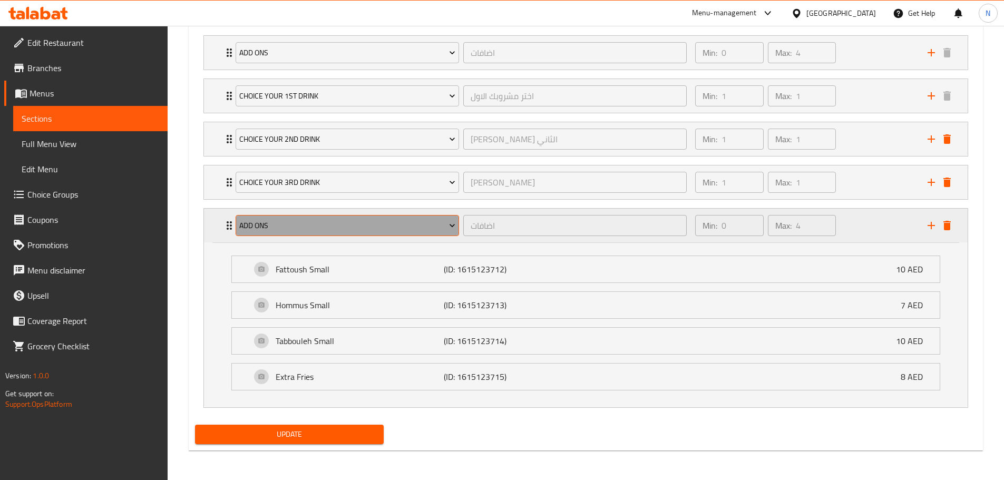
click at [344, 227] on span "Add Ons" at bounding box center [347, 225] width 216 height 13
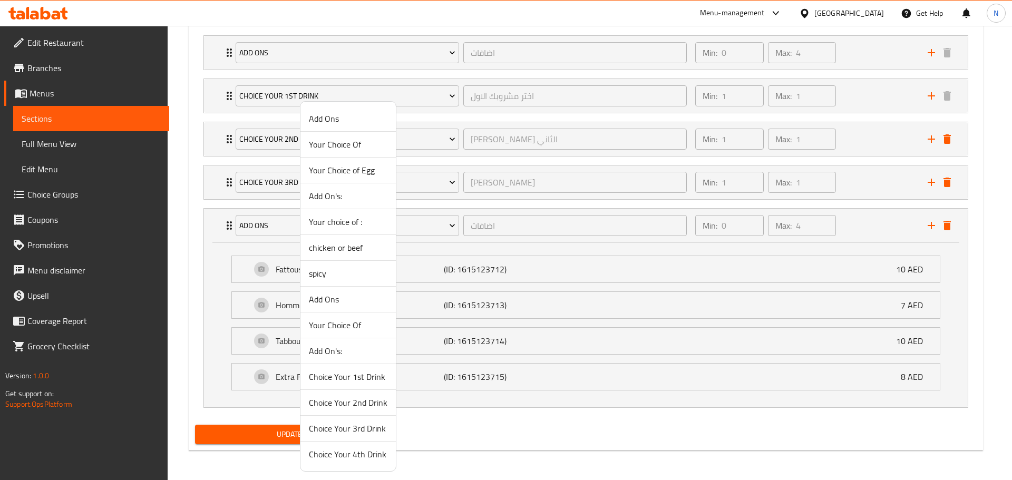
click at [344, 452] on span "Choice Your 4th Drink" at bounding box center [348, 454] width 79 height 13
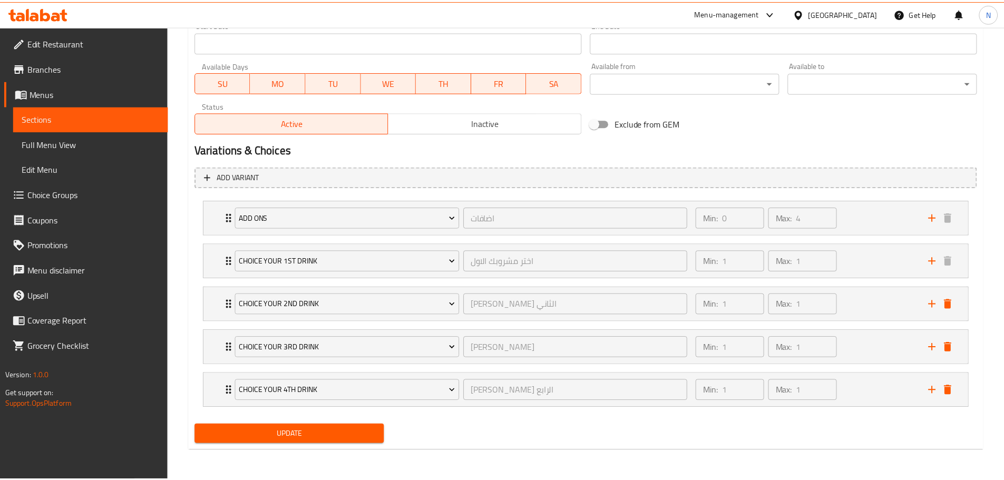
scroll to position [470, 0]
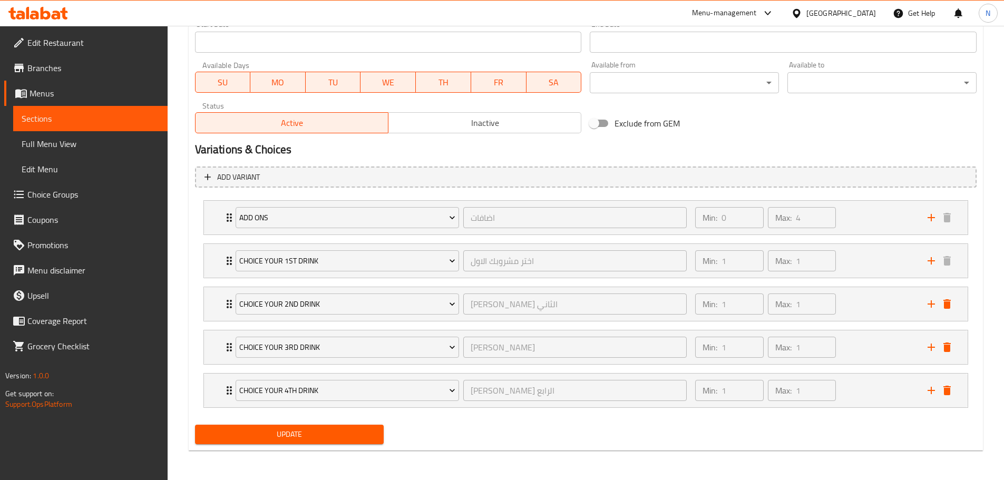
click at [307, 430] on span "Update" at bounding box center [290, 434] width 172 height 13
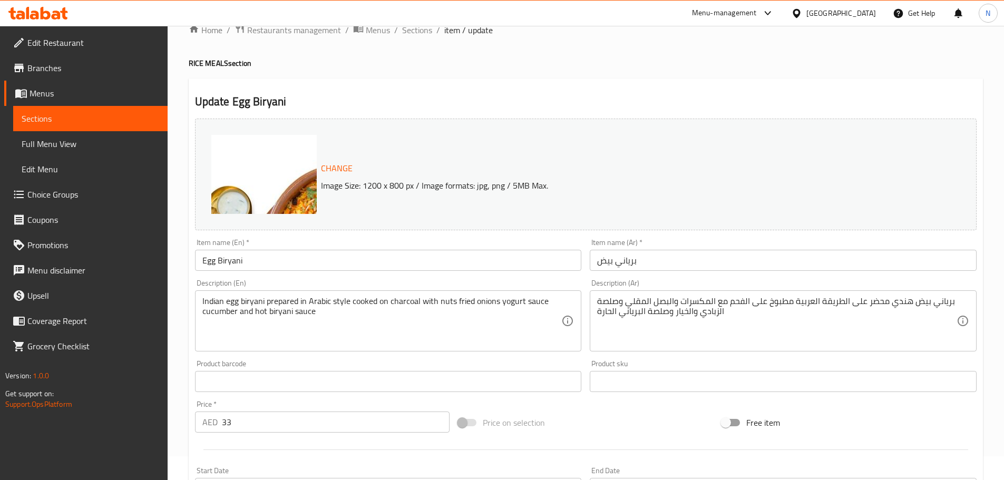
scroll to position [0, 0]
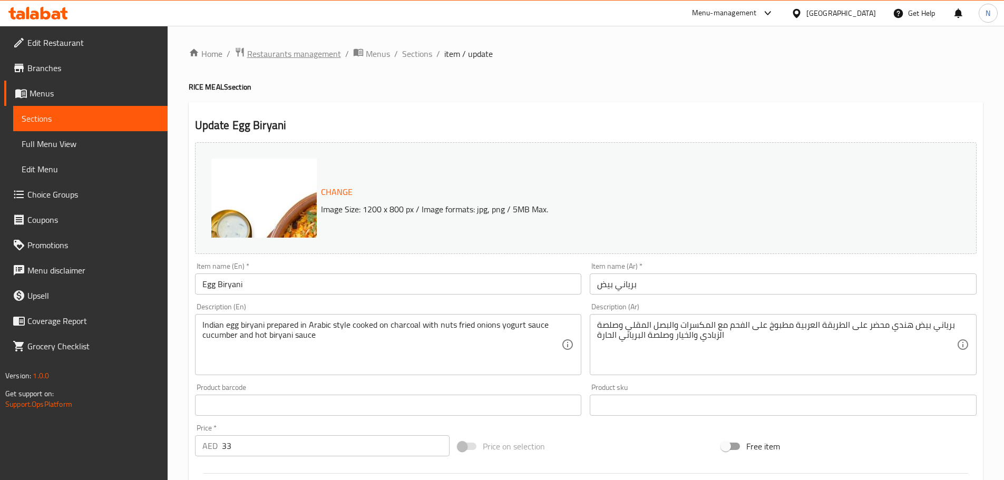
click at [271, 50] on span "Restaurants management" at bounding box center [294, 53] width 94 height 13
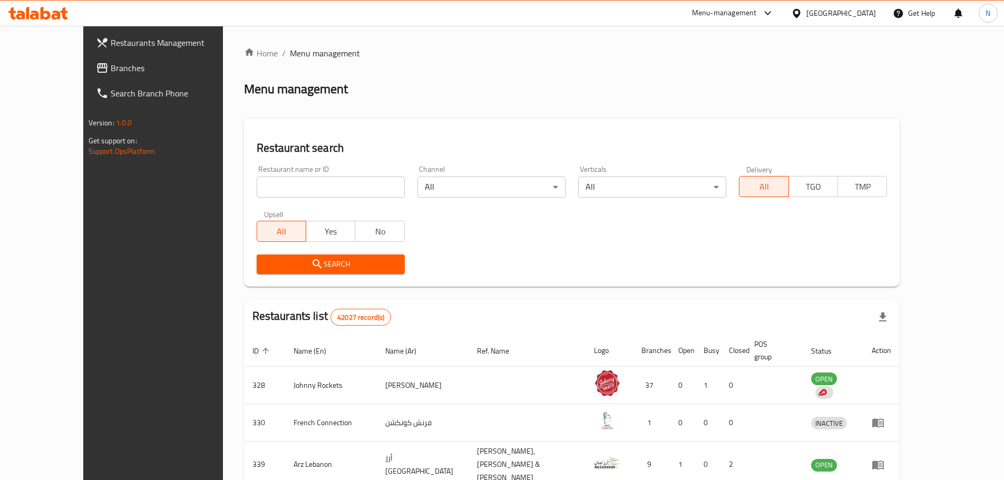
click at [813, 6] on div "[GEOGRAPHIC_DATA]" at bounding box center [834, 13] width 102 height 25
click at [827, 16] on div "[GEOGRAPHIC_DATA]" at bounding box center [842, 13] width 70 height 12
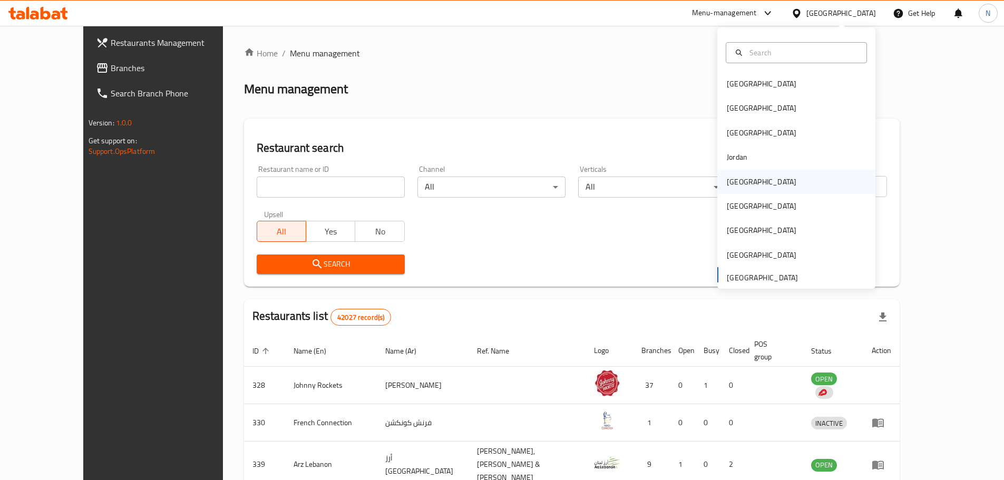
click at [740, 180] on div "[GEOGRAPHIC_DATA]" at bounding box center [762, 182] width 70 height 12
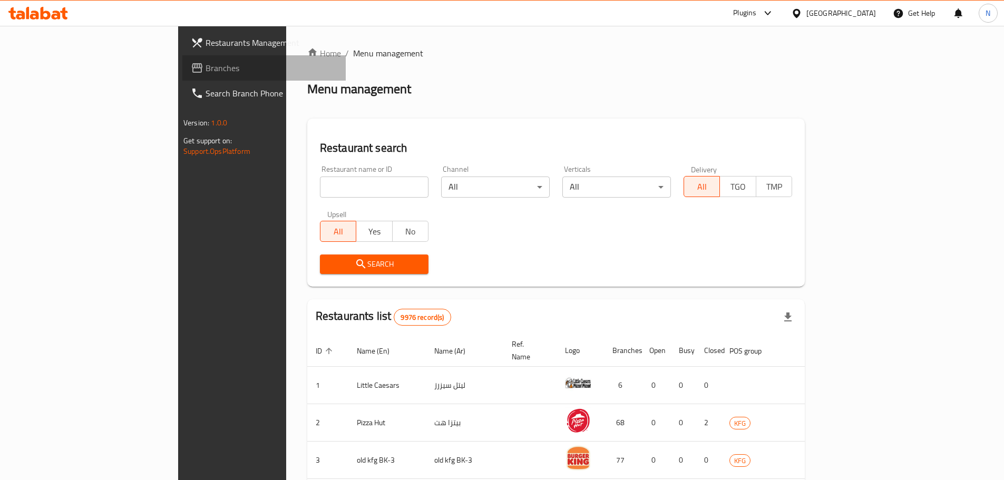
click at [206, 71] on span "Branches" at bounding box center [272, 68] width 132 height 13
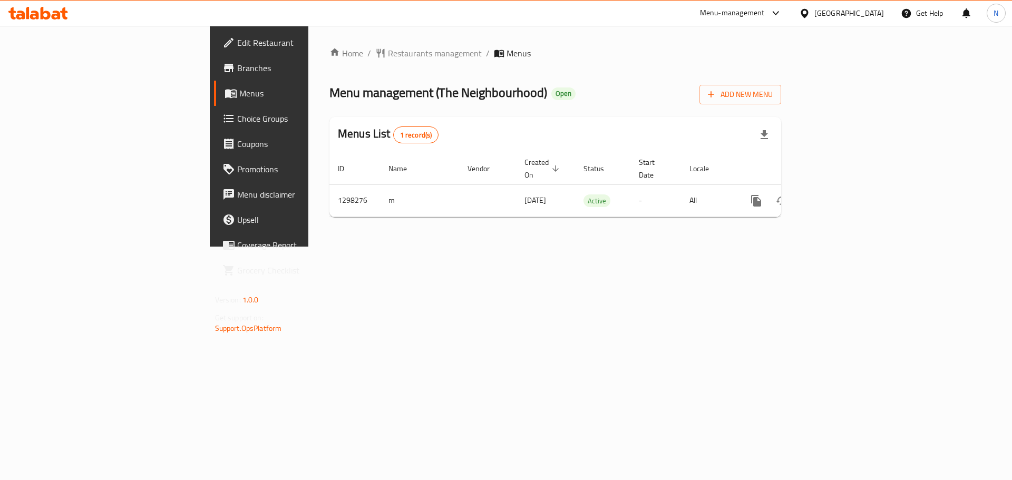
click at [862, 13] on div "[GEOGRAPHIC_DATA]" at bounding box center [850, 13] width 70 height 12
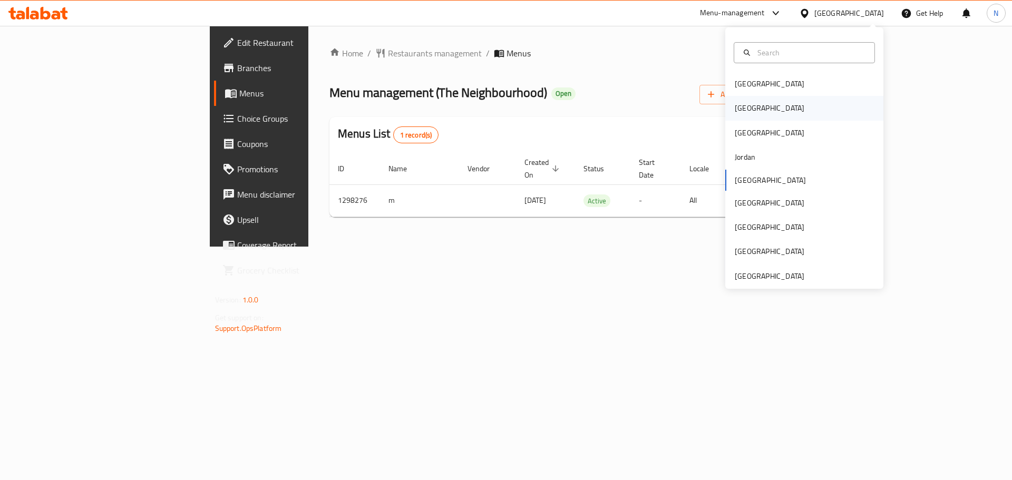
click at [757, 102] on div "[GEOGRAPHIC_DATA]" at bounding box center [804, 108] width 158 height 24
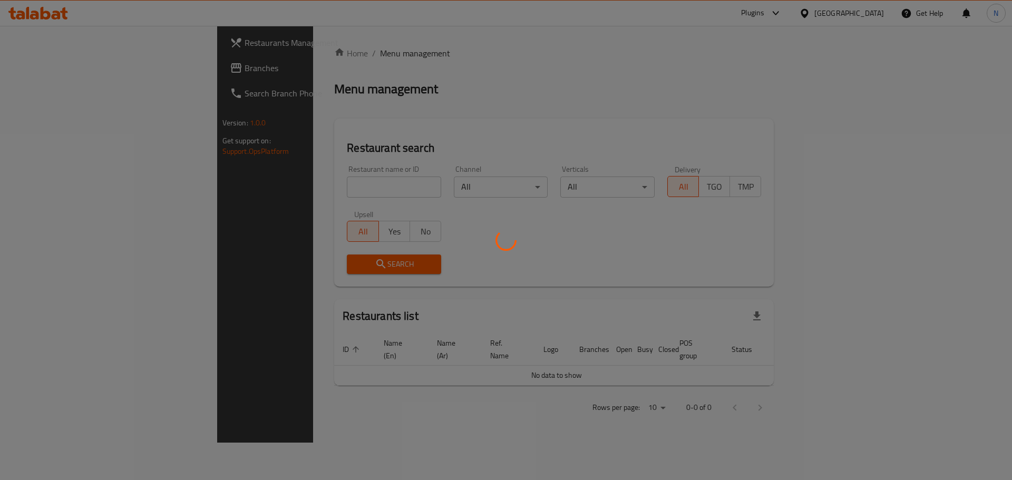
click at [46, 69] on div at bounding box center [506, 240] width 1012 height 480
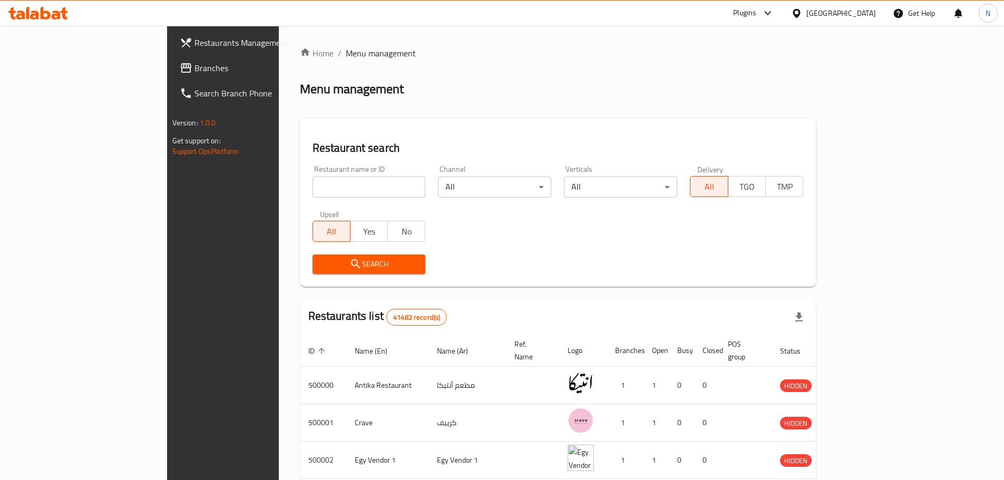
click at [195, 69] on span "Branches" at bounding box center [261, 68] width 132 height 13
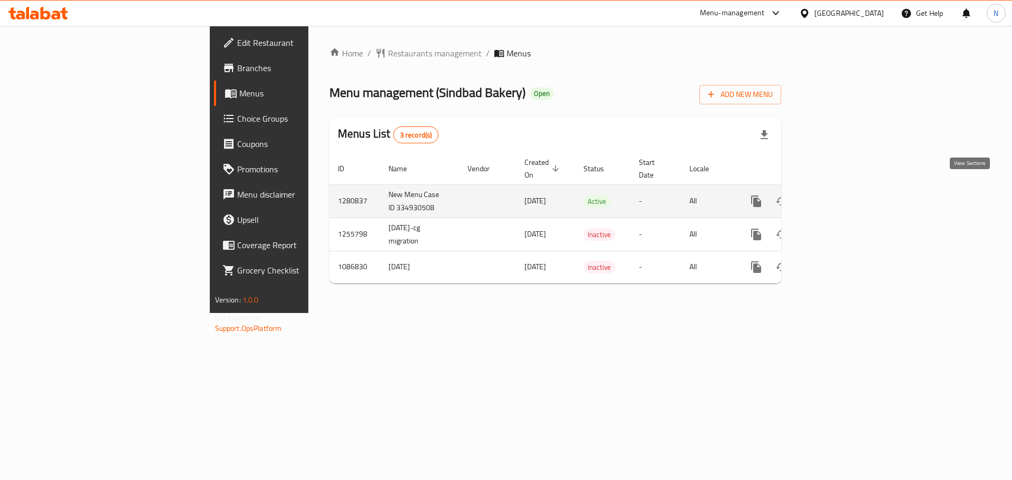
click at [839, 195] on icon "enhanced table" at bounding box center [832, 201] width 13 height 13
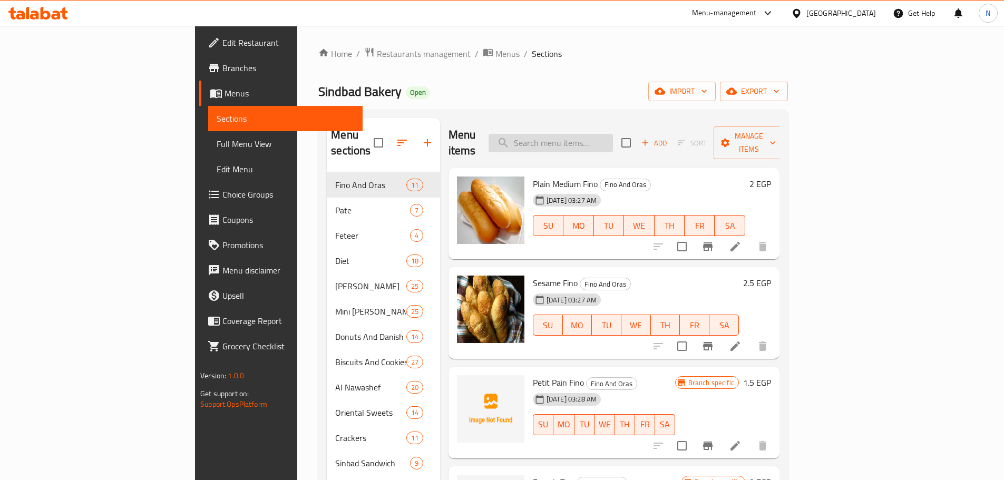
click at [605, 136] on input "search" at bounding box center [551, 143] width 124 height 18
paste input "Mini Pizza"
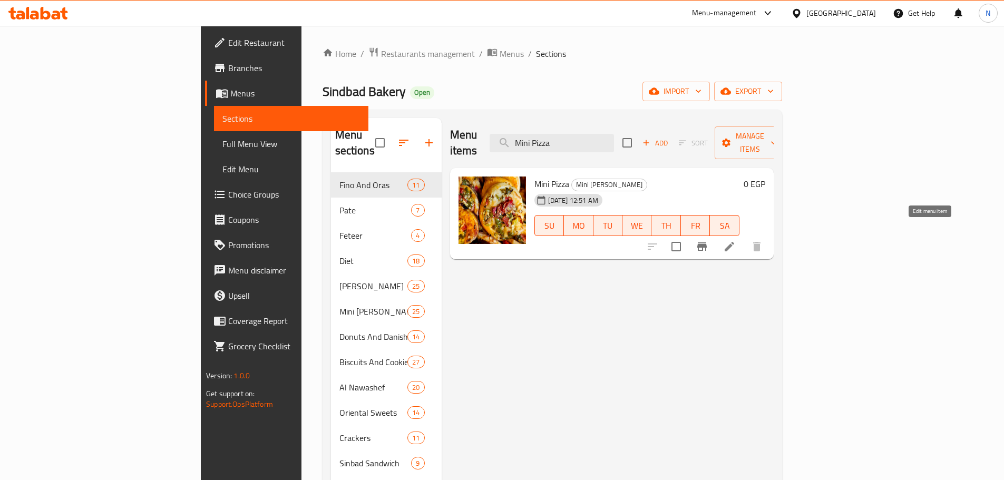
type input "Mini Pizza"
click at [736, 240] on icon at bounding box center [729, 246] width 13 height 13
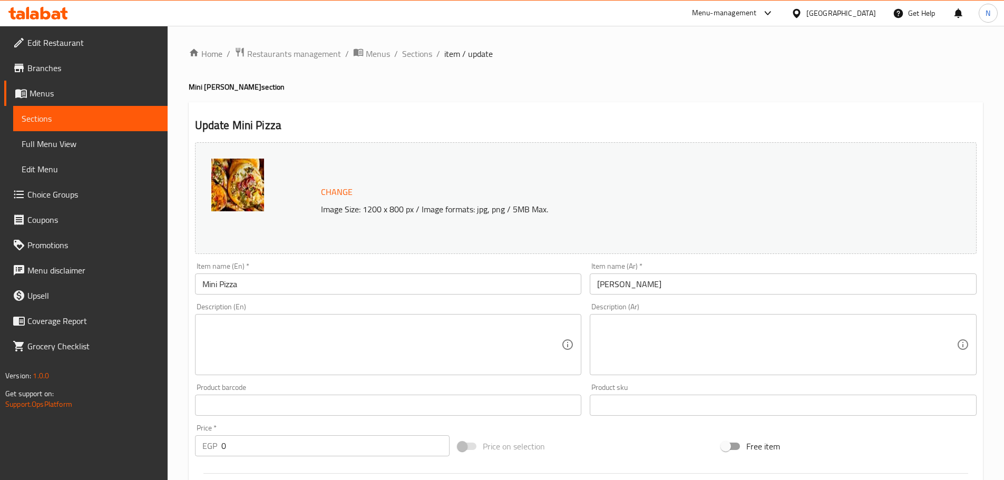
click at [431, 56] on ol "Home / Restaurants management / Menus / Sections / item / update" at bounding box center [586, 54] width 795 height 14
click at [420, 56] on span "Sections" at bounding box center [417, 53] width 30 height 13
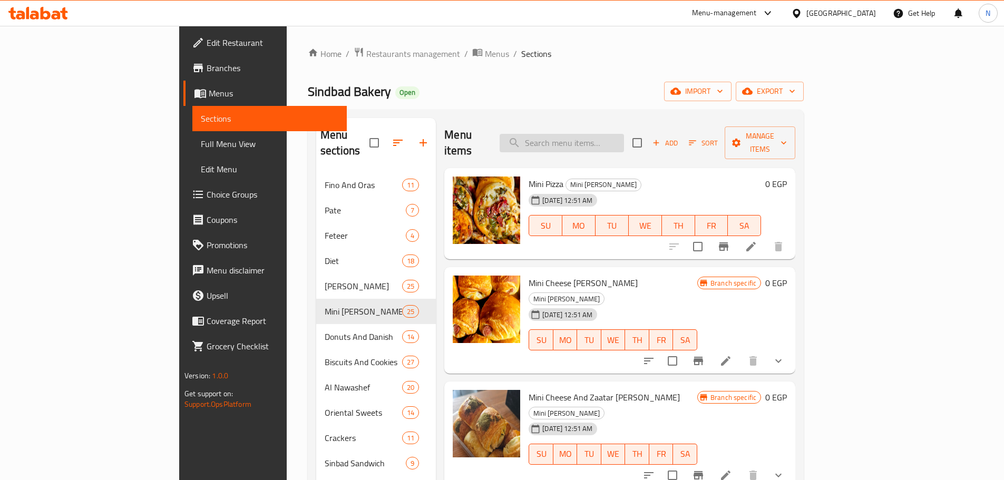
click at [585, 134] on input "search" at bounding box center [562, 143] width 124 height 18
paste input "Mini Pizza"
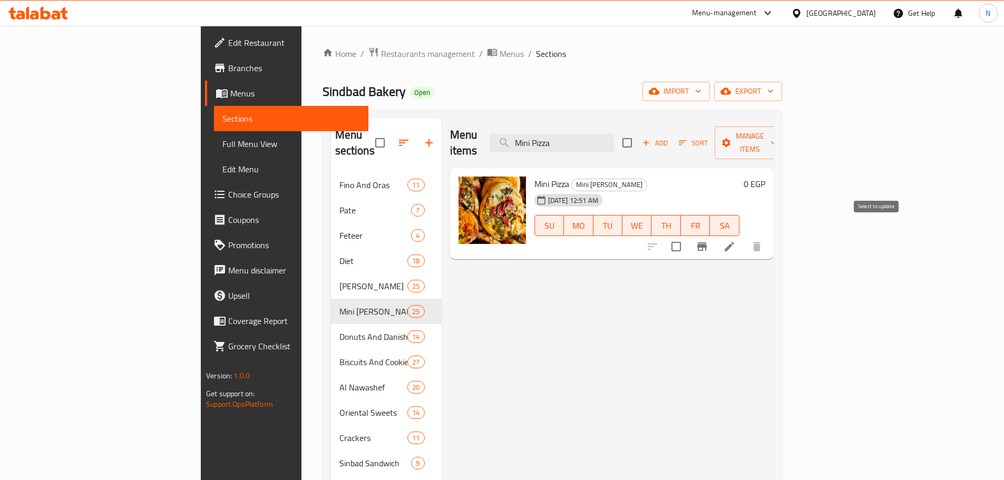
type input "Mini Pizza"
click at [709, 240] on icon "Branch-specific-item" at bounding box center [702, 246] width 13 height 13
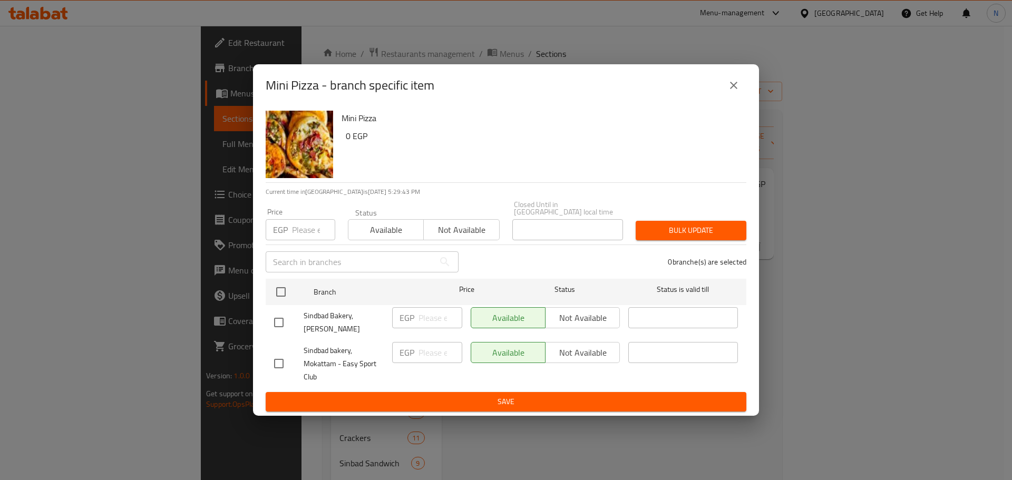
click at [586, 316] on div "Available Not available" at bounding box center [545, 317] width 149 height 21
click at [283, 323] on input "checkbox" at bounding box center [279, 323] width 22 height 22
checkbox input "true"
click at [279, 364] on input "checkbox" at bounding box center [279, 364] width 22 height 22
checkbox input "true"
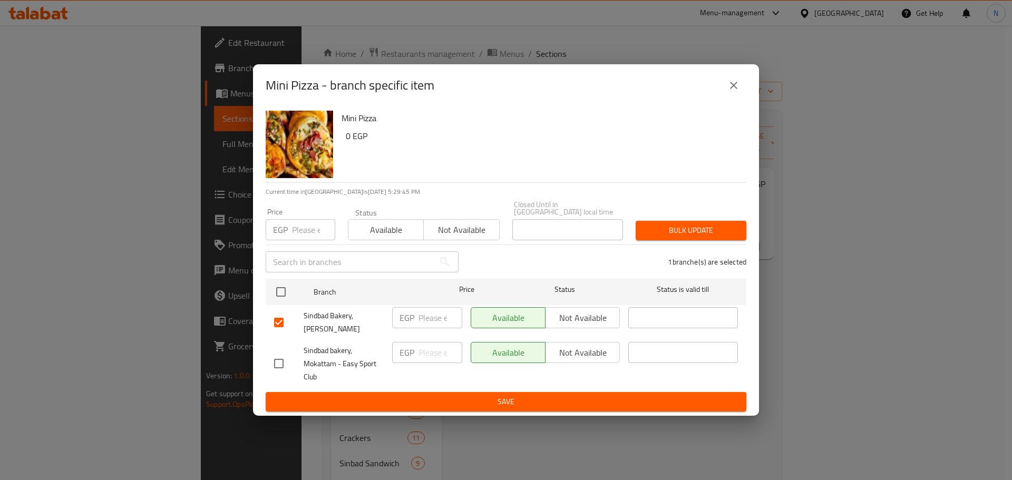
checkbox input "true"
click at [595, 315] on span "Not available" at bounding box center [583, 318] width 66 height 15
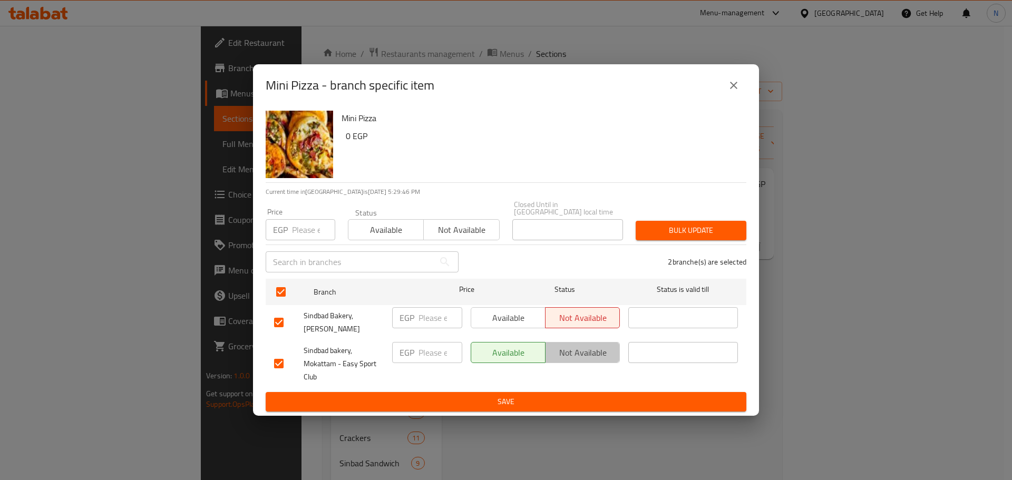
click at [584, 350] on span "Not available" at bounding box center [583, 352] width 66 height 15
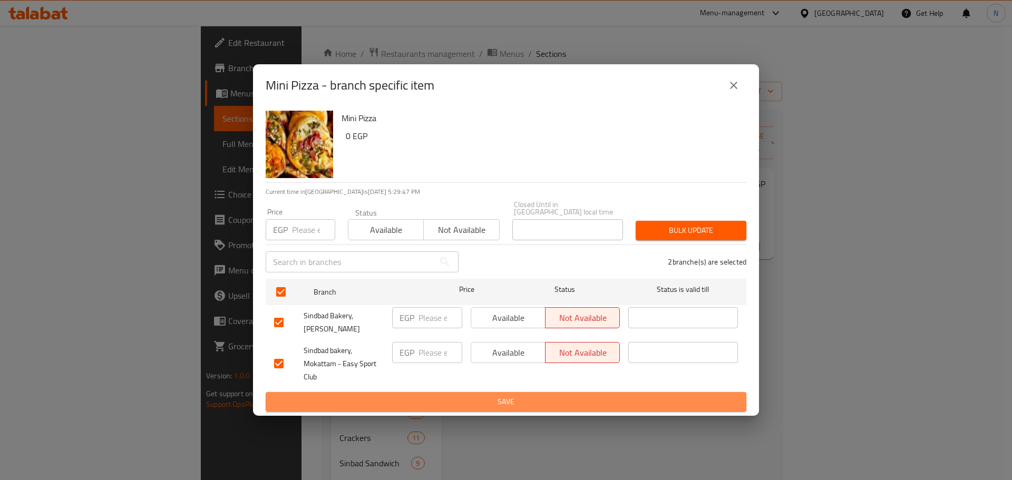
click at [579, 395] on span "Save" at bounding box center [506, 401] width 464 height 13
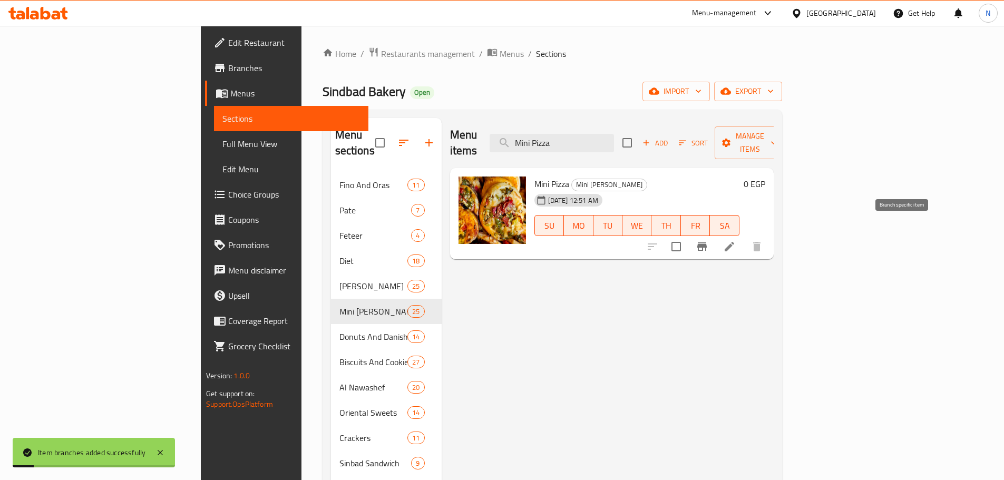
click at [709, 240] on icon "Branch-specific-item" at bounding box center [702, 246] width 13 height 13
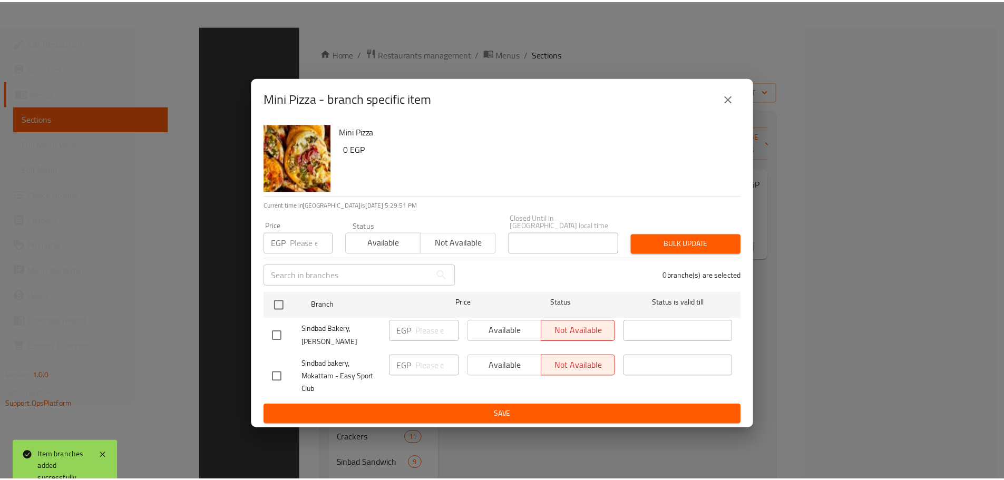
scroll to position [148, 0]
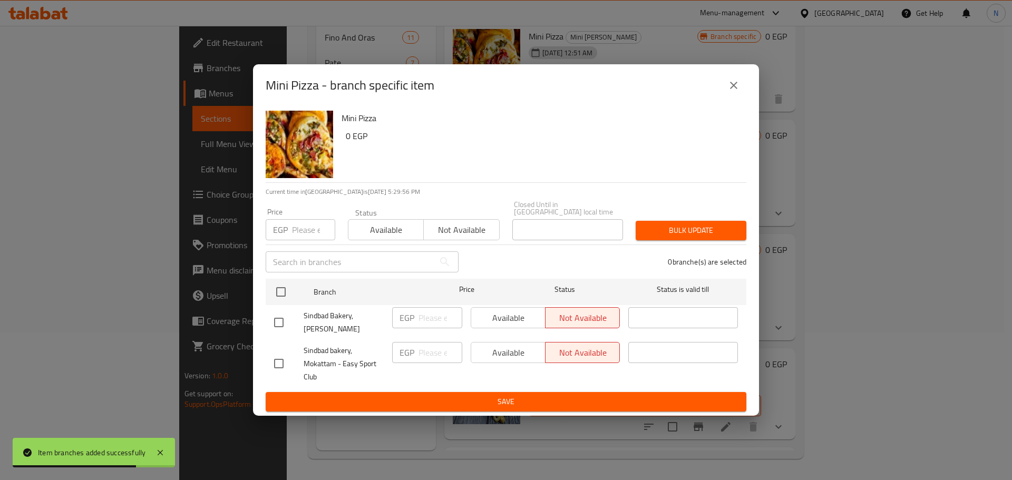
click at [645, 35] on div "Mini Pizza - branch specific item Mini Pizza 0 EGP Current time in Egypt is 14 …" at bounding box center [506, 240] width 1012 height 480
click at [741, 84] on button "close" at bounding box center [733, 85] width 25 height 25
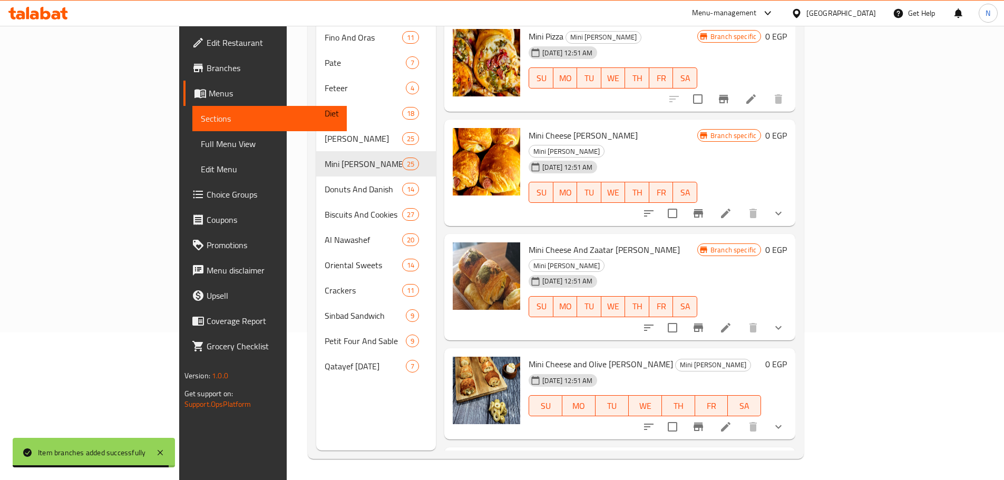
scroll to position [0, 0]
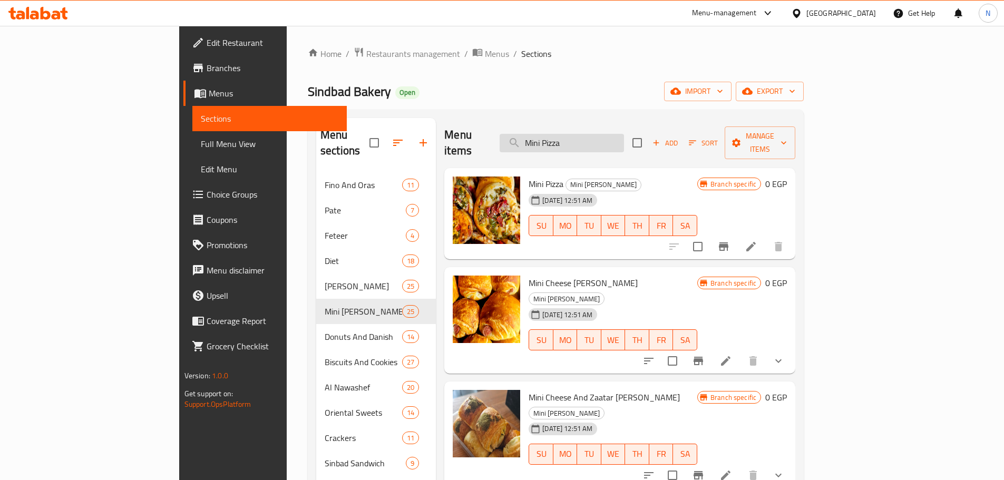
click at [624, 134] on input "Mini Pizza" at bounding box center [562, 143] width 124 height 18
click at [758, 240] on icon at bounding box center [751, 246] width 13 height 13
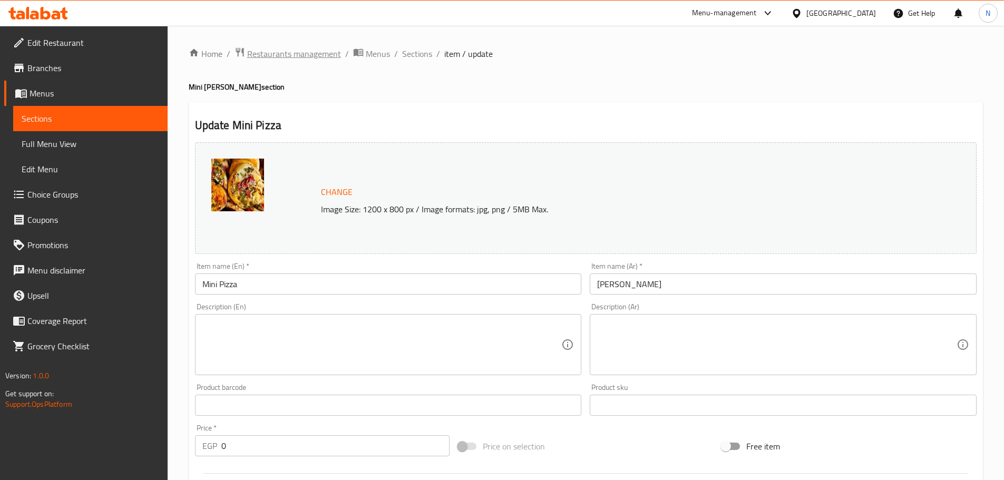
click at [309, 54] on span "Restaurants management" at bounding box center [294, 53] width 94 height 13
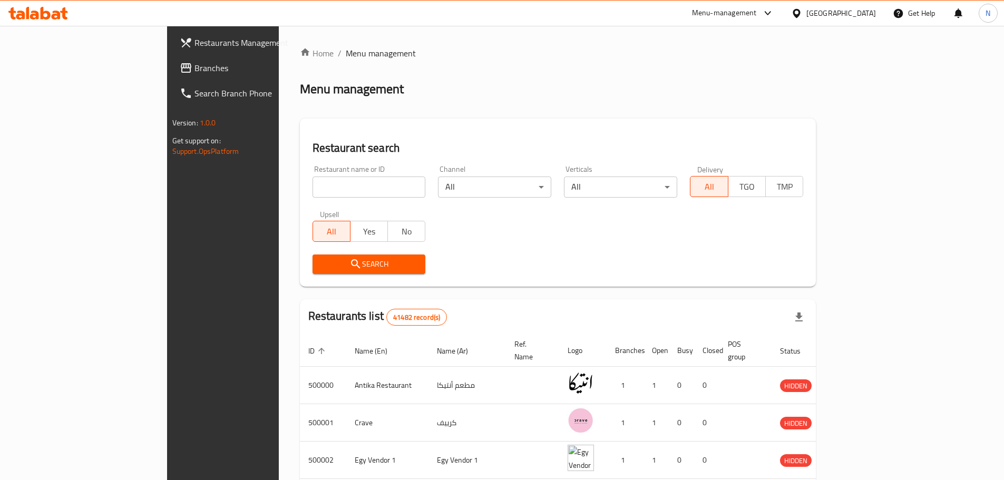
click at [195, 66] on span "Branches" at bounding box center [261, 68] width 132 height 13
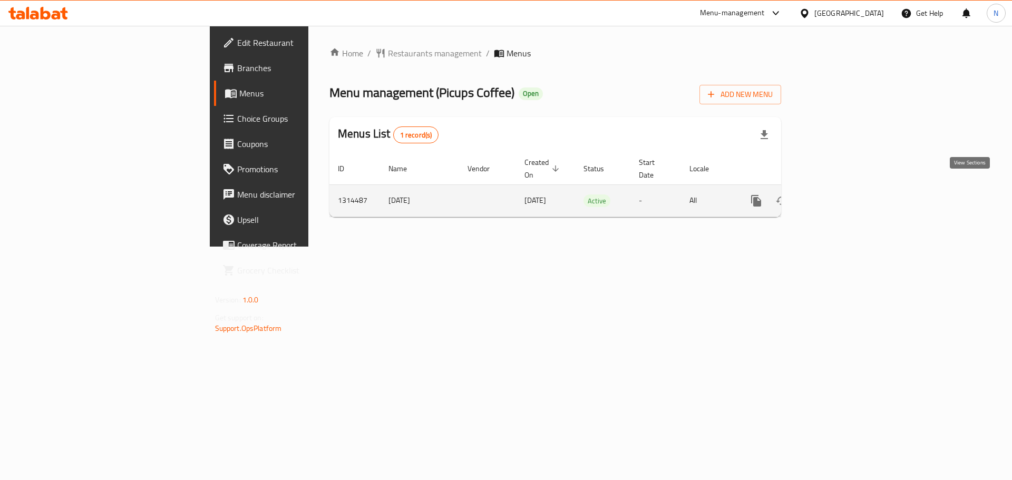
click at [839, 195] on icon "enhanced table" at bounding box center [832, 201] width 13 height 13
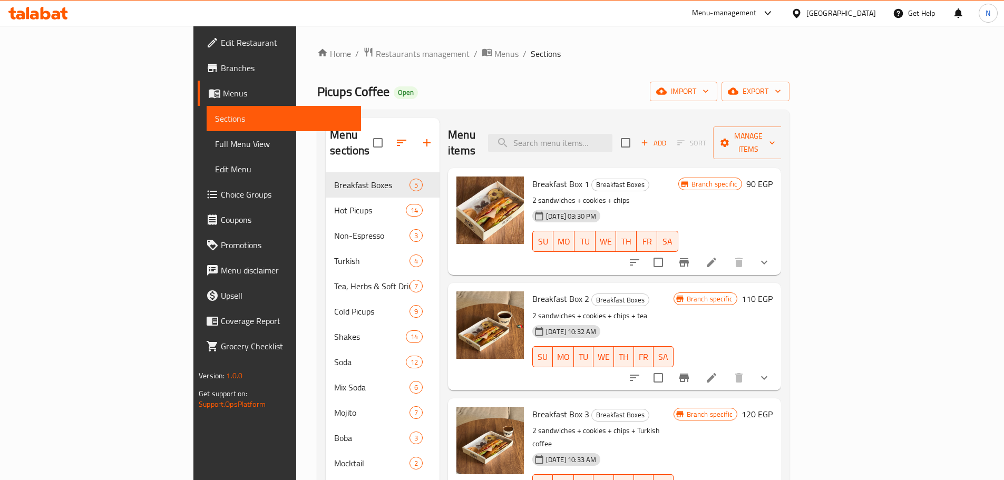
click at [600, 149] on div "Menu items Add Sort Manage items" at bounding box center [614, 143] width 333 height 50
click at [606, 140] on input "search" at bounding box center [550, 143] width 124 height 18
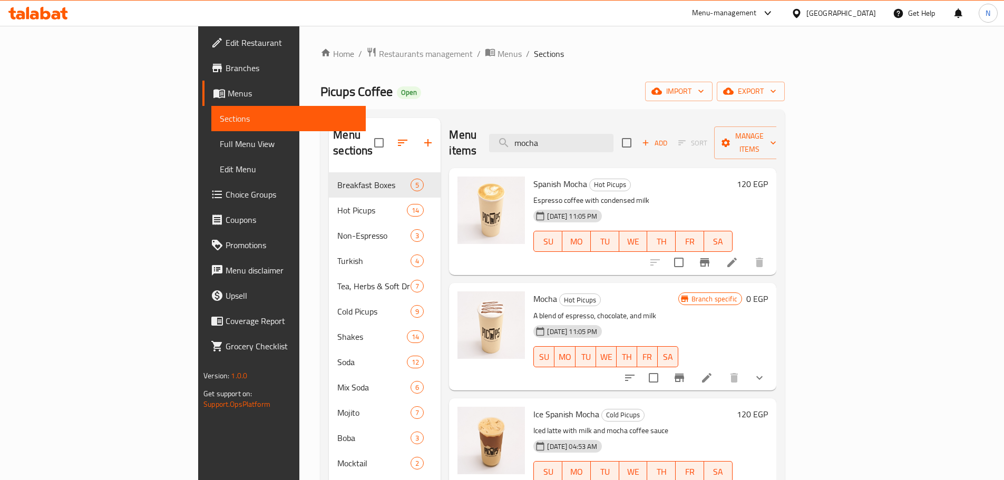
type input "mocha"
drag, startPoint x: 1001, startPoint y: 195, endPoint x: 1002, endPoint y: 204, distance: 8.5
click at [806, 204] on div "Home / Restaurants management / Menus / Sections Picups Coffee Open import expo…" at bounding box center [552, 327] width 507 height 602
click at [686, 372] on icon "Branch-specific-item" at bounding box center [679, 378] width 13 height 13
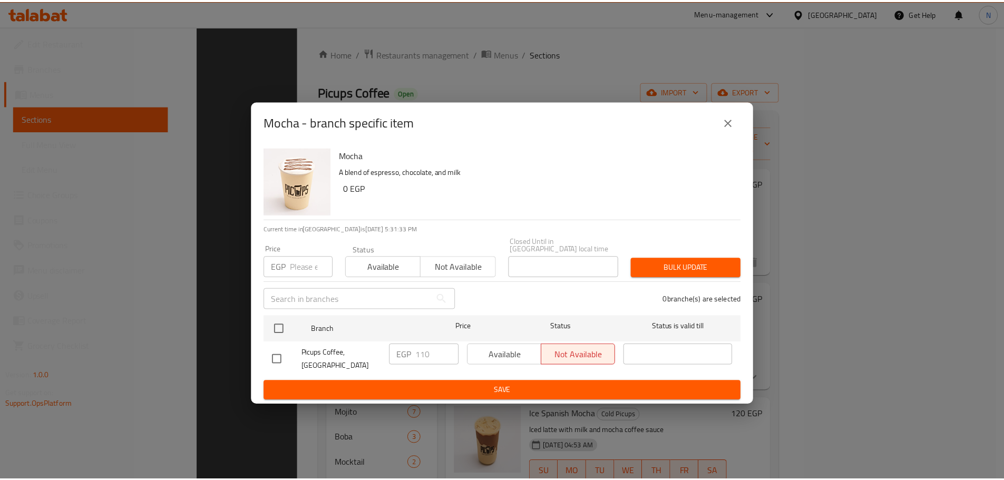
scroll to position [148, 0]
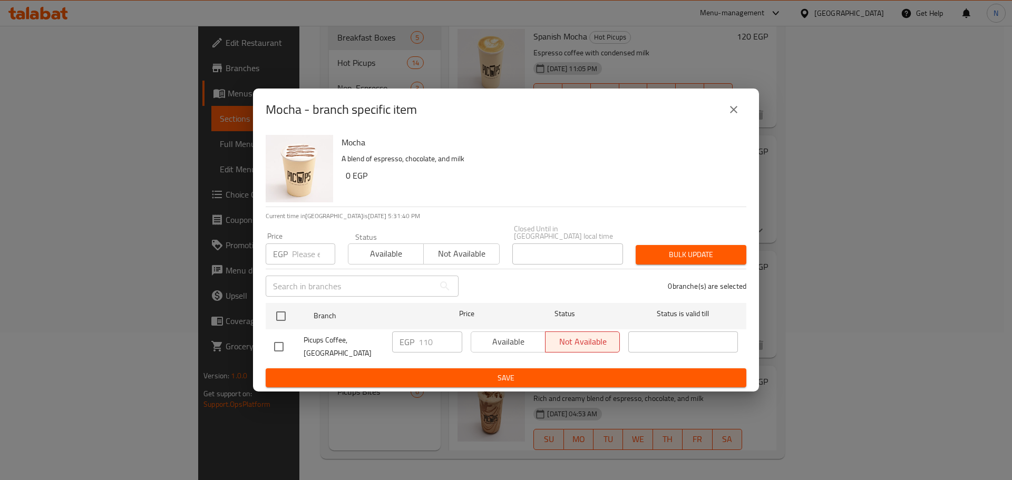
click at [772, 258] on div "Mocha - branch specific item Mocha A blend of espresso, chocolate, and milk 0 E…" at bounding box center [506, 240] width 1012 height 480
click at [838, 266] on div "Mocha - branch specific item Mocha A blend of espresso, chocolate, and milk 0 E…" at bounding box center [506, 240] width 1012 height 480
click at [732, 112] on icon "close" at bounding box center [734, 109] width 13 height 13
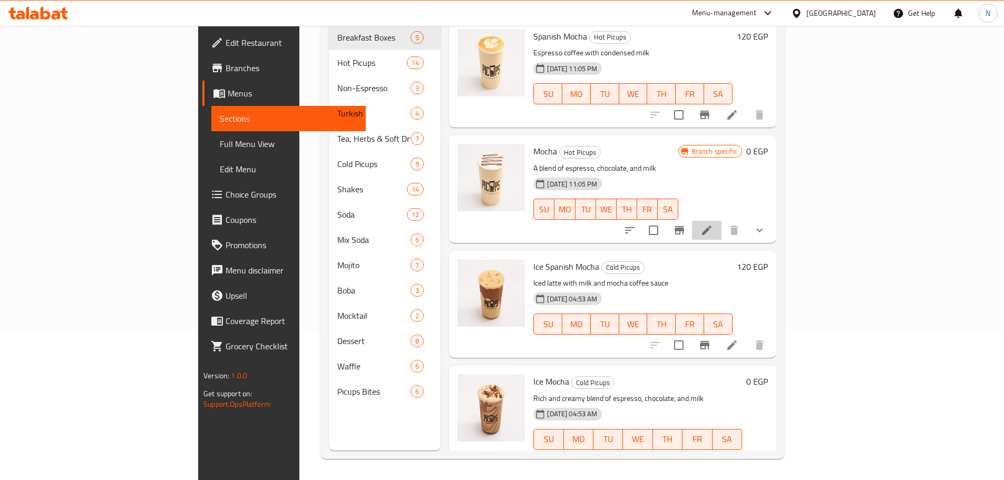
click at [722, 221] on li at bounding box center [707, 230] width 30 height 19
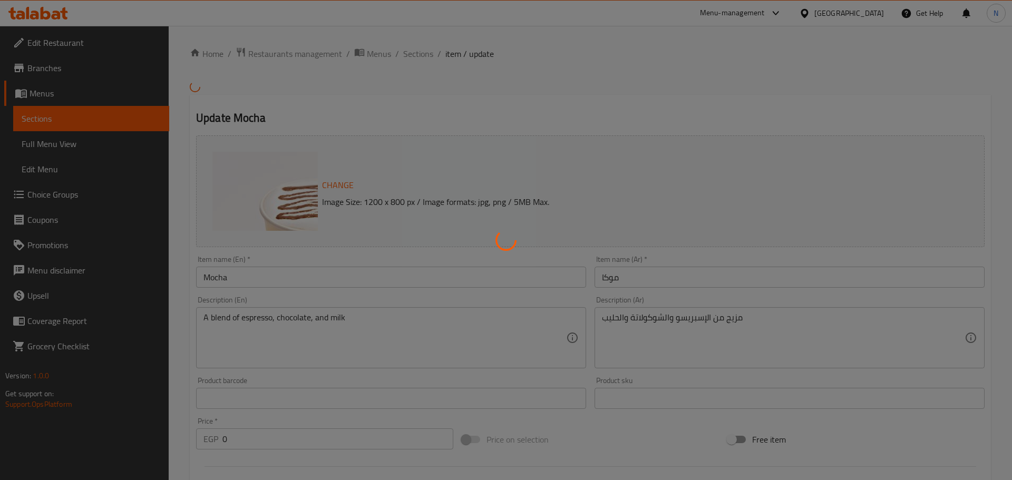
type input "اختيارك من الموكا:"
type input "1"
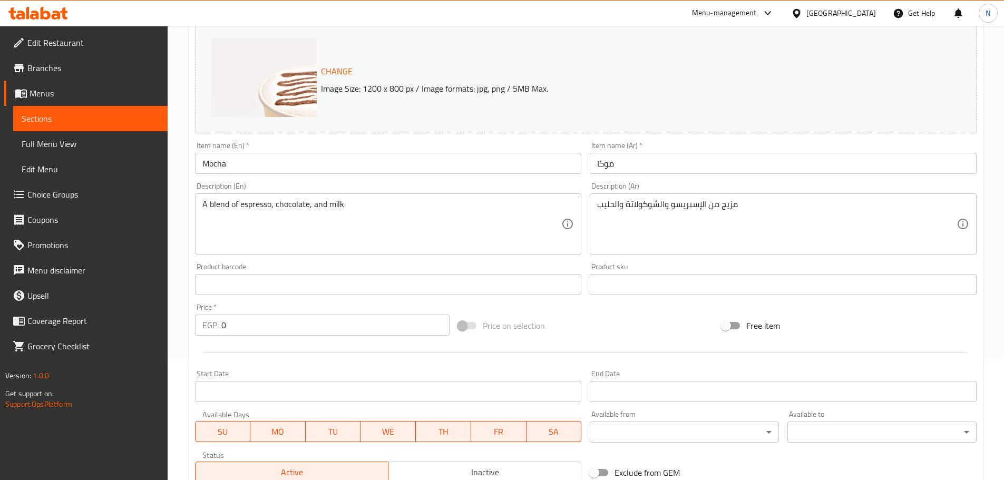
scroll to position [297, 0]
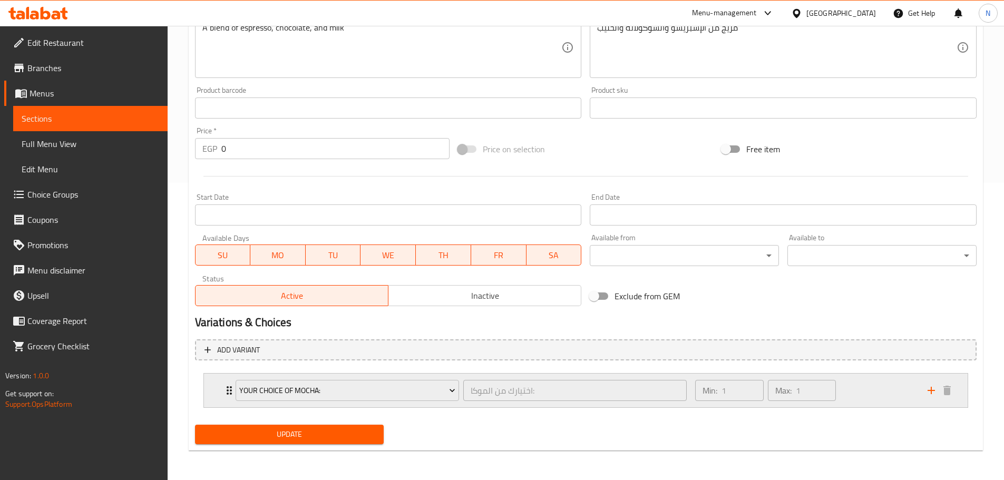
click at [860, 397] on div "Min: 1 ​ Max: 1 ​" at bounding box center [805, 391] width 232 height 34
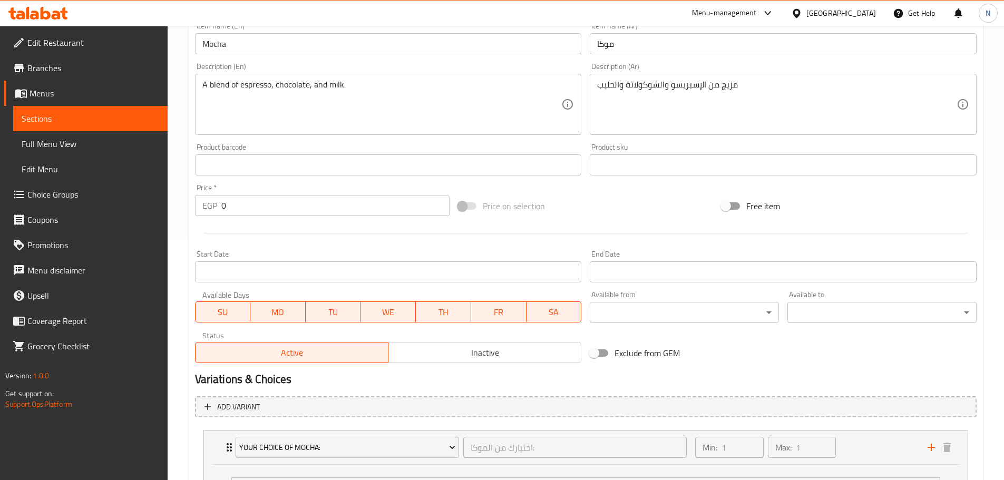
scroll to position [0, 0]
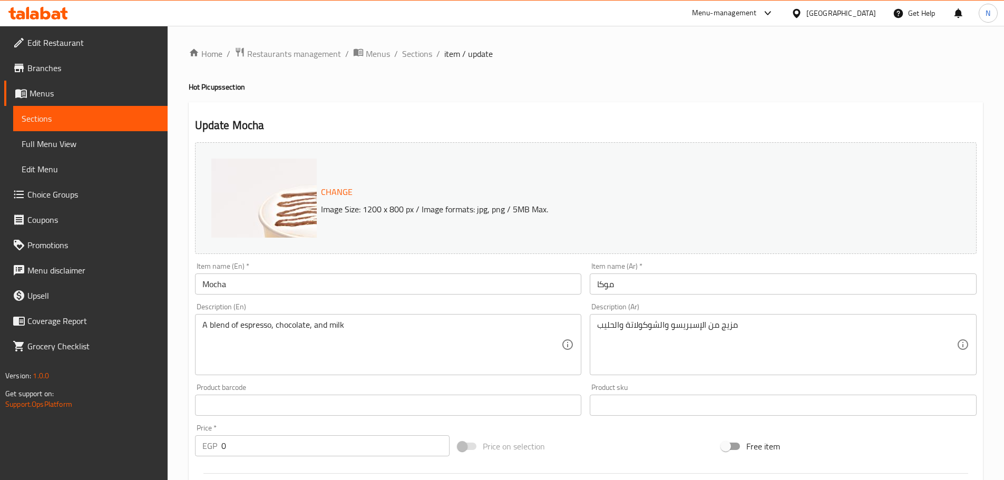
click at [864, 10] on div "[GEOGRAPHIC_DATA]" at bounding box center [842, 13] width 70 height 12
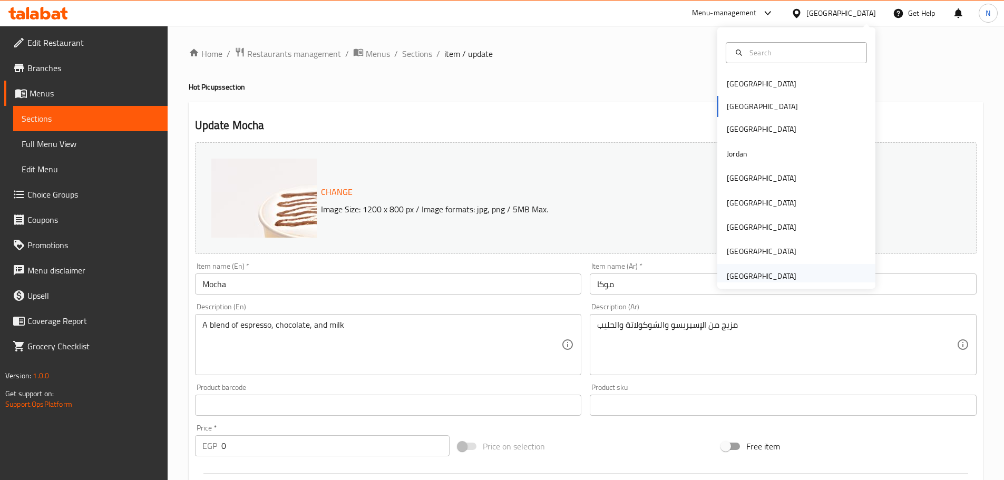
click at [817, 279] on div "[GEOGRAPHIC_DATA]" at bounding box center [797, 276] width 158 height 24
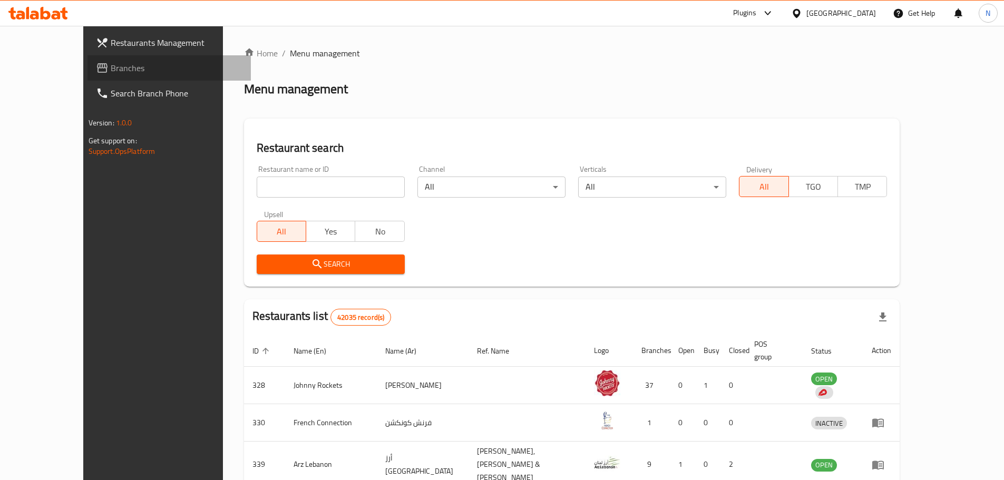
click at [98, 80] on link "Branches" at bounding box center [169, 67] width 163 height 25
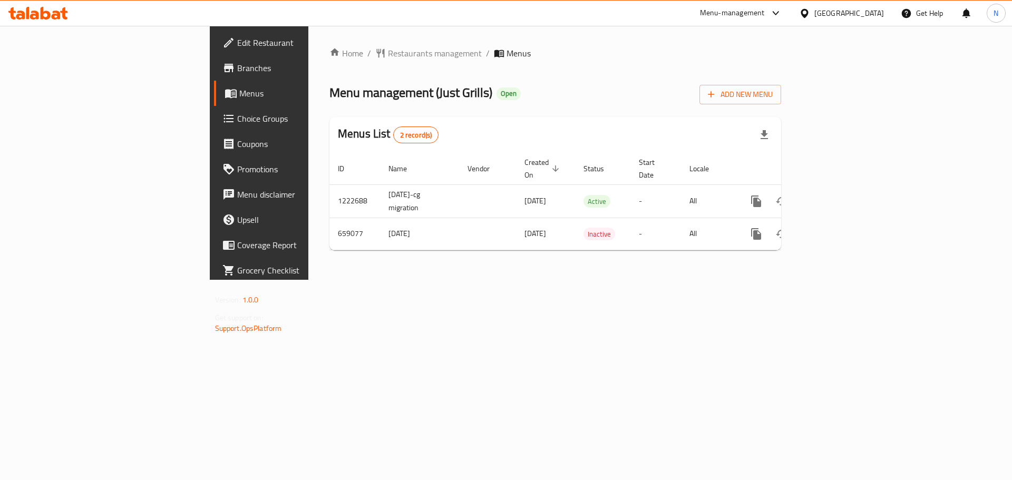
click at [819, 9] on div "[GEOGRAPHIC_DATA]" at bounding box center [850, 13] width 70 height 12
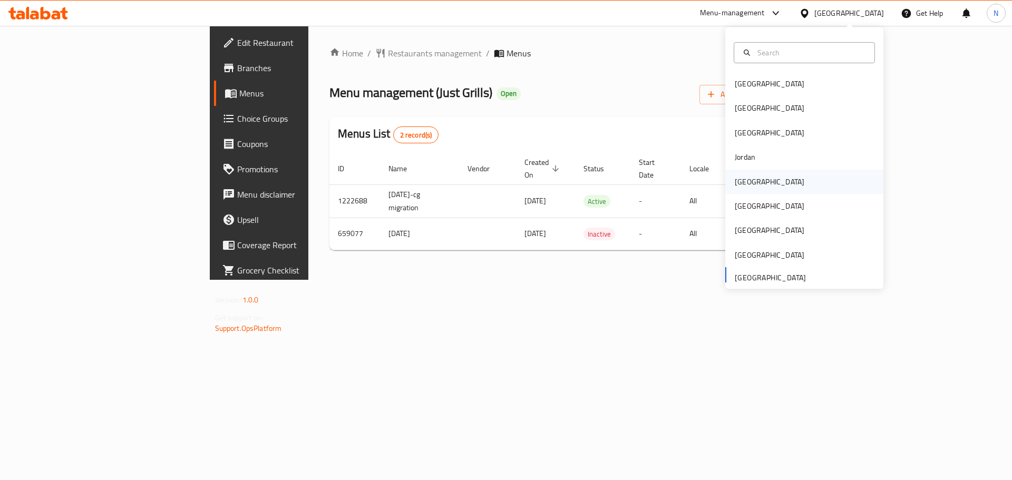
click at [735, 186] on div "[GEOGRAPHIC_DATA]" at bounding box center [770, 182] width 70 height 12
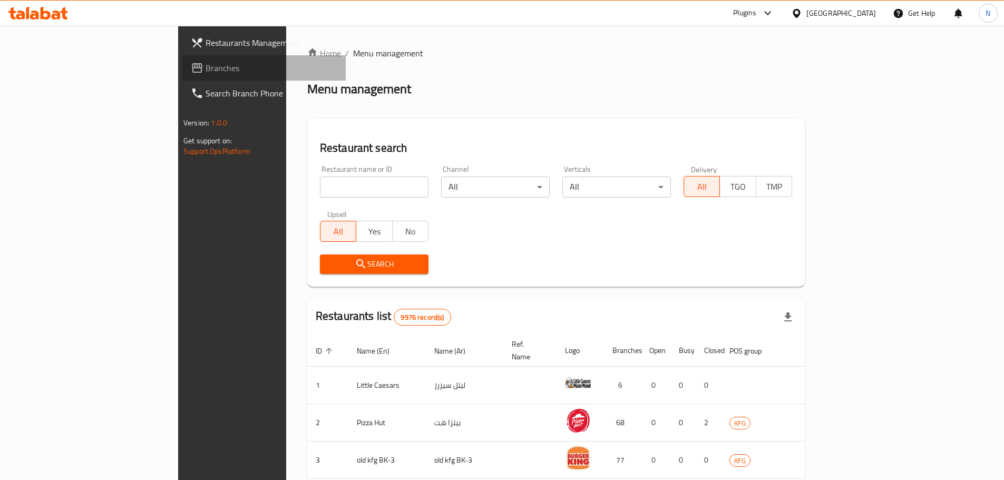
click at [206, 65] on span "Branches" at bounding box center [272, 68] width 132 height 13
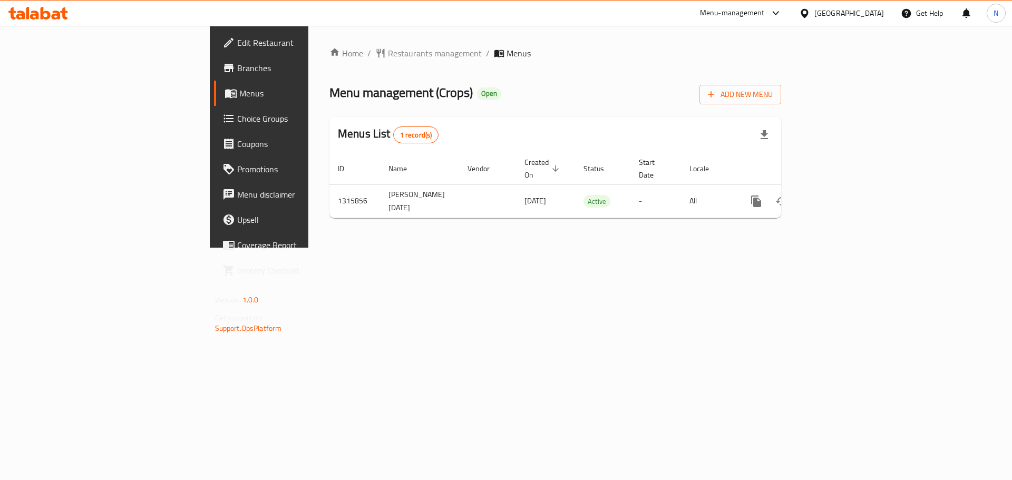
click at [874, 13] on div "[GEOGRAPHIC_DATA]" at bounding box center [850, 13] width 70 height 12
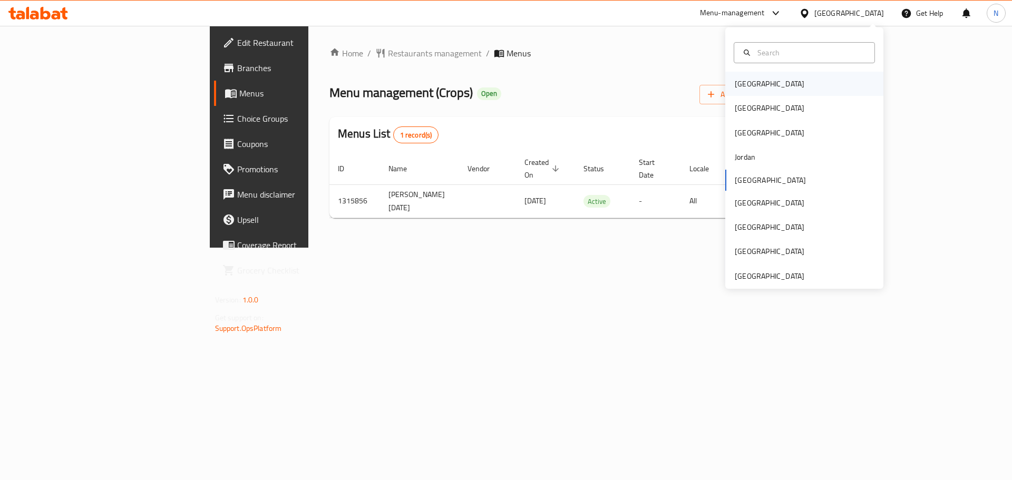
click at [754, 85] on div "[GEOGRAPHIC_DATA]" at bounding box center [770, 84] width 86 height 24
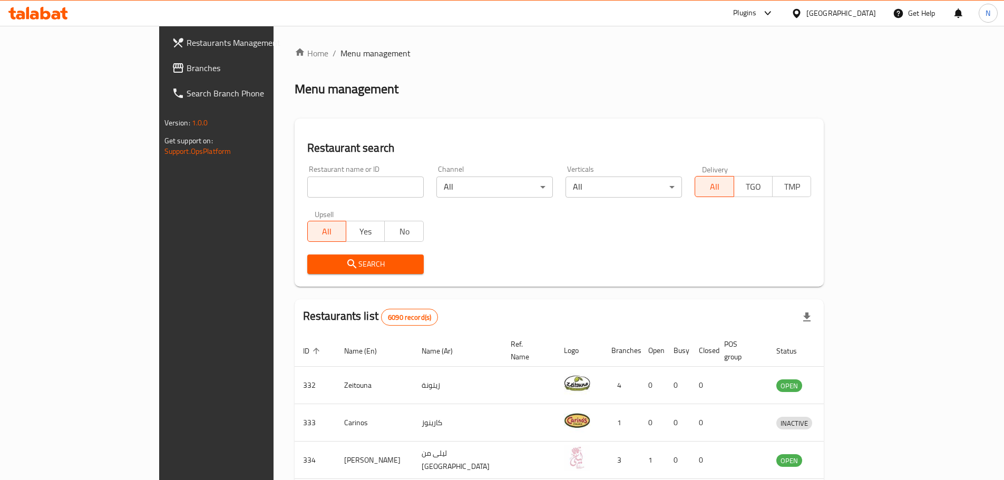
drag, startPoint x: 100, startPoint y: 69, endPoint x: 107, endPoint y: 79, distance: 12.1
click at [187, 69] on span "Branches" at bounding box center [253, 68] width 132 height 13
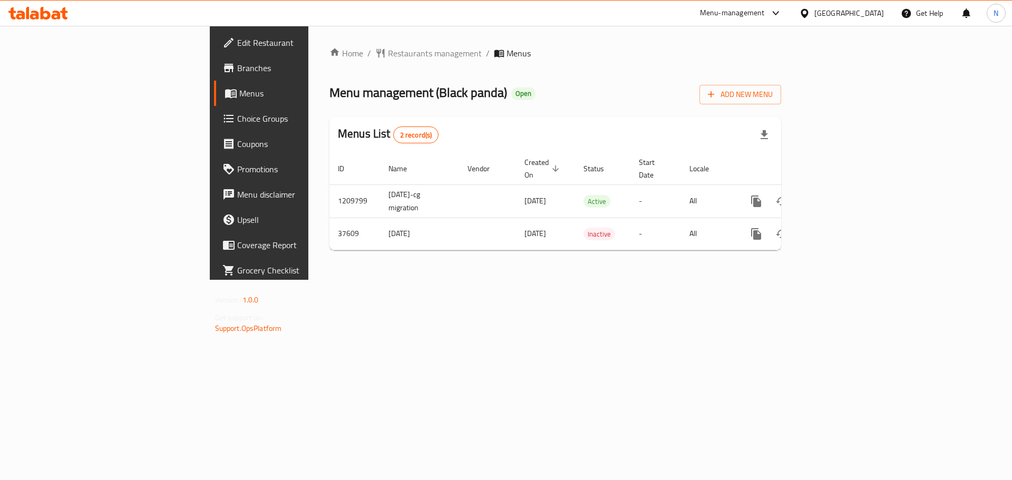
click at [877, 13] on div "[GEOGRAPHIC_DATA]" at bounding box center [850, 13] width 70 height 12
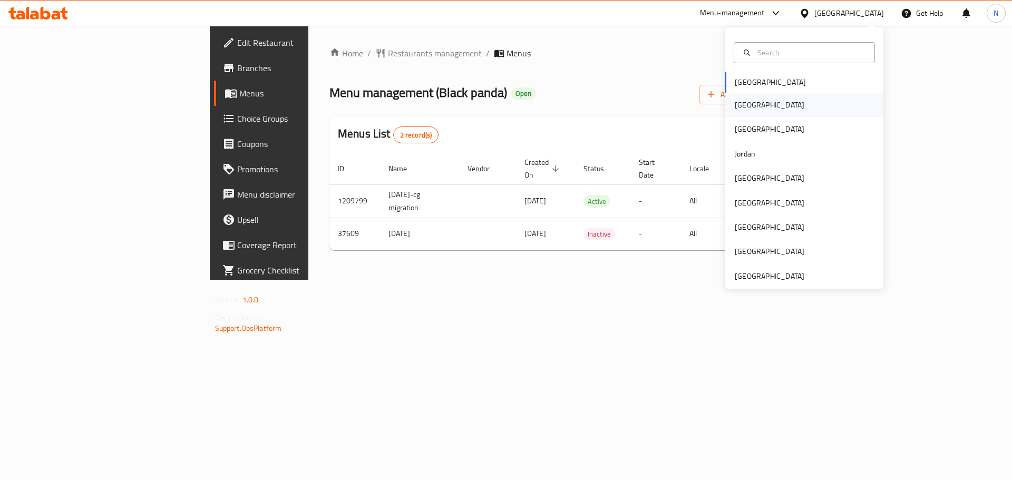
click at [749, 108] on div "[GEOGRAPHIC_DATA]" at bounding box center [770, 105] width 86 height 24
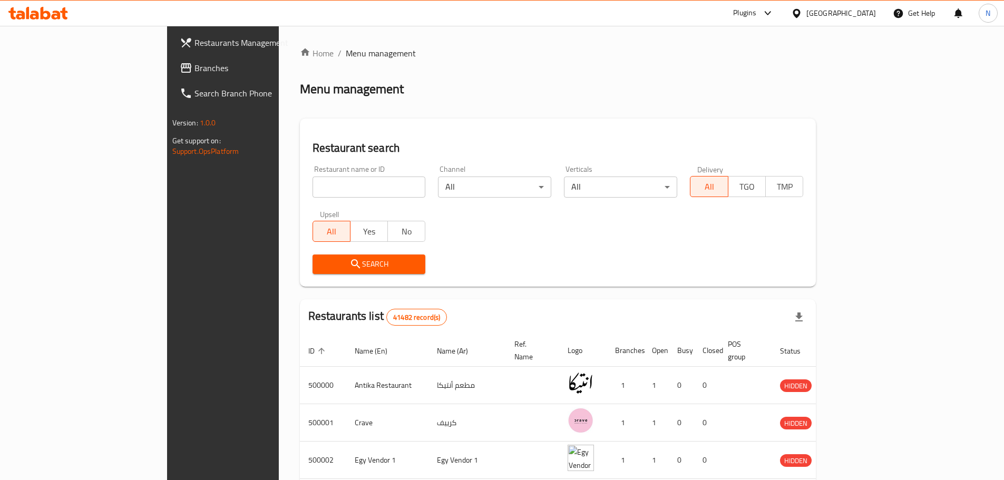
click at [195, 67] on span "Branches" at bounding box center [261, 68] width 132 height 13
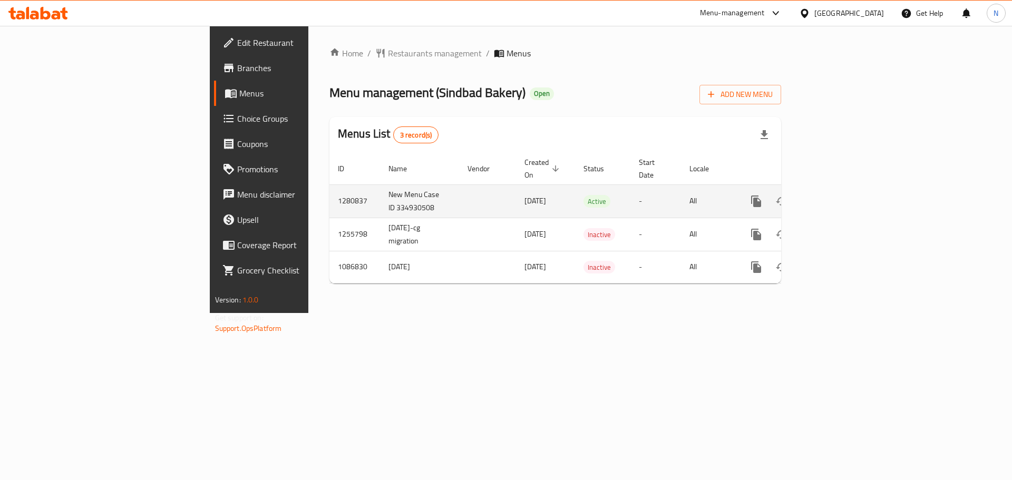
click at [839, 195] on icon "enhanced table" at bounding box center [832, 201] width 13 height 13
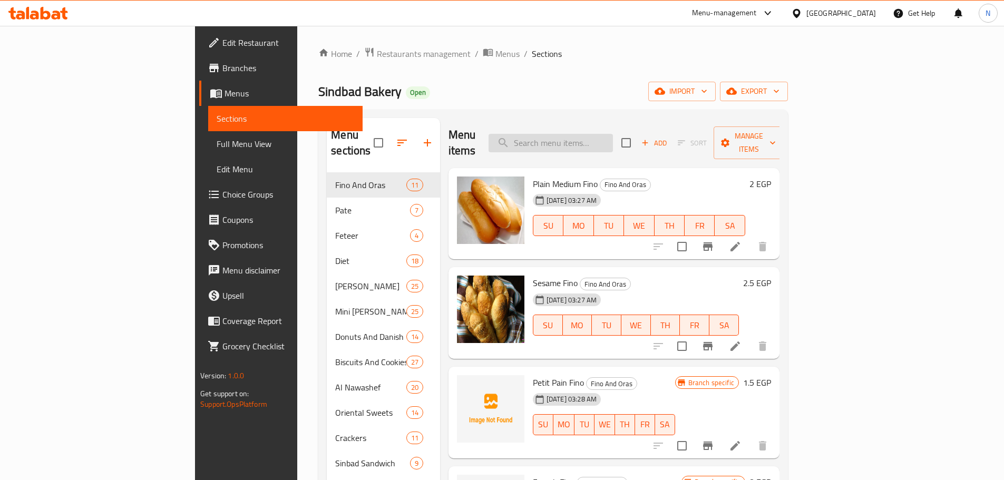
click at [611, 134] on input "search" at bounding box center [551, 143] width 124 height 18
paste input "Mini Pizza"
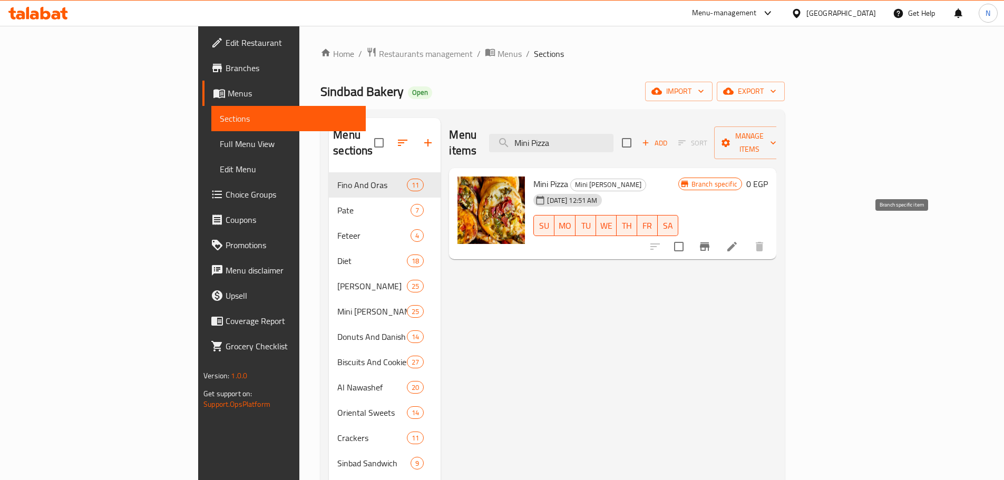
type input "Mini Pizza"
click at [711, 240] on icon "Branch-specific-item" at bounding box center [705, 246] width 13 height 13
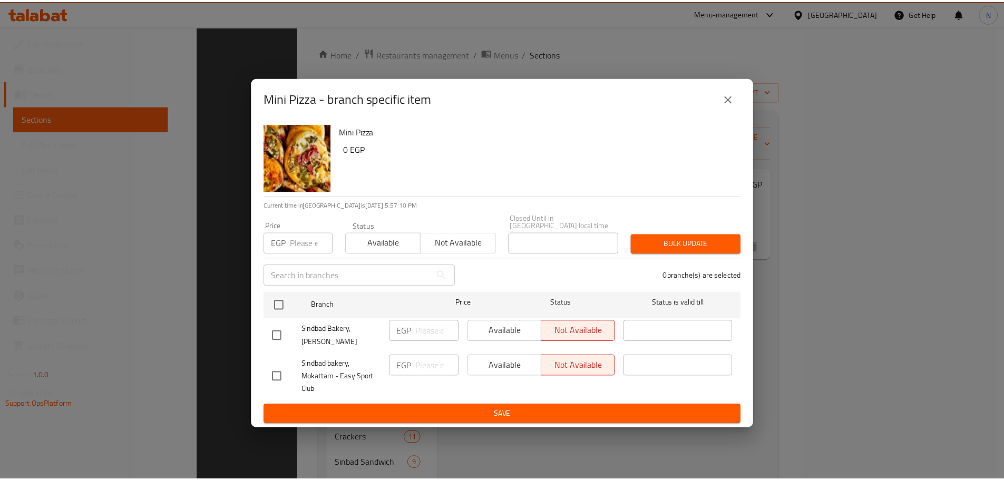
scroll to position [148, 0]
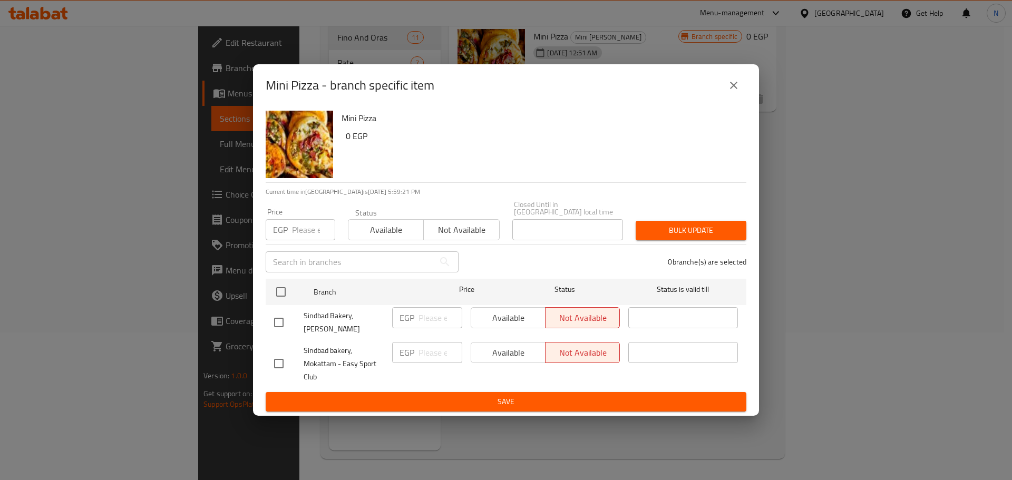
click at [732, 78] on button "close" at bounding box center [733, 85] width 25 height 25
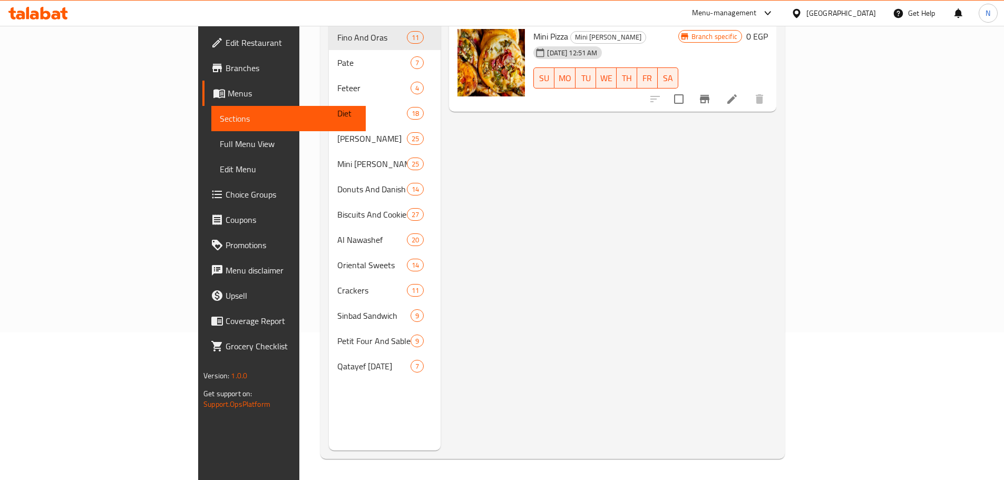
click at [867, 17] on div "Egypt" at bounding box center [842, 13] width 70 height 12
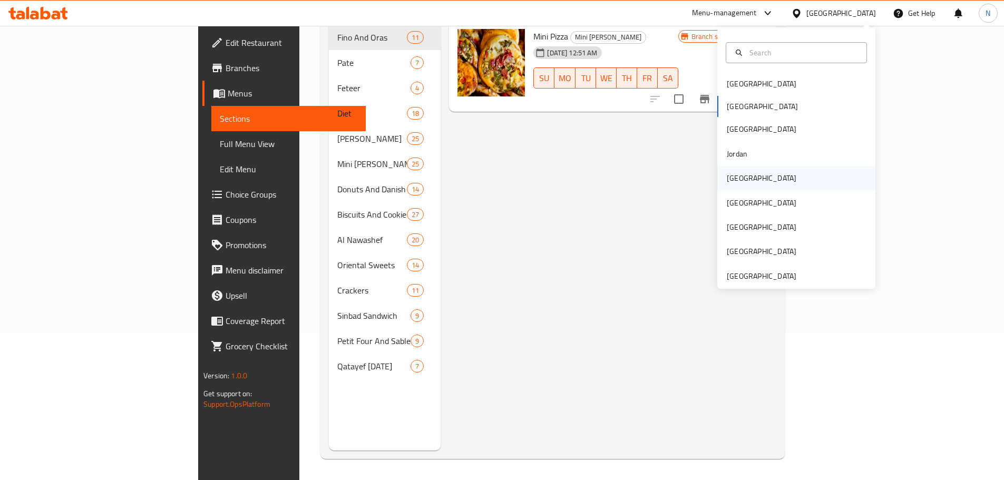
click at [743, 172] on div "Kuwait" at bounding box center [762, 178] width 86 height 24
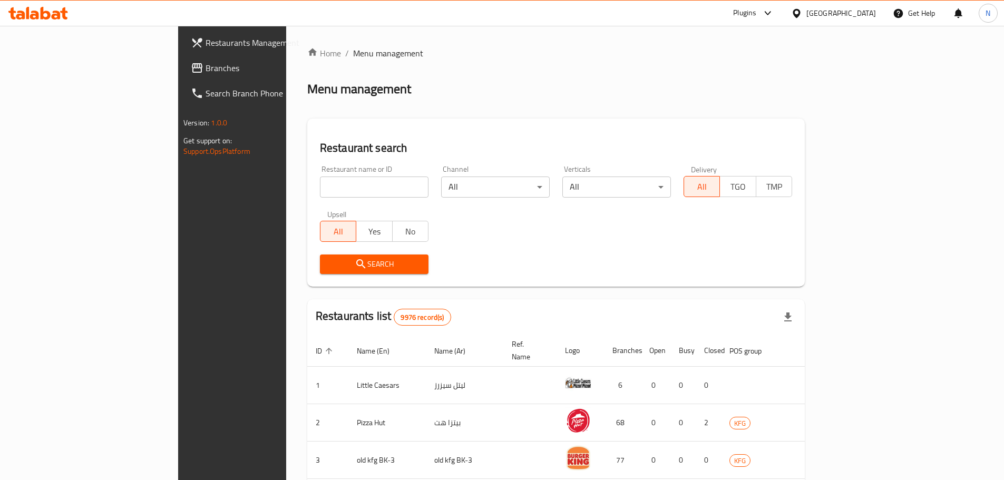
click at [206, 70] on span "Branches" at bounding box center [272, 68] width 132 height 13
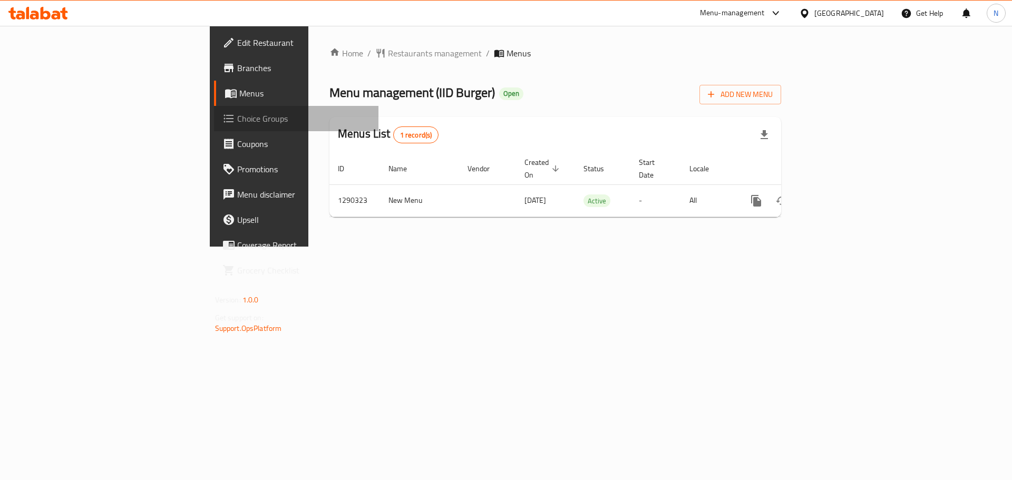
click at [237, 120] on span "Choice Groups" at bounding box center [303, 118] width 133 height 13
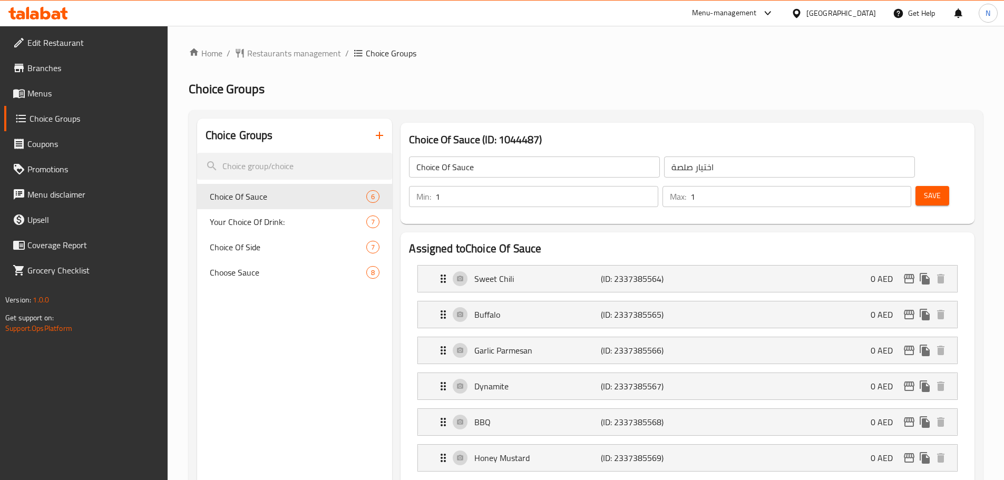
click at [499, 84] on h2 "Choice Groups" at bounding box center [586, 89] width 795 height 17
click at [265, 253] on span "Choice Of Side" at bounding box center [288, 247] width 157 height 13
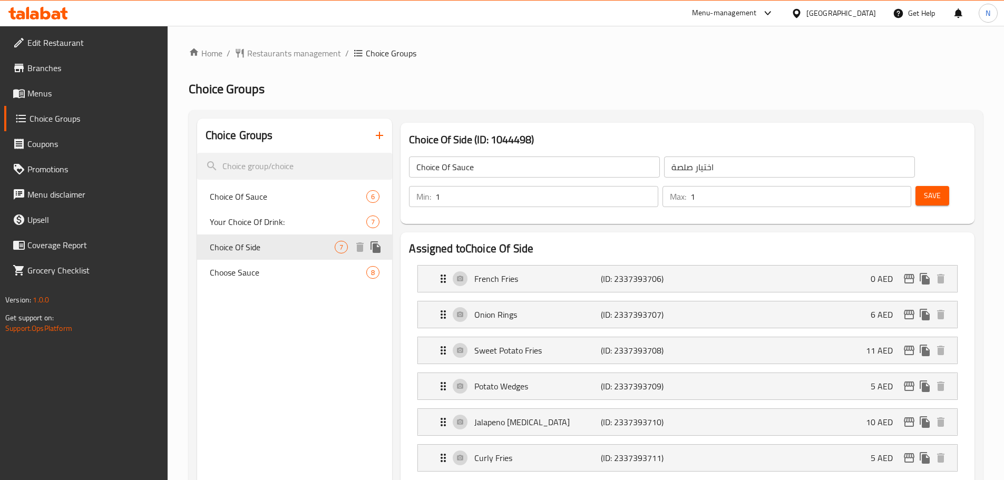
type input "Choice Of Side"
type input "اختيار جانب"
type input "1"
click at [658, 186] on input "1" at bounding box center [546, 196] width 222 height 21
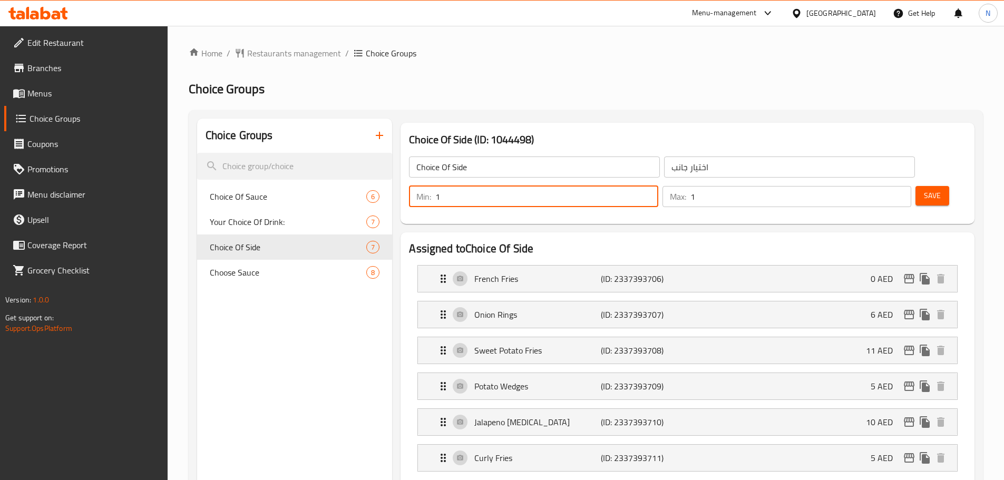
click at [924, 189] on span "Save" at bounding box center [932, 195] width 17 height 13
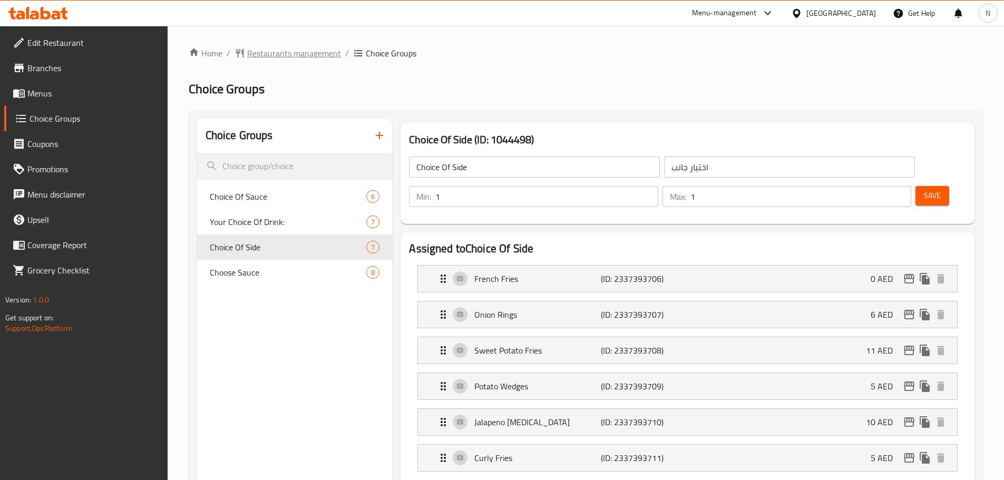
click at [286, 60] on span "Restaurants management" at bounding box center [294, 53] width 94 height 13
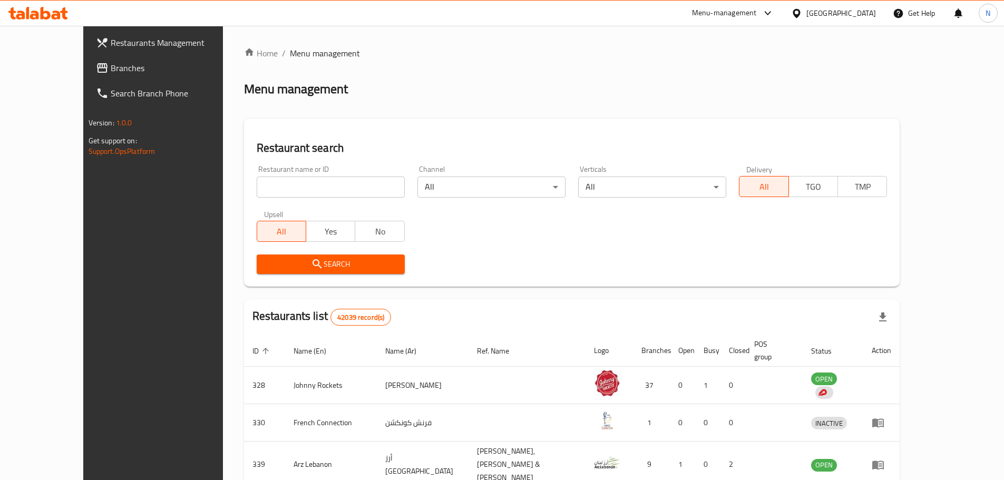
click at [111, 72] on span "Branches" at bounding box center [177, 68] width 132 height 13
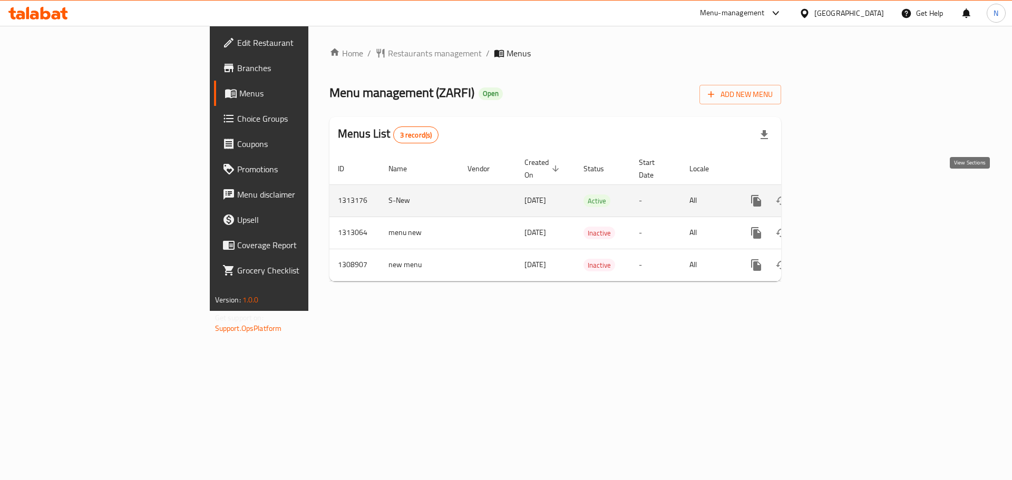
click at [845, 191] on link "enhanced table" at bounding box center [832, 200] width 25 height 25
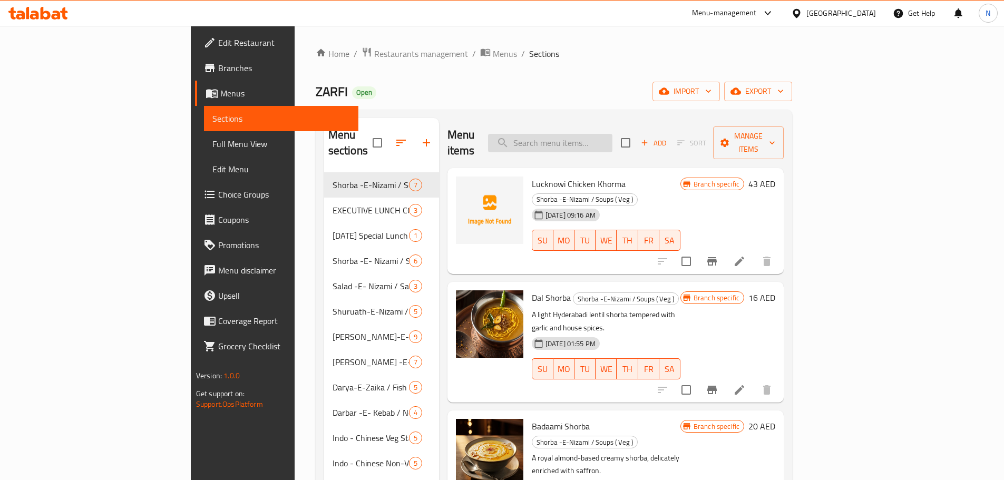
click at [608, 134] on input "search" at bounding box center [550, 143] width 124 height 18
click at [610, 141] on input "search" at bounding box center [550, 143] width 124 height 18
paste input "Mutton combo"
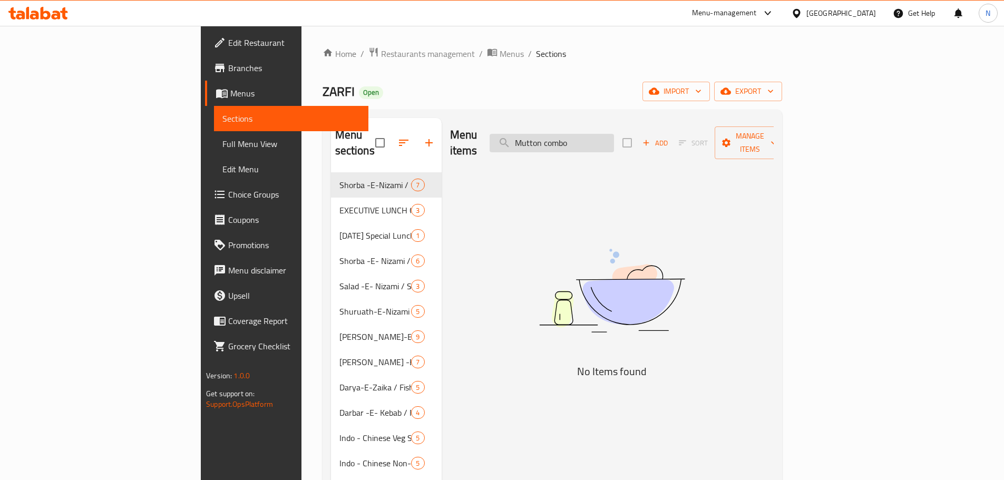
click at [606, 137] on input "Mutton combo" at bounding box center [552, 143] width 124 height 18
paste input "search"
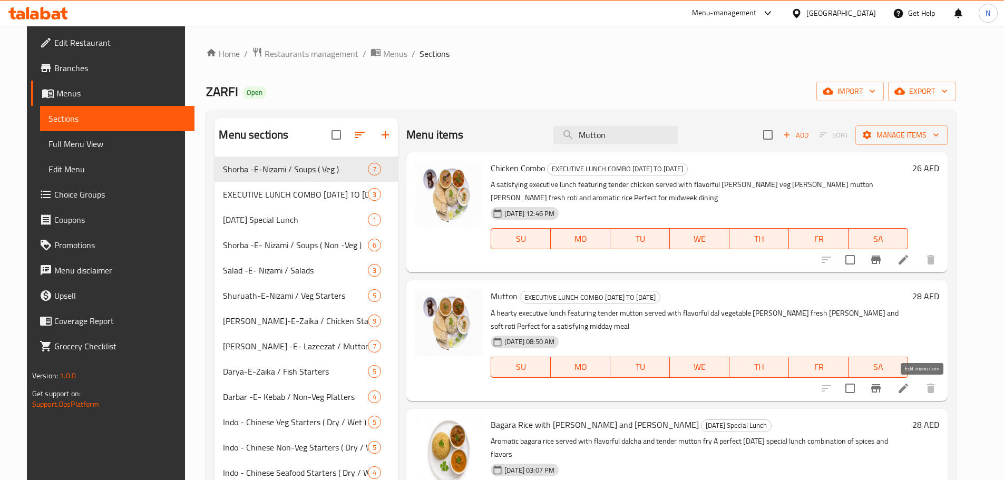
type input "Mutton"
click at [910, 385] on icon at bounding box center [903, 388] width 13 height 13
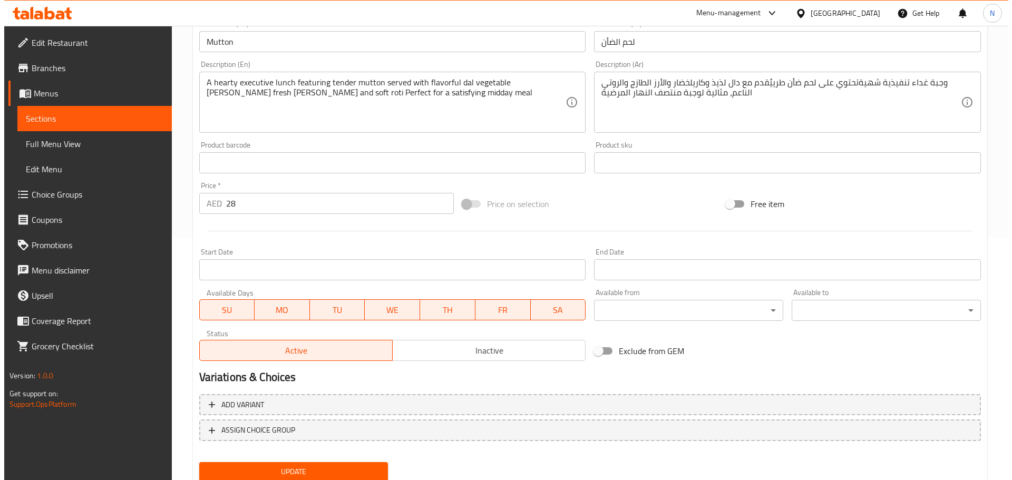
scroll to position [244, 0]
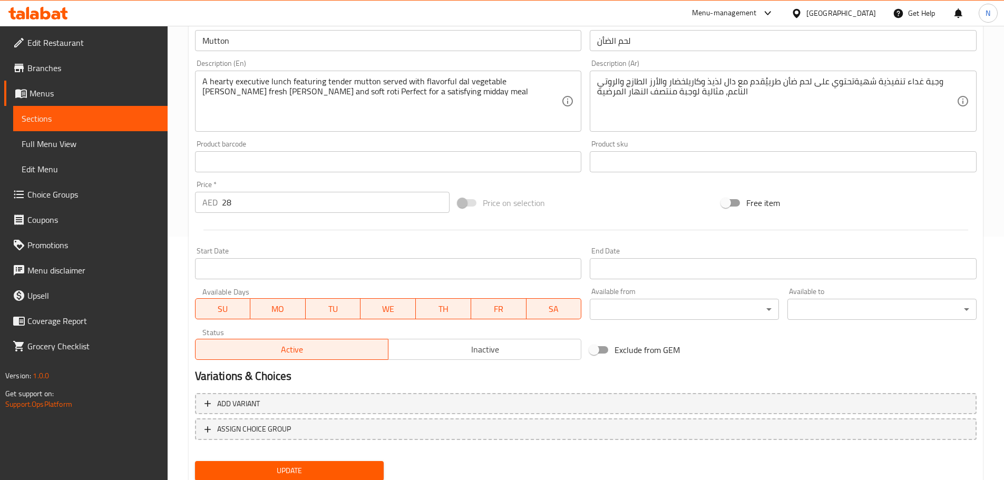
click at [638, 237] on body "​ Menu-management United Arab Emirates Get Help N Edit Restaurant Branches Menu…" at bounding box center [502, 9] width 1004 height 454
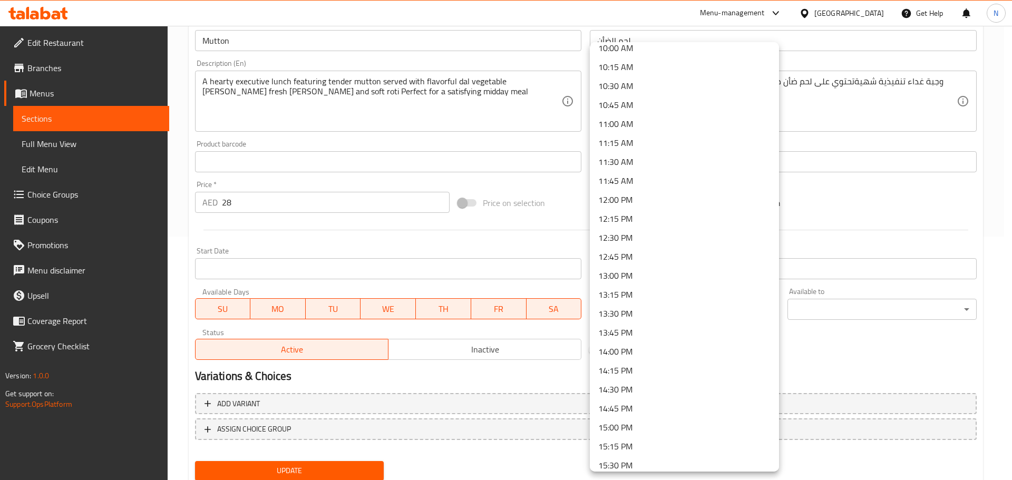
scroll to position [834, 0]
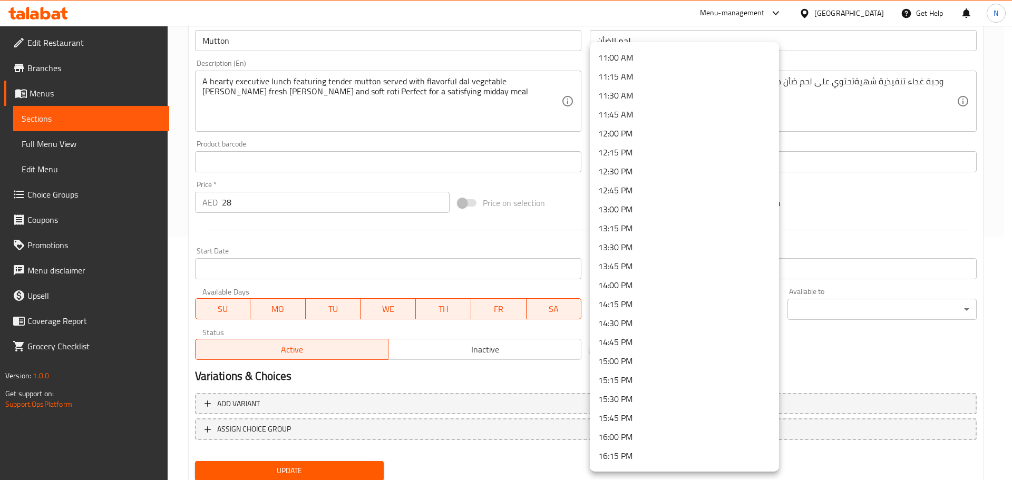
click at [626, 154] on li "12:15 PM" at bounding box center [684, 152] width 189 height 19
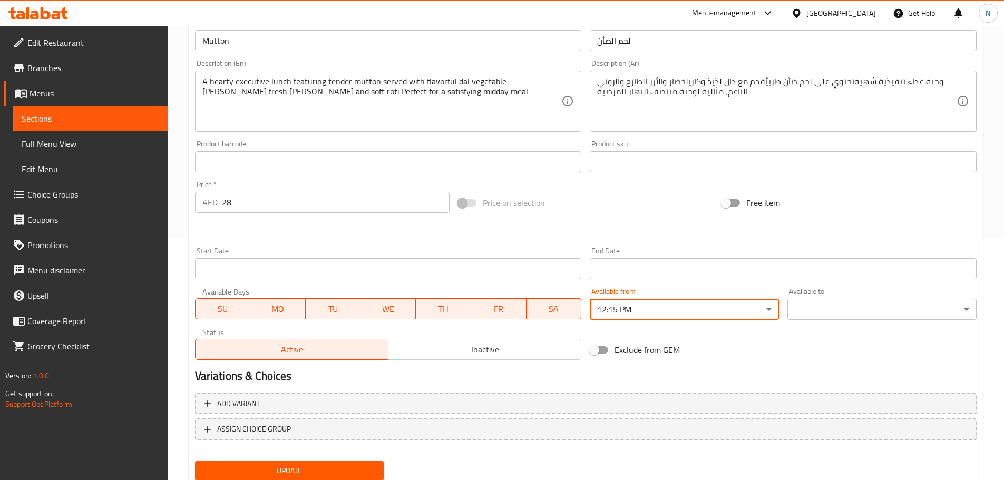
click at [884, 237] on body "​ Menu-management United Arab Emirates Get Help N Edit Restaurant Branches Menu…" at bounding box center [502, 9] width 1004 height 454
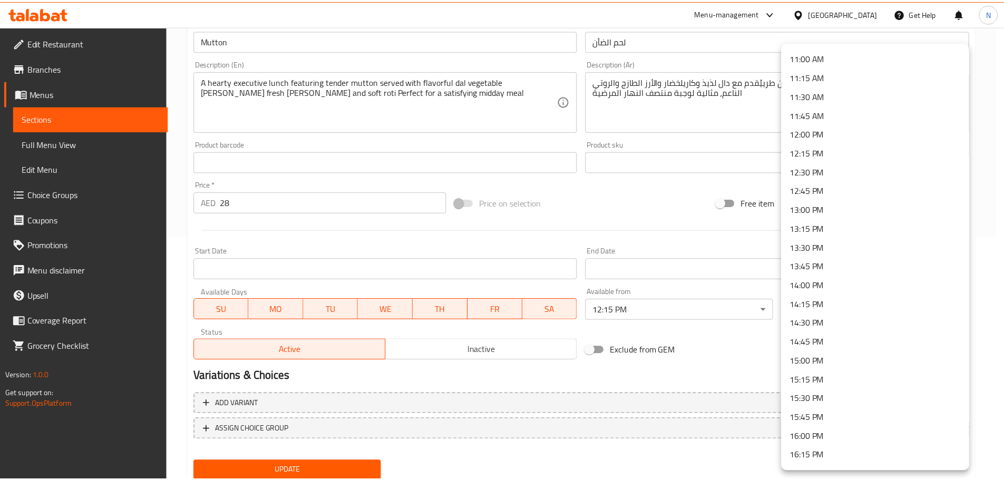
scroll to position [850, 0]
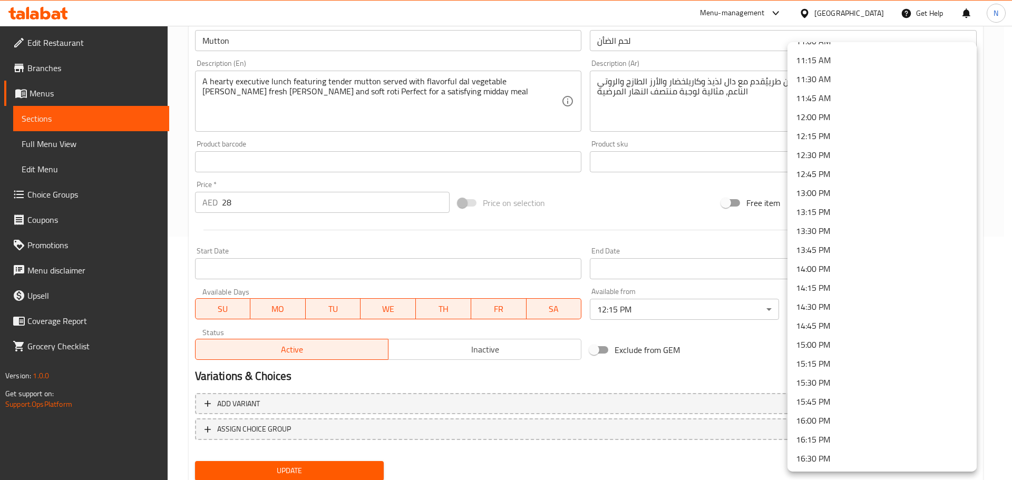
click at [829, 419] on li "16:00 PM" at bounding box center [882, 420] width 189 height 19
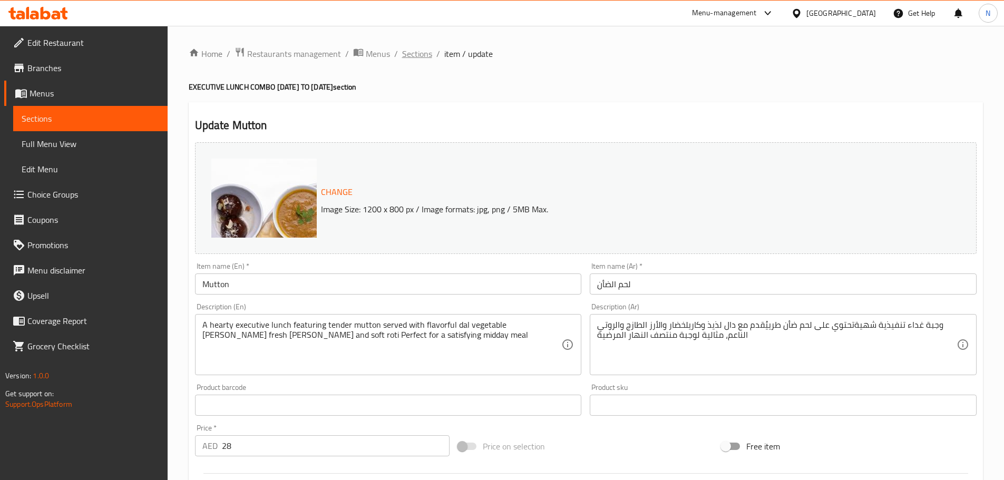
click at [426, 57] on span "Sections" at bounding box center [417, 53] width 30 height 13
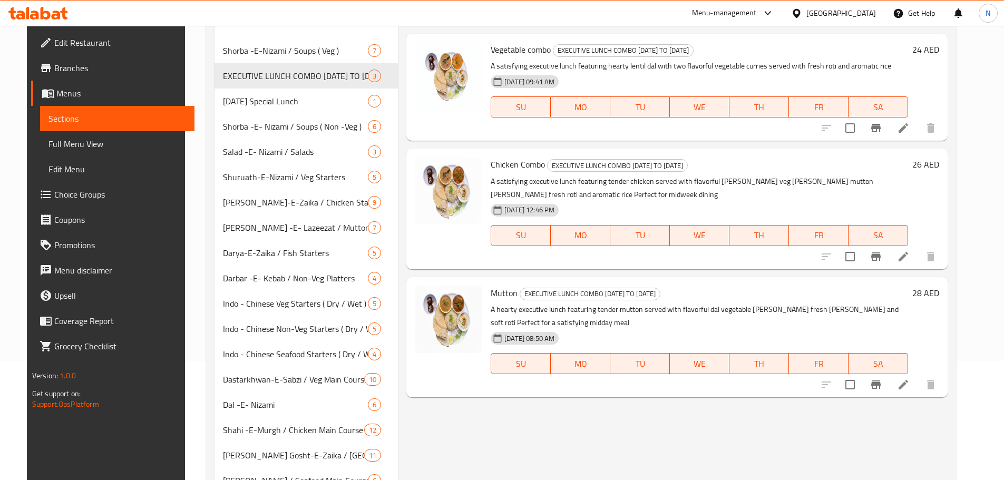
scroll to position [126, 0]
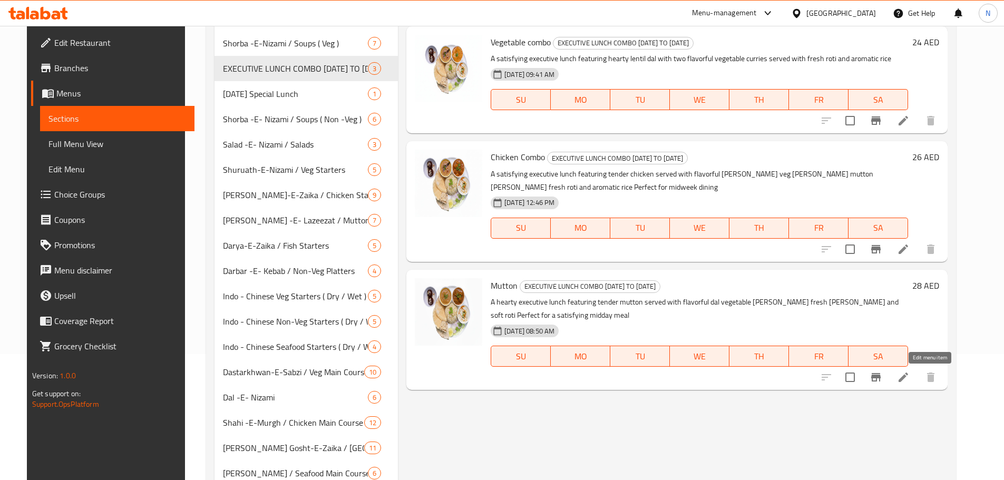
click at [908, 374] on icon at bounding box center [903, 377] width 9 height 9
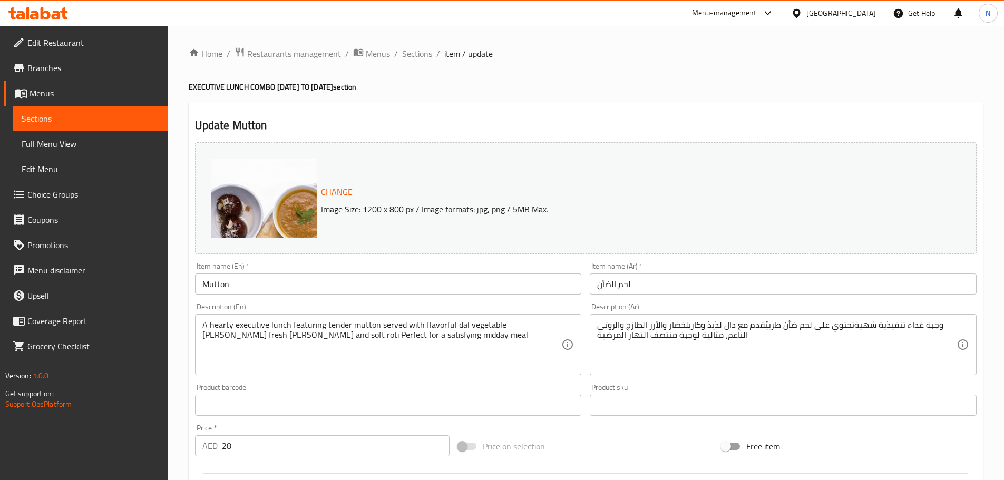
scroll to position [280, 0]
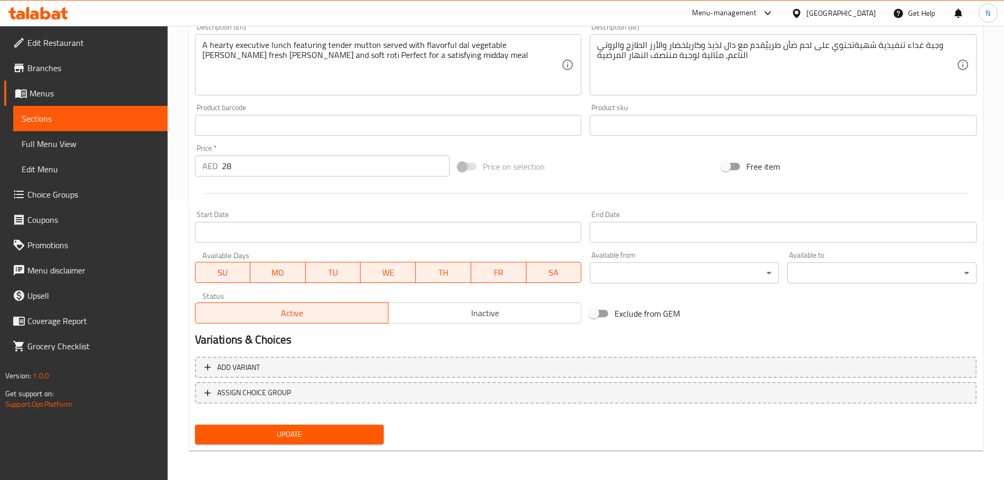
click at [228, 276] on span "SU" at bounding box center [223, 272] width 47 height 15
click at [506, 271] on span "FR" at bounding box center [499, 272] width 47 height 15
click at [542, 270] on span "SA" at bounding box center [554, 272] width 47 height 15
click at [304, 429] on span "Update" at bounding box center [290, 434] width 172 height 13
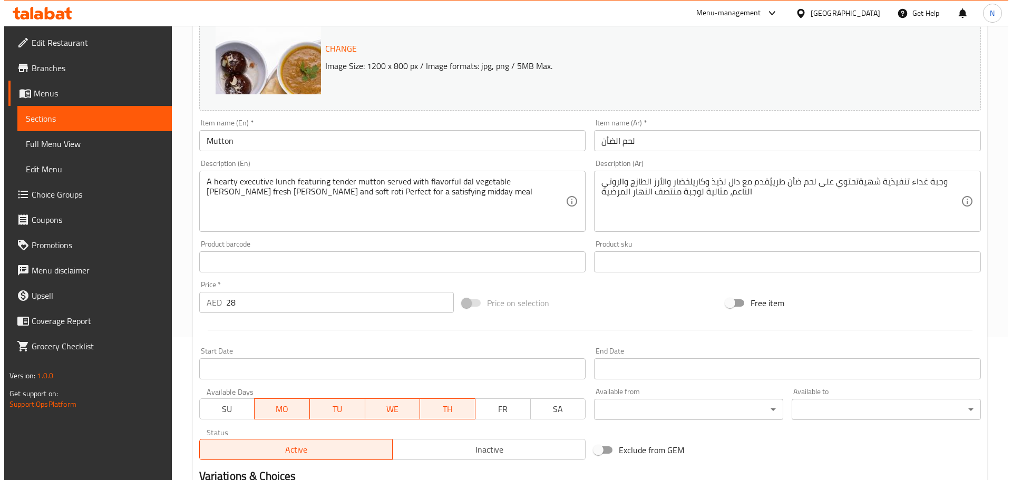
scroll to position [280, 0]
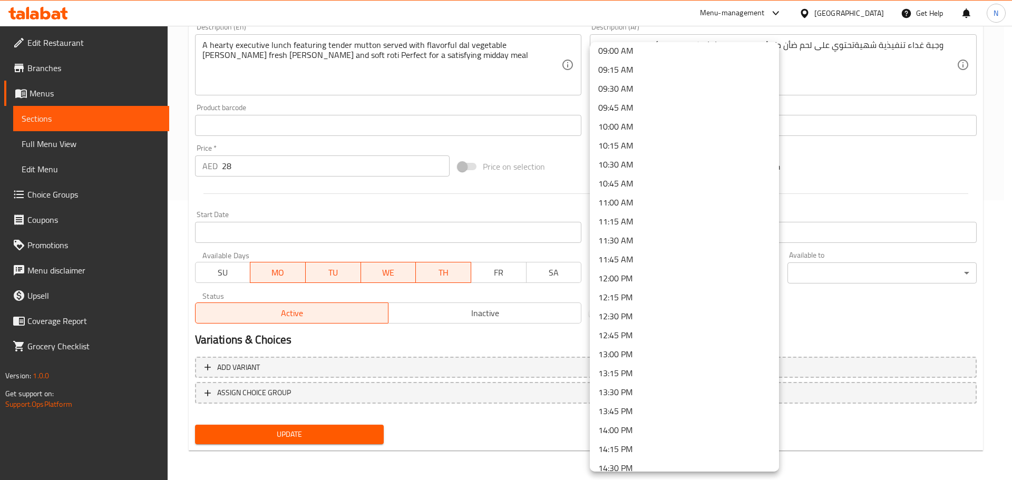
click at [638, 297] on li "12:15 PM" at bounding box center [684, 297] width 189 height 19
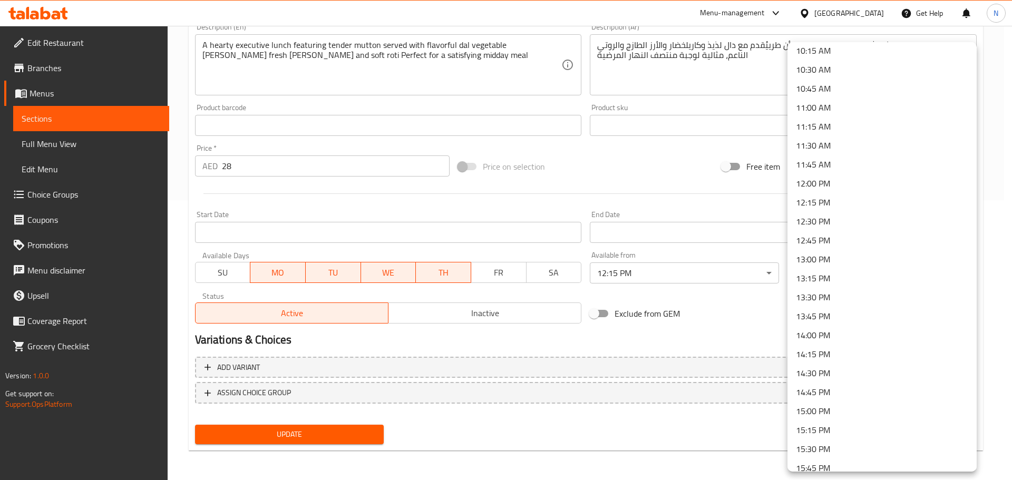
scroll to position [802, 0]
click at [871, 312] on li "14:00 PM" at bounding box center [882, 316] width 189 height 19
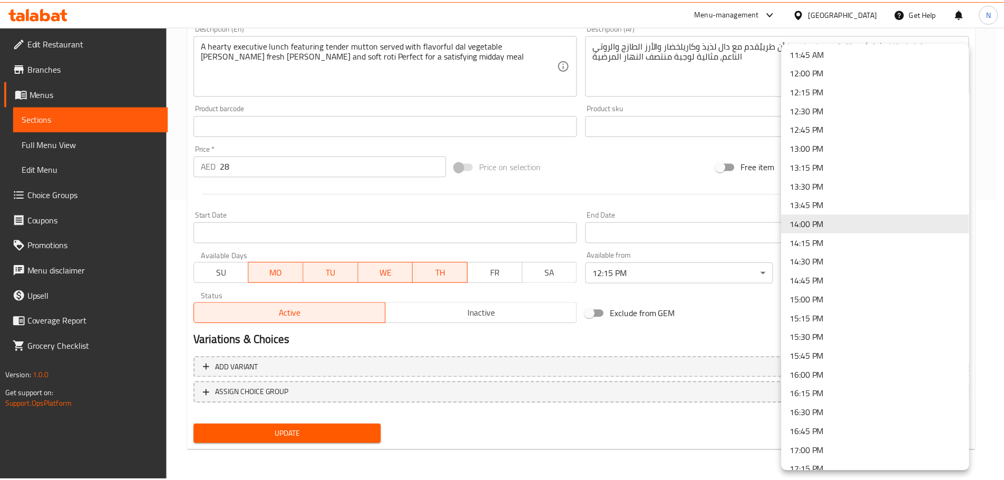
scroll to position [909, 0]
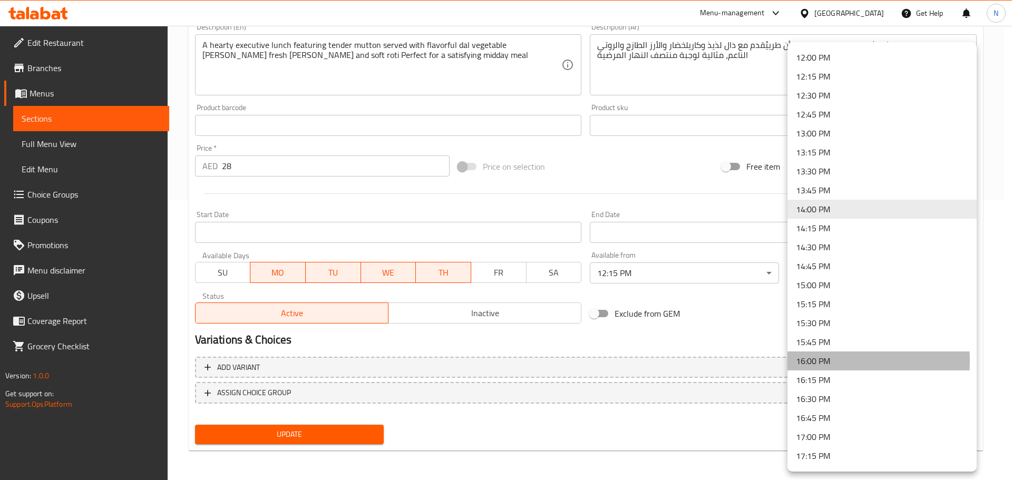
click at [832, 361] on li "16:00 PM" at bounding box center [882, 361] width 189 height 19
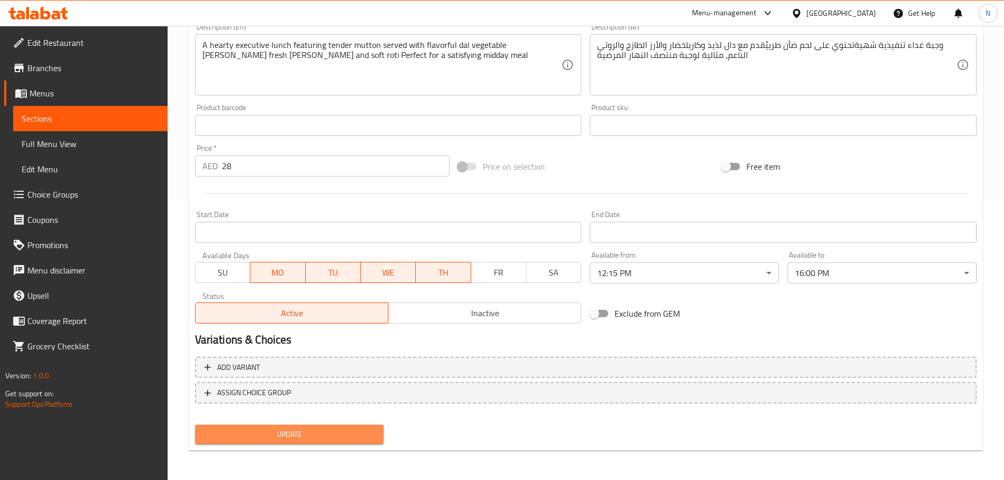
click at [350, 433] on span "Update" at bounding box center [290, 434] width 172 height 13
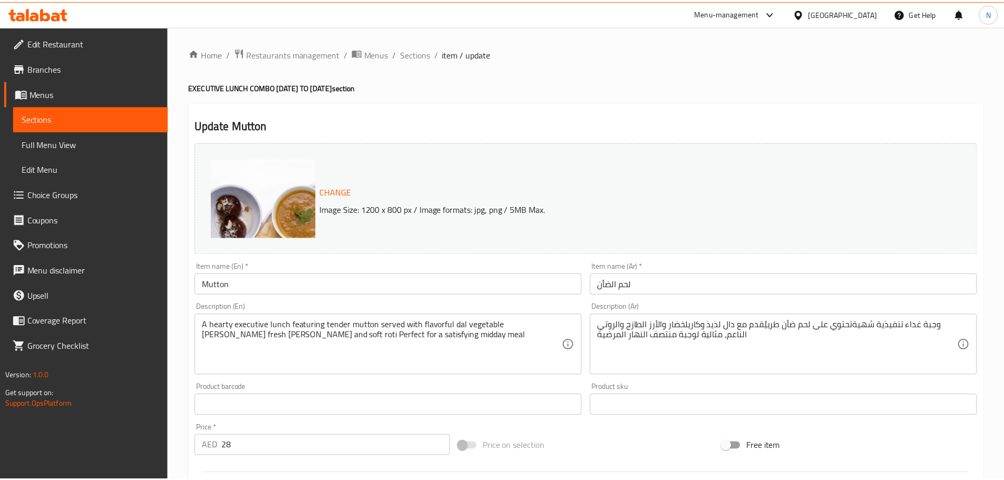
scroll to position [280, 0]
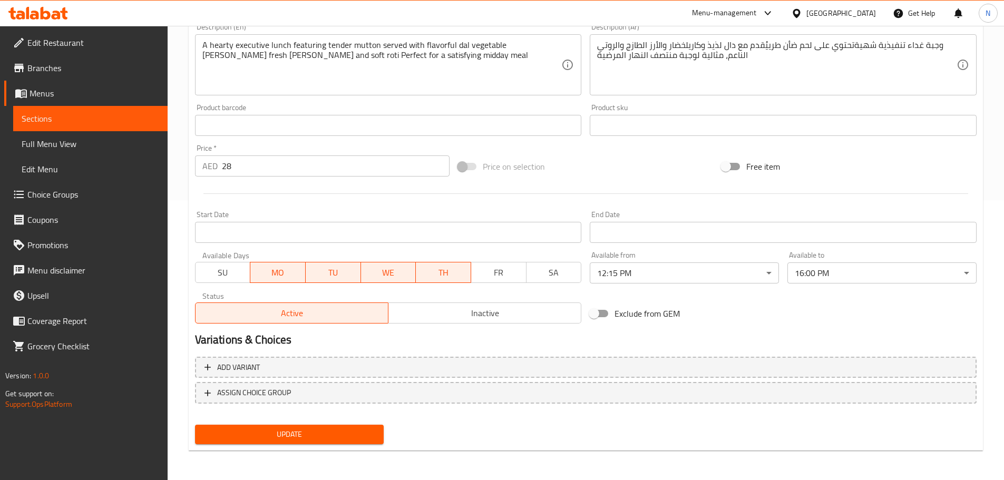
click at [849, 15] on div "United Arab Emirates" at bounding box center [842, 13] width 70 height 12
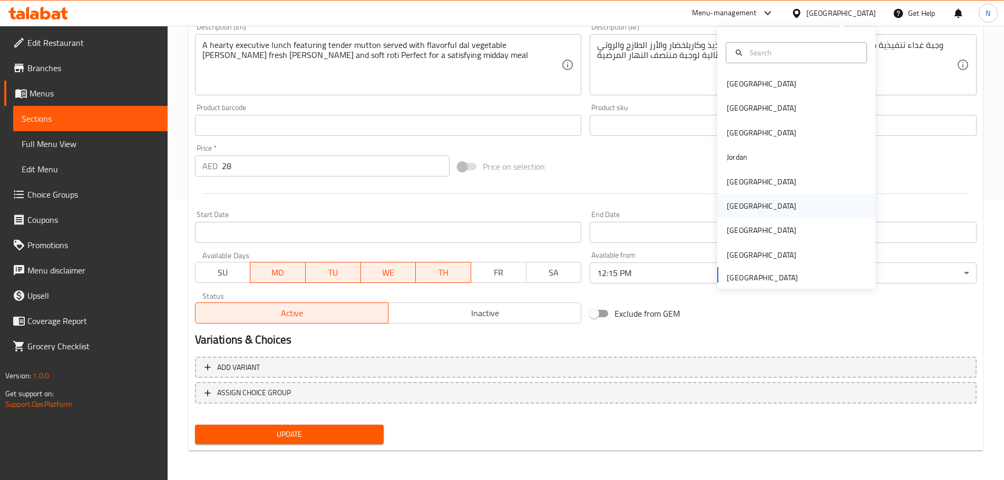
click at [732, 207] on div "[GEOGRAPHIC_DATA]" at bounding box center [762, 206] width 70 height 12
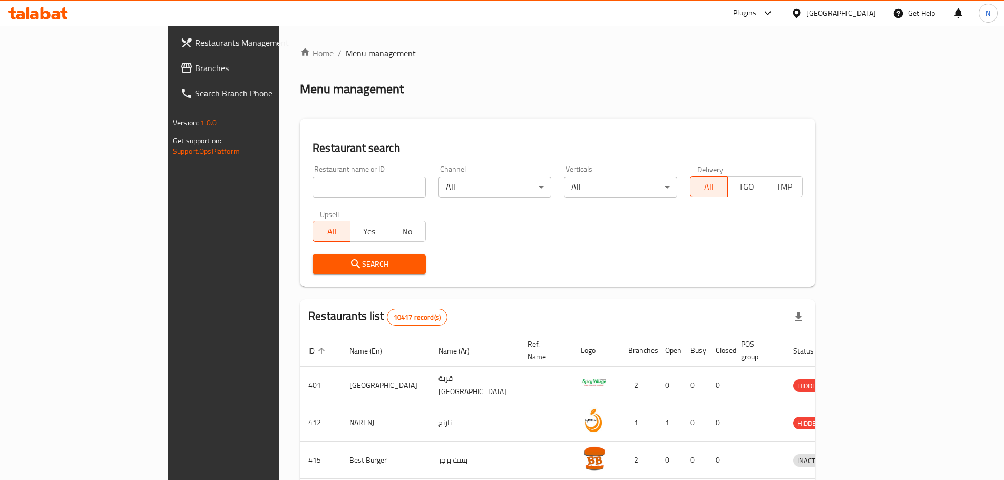
click at [195, 63] on span "Branches" at bounding box center [261, 68] width 132 height 13
